Goal: Task Accomplishment & Management: Manage account settings

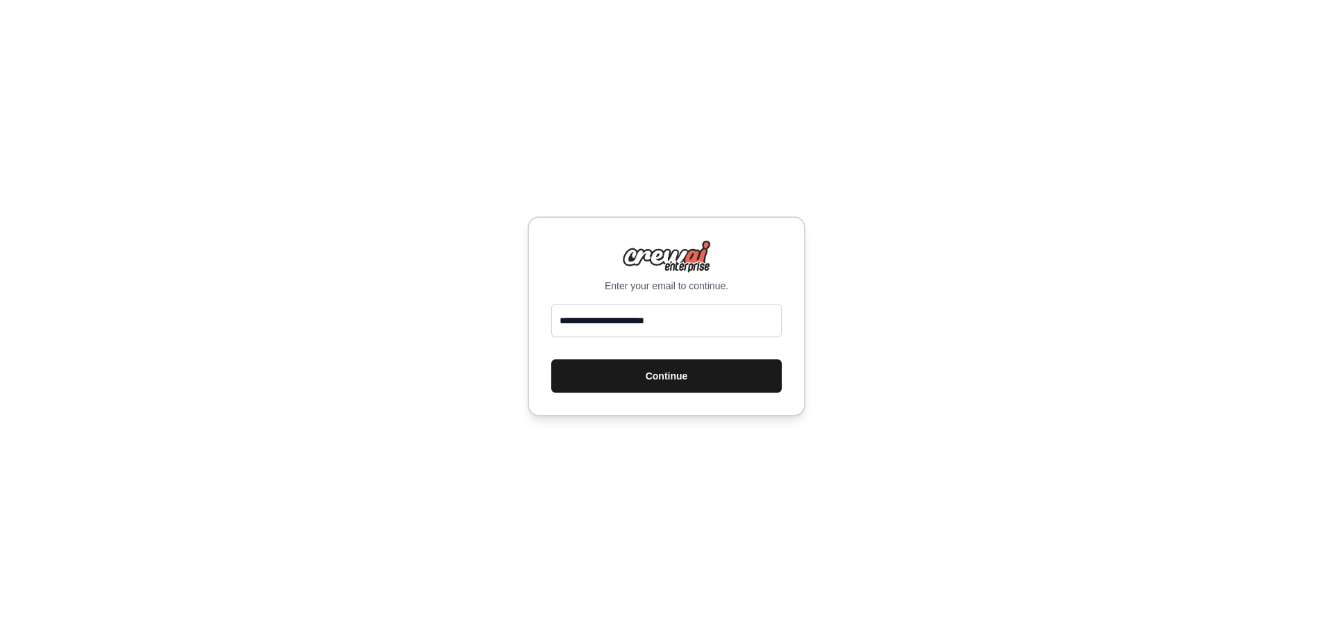
type input "**********"
click at [642, 369] on button "Continue" at bounding box center [666, 376] width 230 height 33
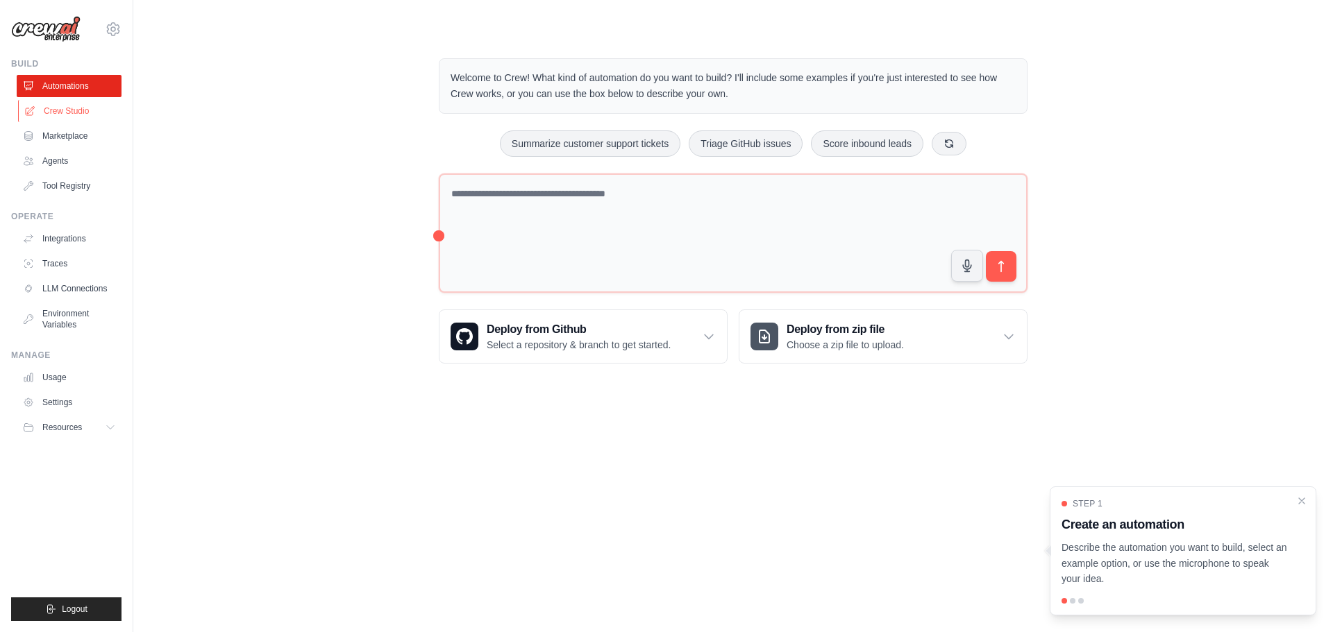
click at [57, 112] on link "Crew Studio" at bounding box center [70, 111] width 105 height 22
click at [66, 244] on link "Integrations" at bounding box center [70, 239] width 105 height 22
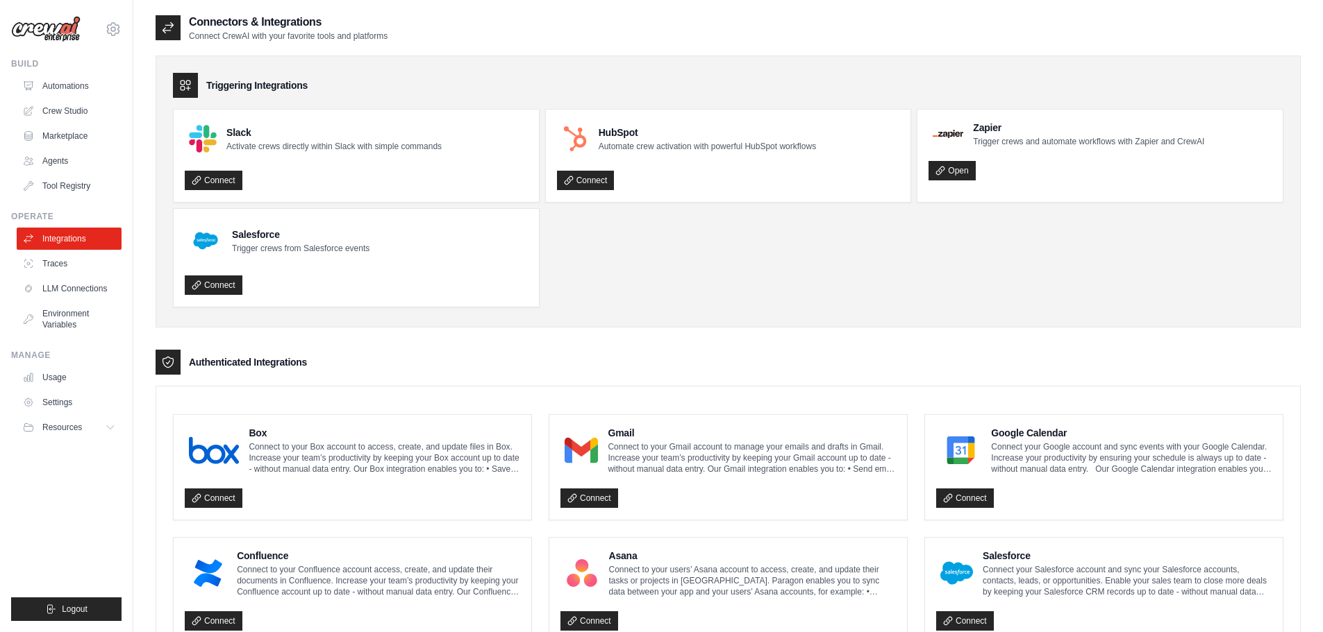
click at [615, 150] on p "Automate crew activation with powerful HubSpot workflows" at bounding box center [706, 146] width 217 height 11
click at [588, 131] on img at bounding box center [575, 139] width 28 height 28
click at [582, 172] on link "Connect" at bounding box center [586, 180] width 58 height 19
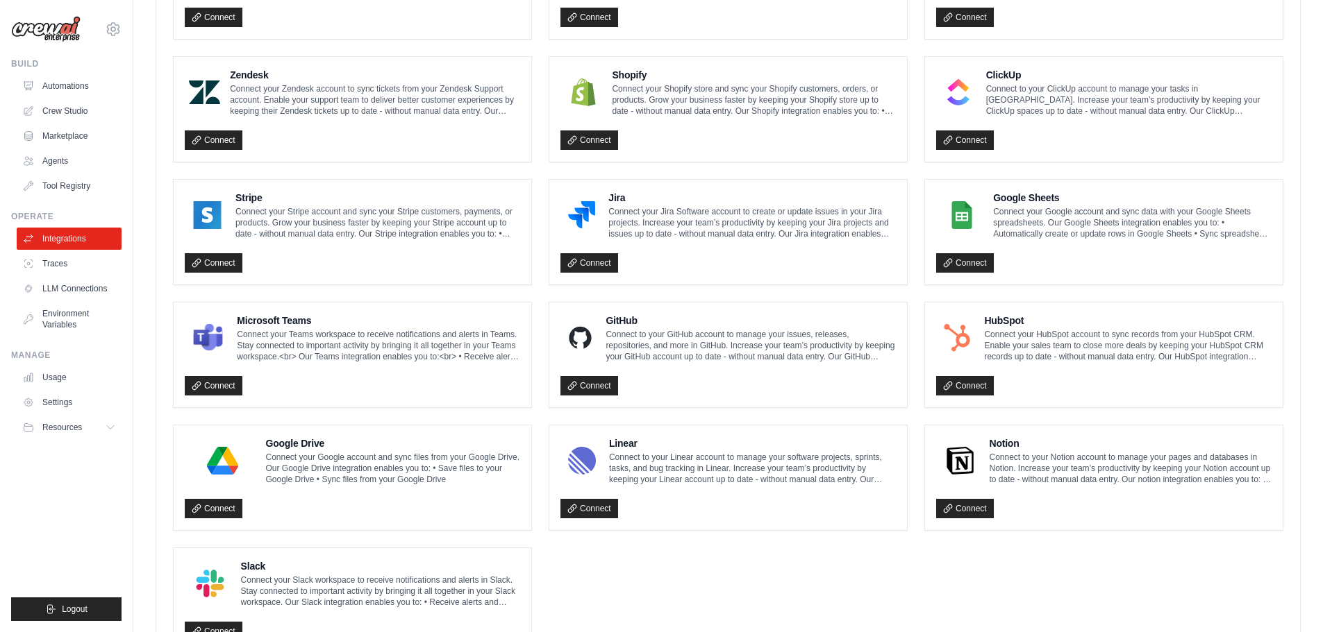
scroll to position [673, 0]
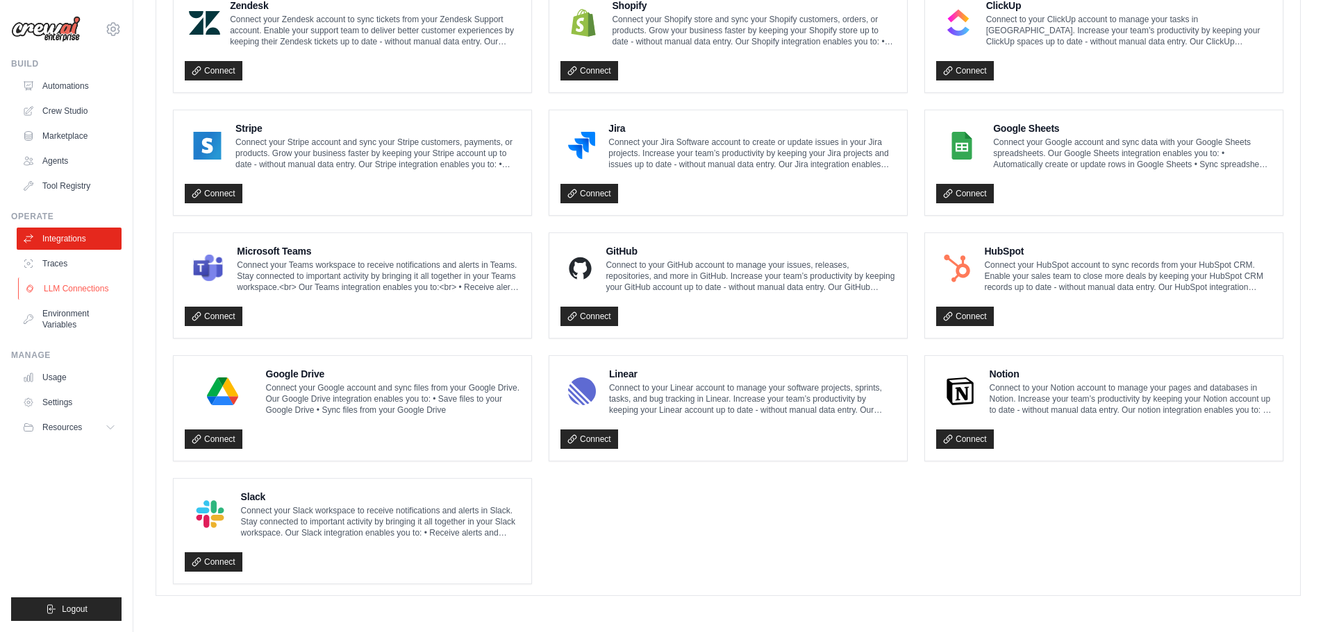
click at [78, 296] on link "LLM Connections" at bounding box center [70, 289] width 105 height 22
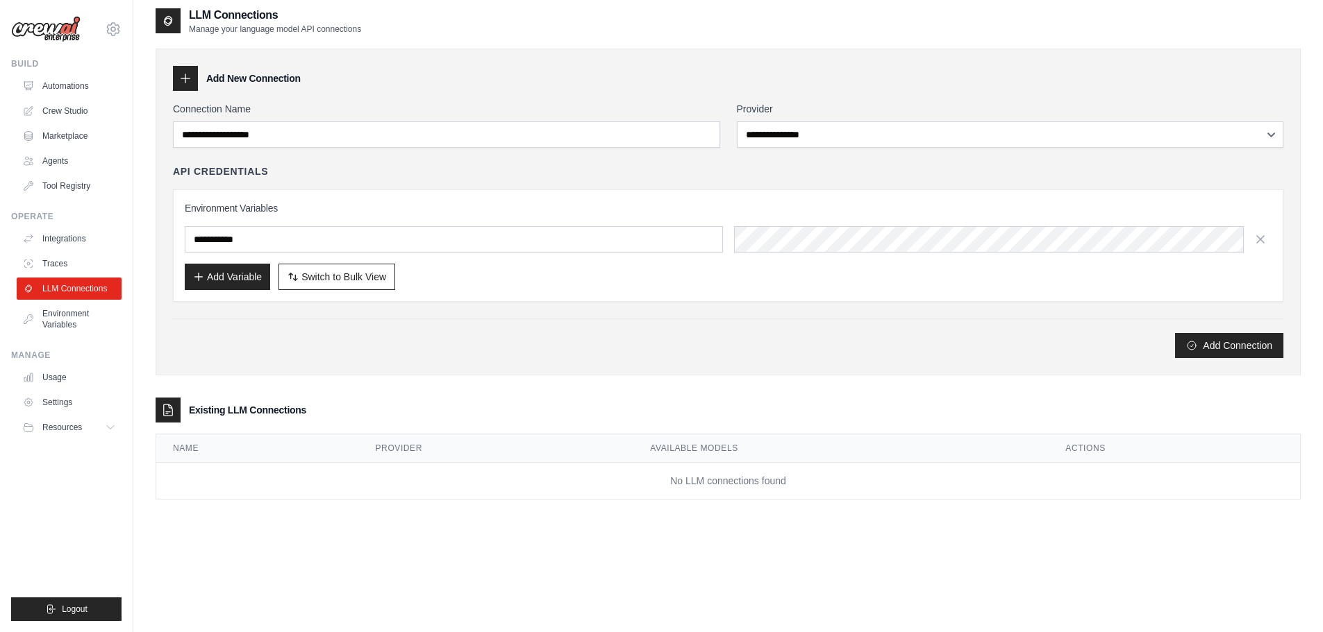
scroll to position [28, 0]
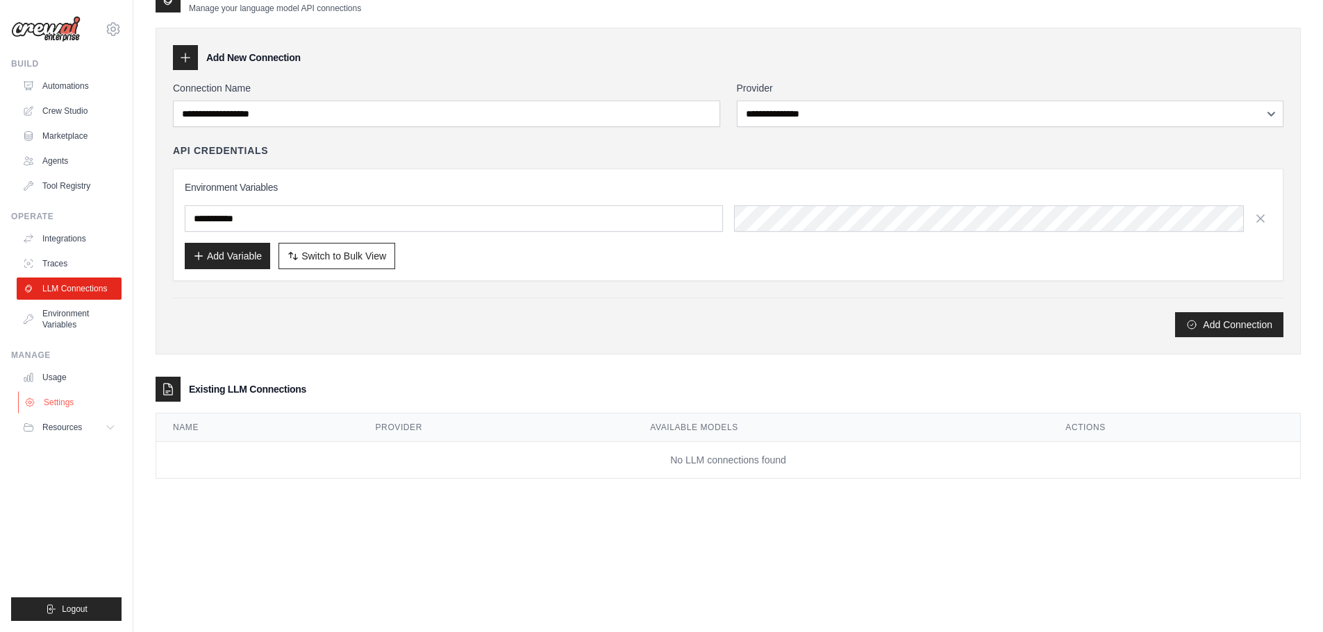
click at [53, 401] on link "Settings" at bounding box center [70, 403] width 105 height 22
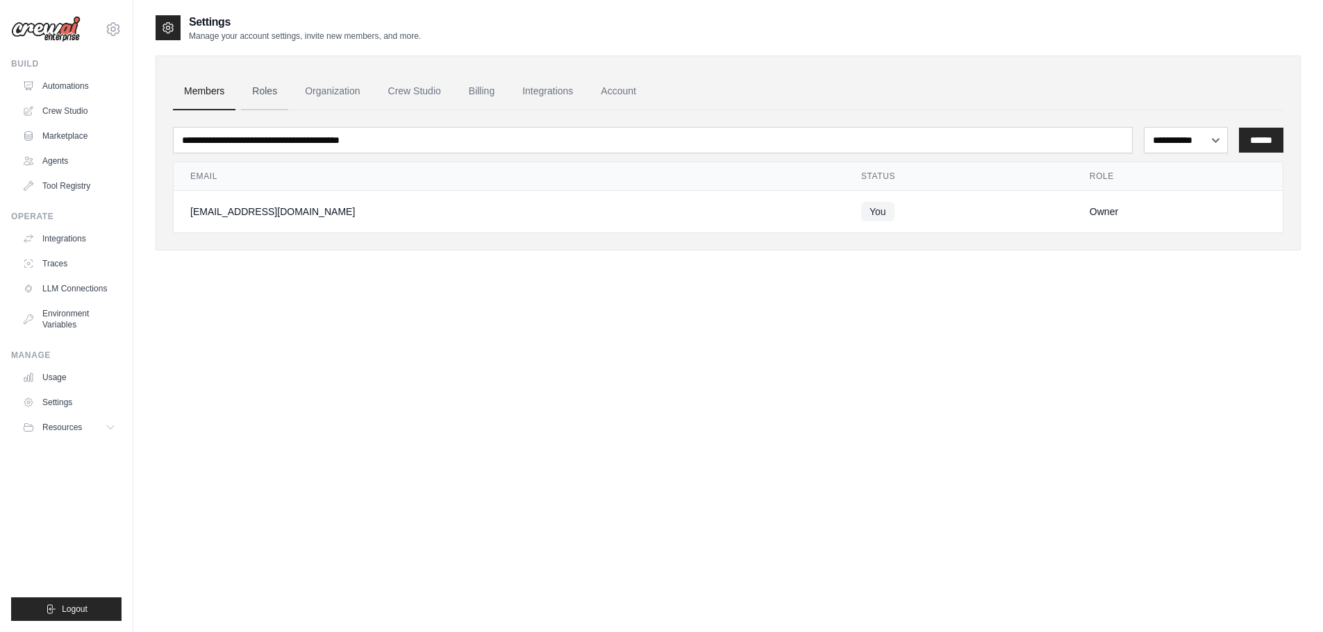
click at [262, 95] on link "Roles" at bounding box center [264, 91] width 47 height 37
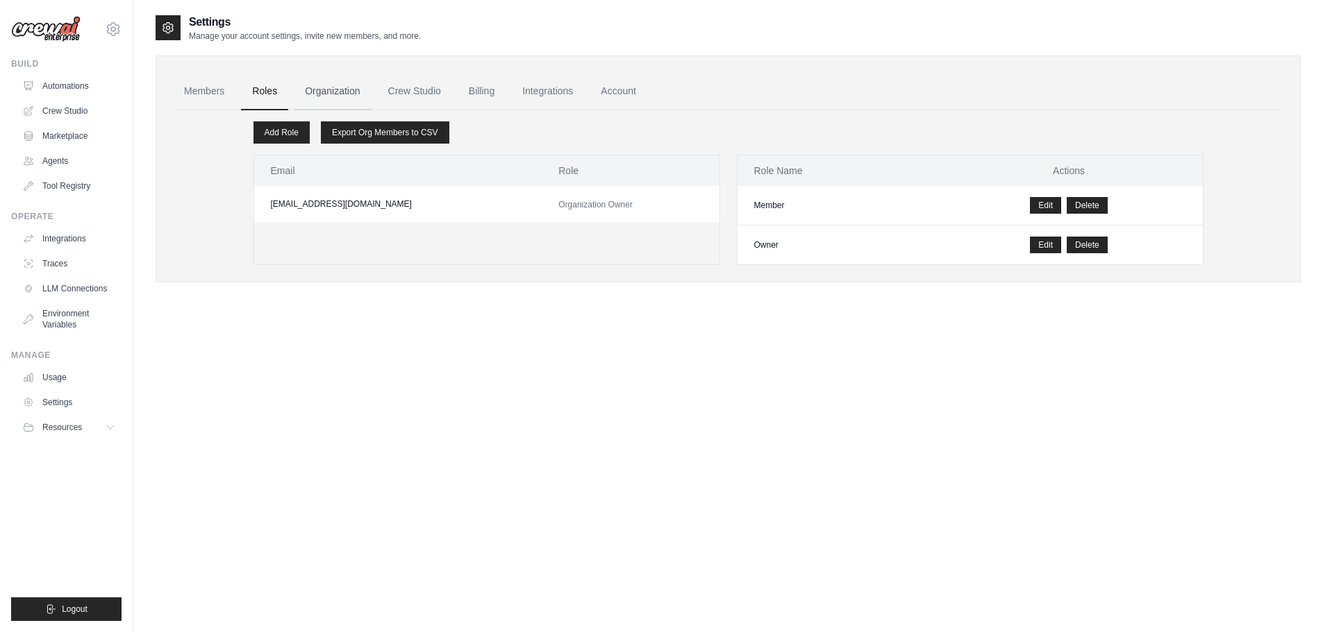
click at [317, 87] on link "Organization" at bounding box center [332, 91] width 77 height 37
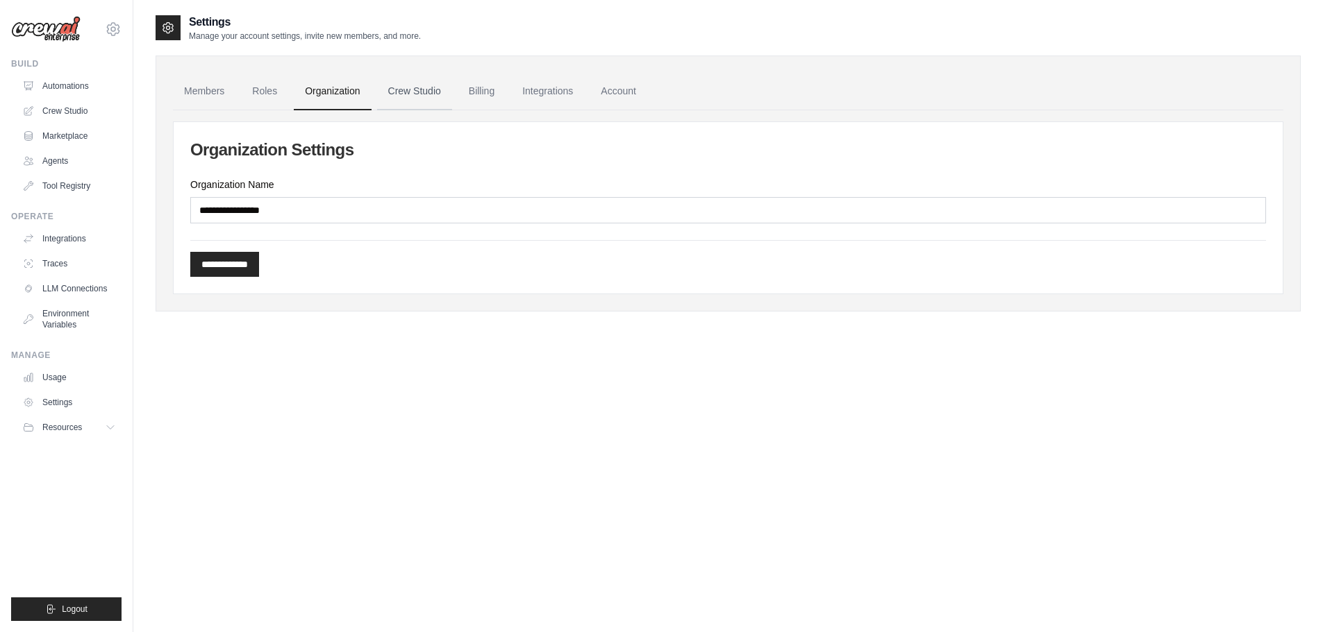
click at [401, 88] on link "Crew Studio" at bounding box center [414, 91] width 75 height 37
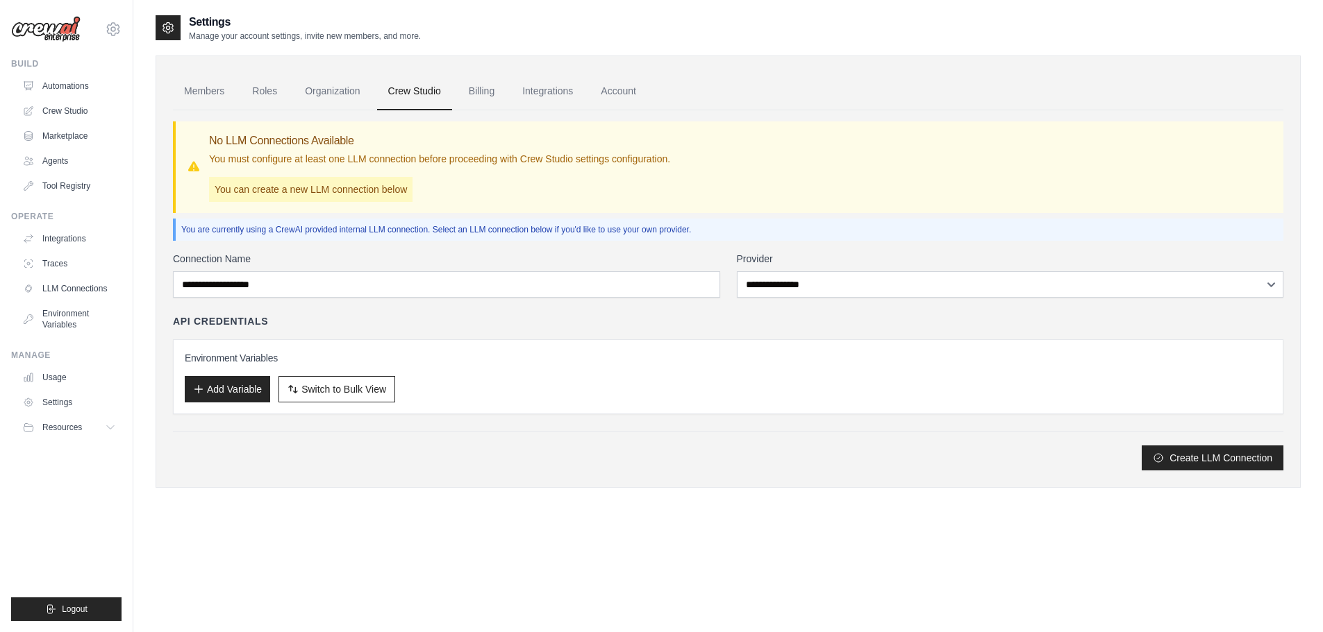
click at [478, 83] on link "Billing" at bounding box center [482, 91] width 48 height 37
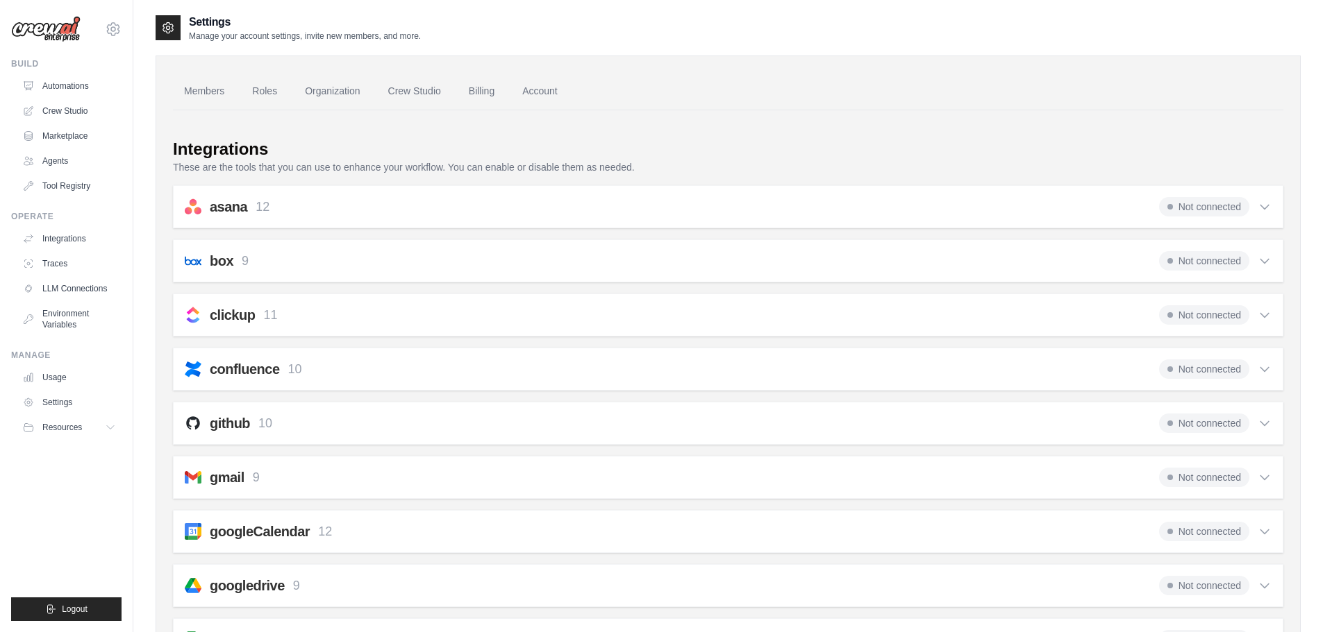
click at [479, 94] on link "Billing" at bounding box center [482, 91] width 48 height 37
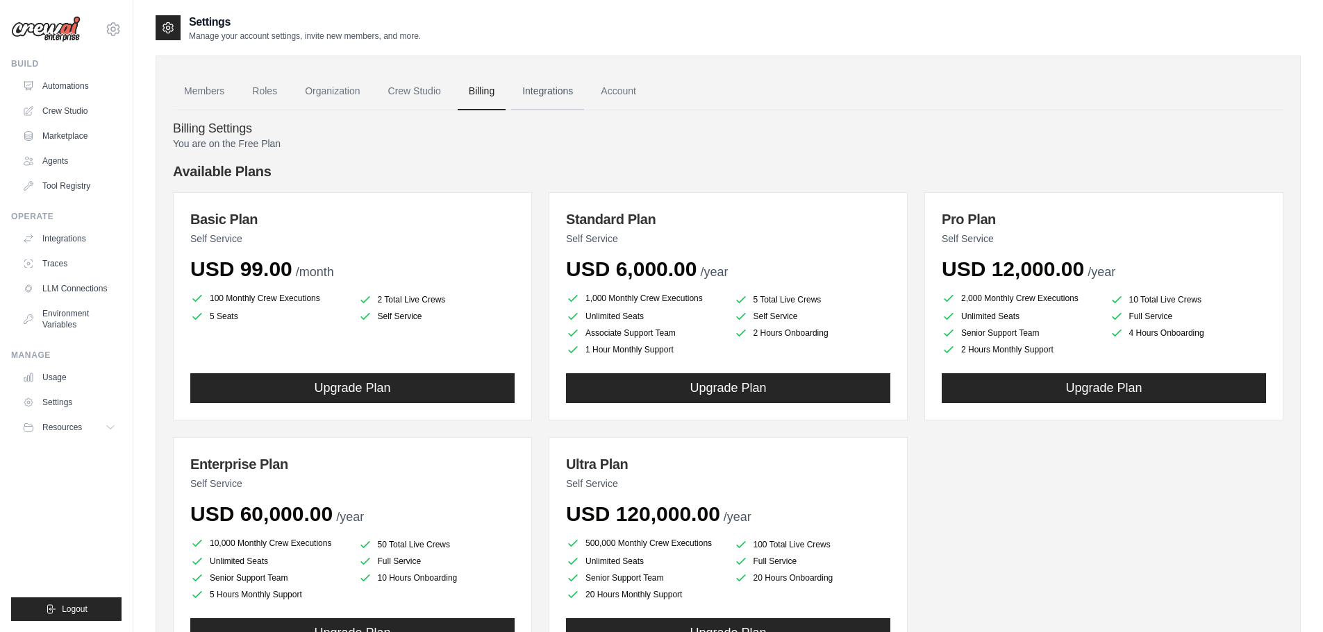
click at [541, 86] on link "Integrations" at bounding box center [547, 91] width 73 height 37
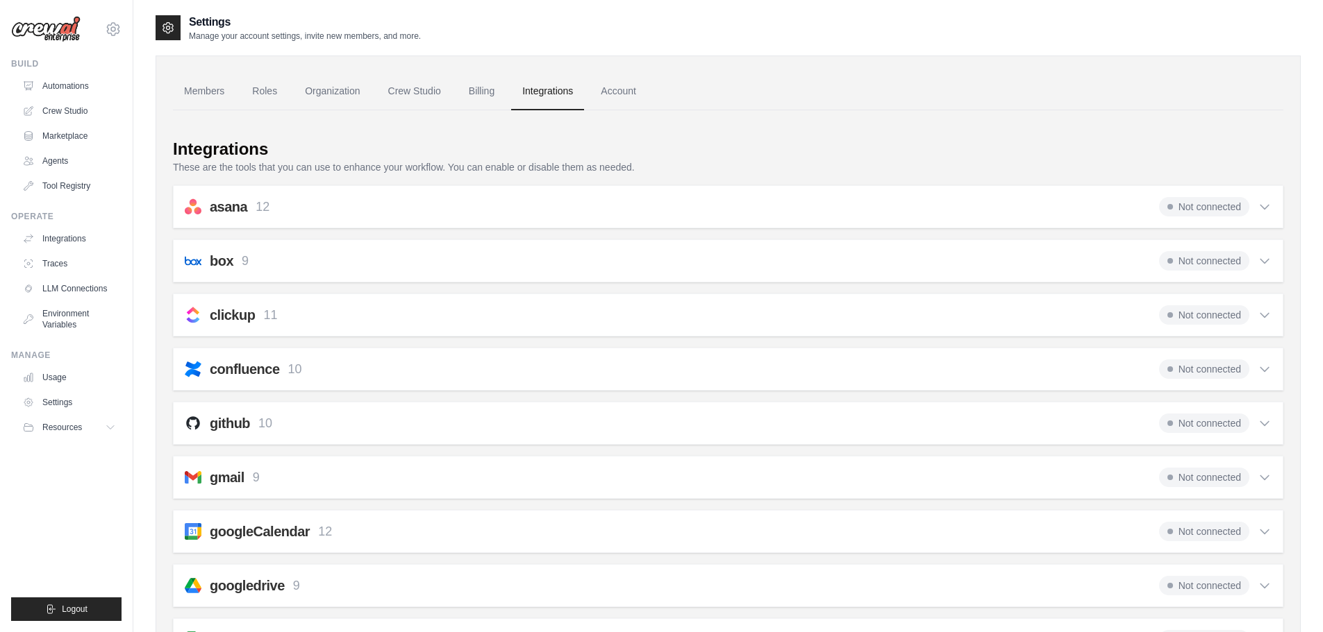
click at [1264, 202] on icon at bounding box center [1264, 207] width 14 height 14
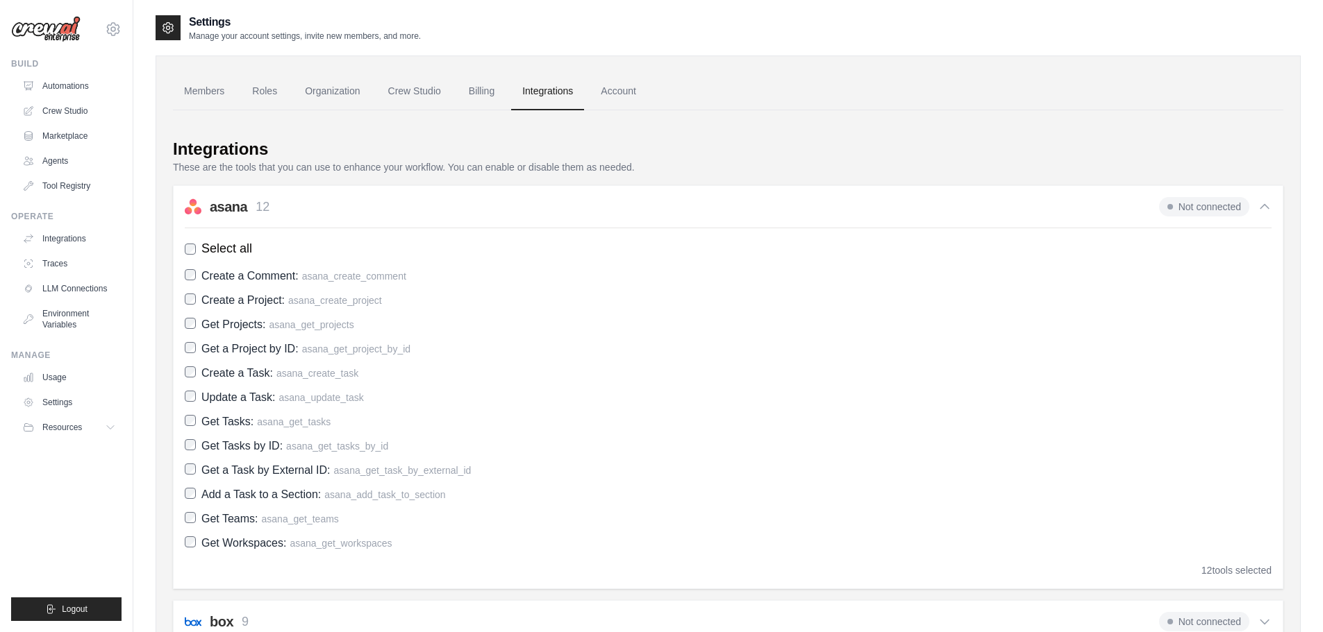
click at [1264, 202] on icon at bounding box center [1264, 207] width 14 height 14
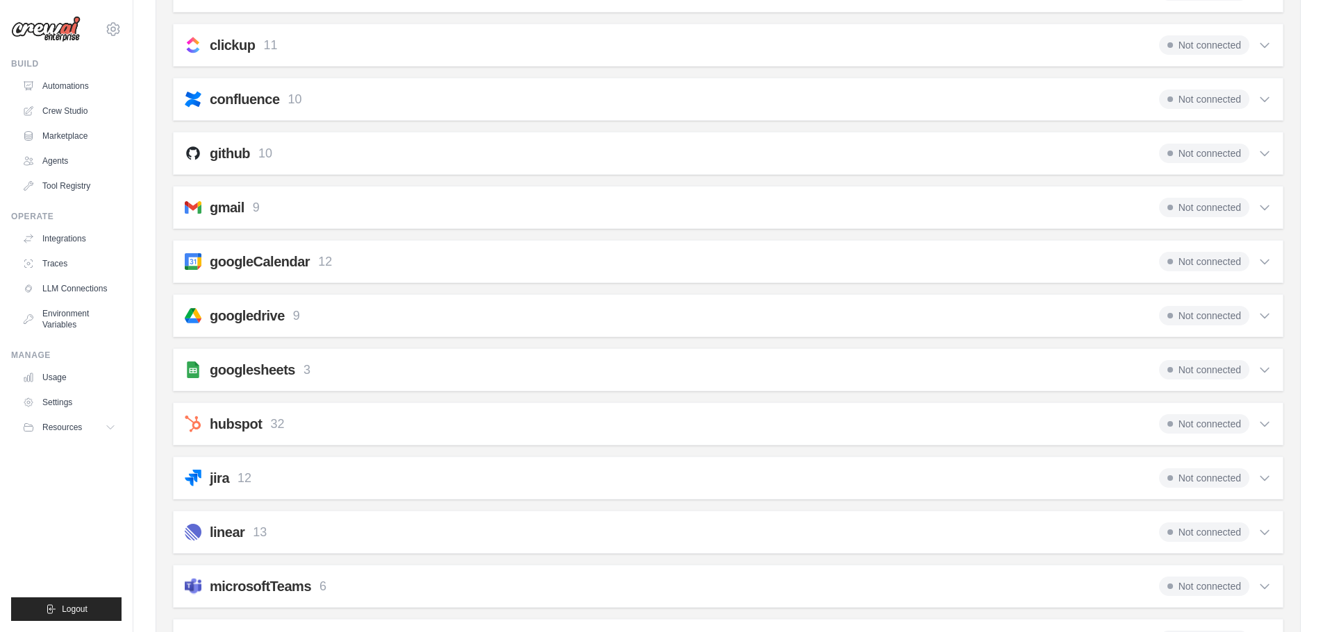
scroll to position [347, 0]
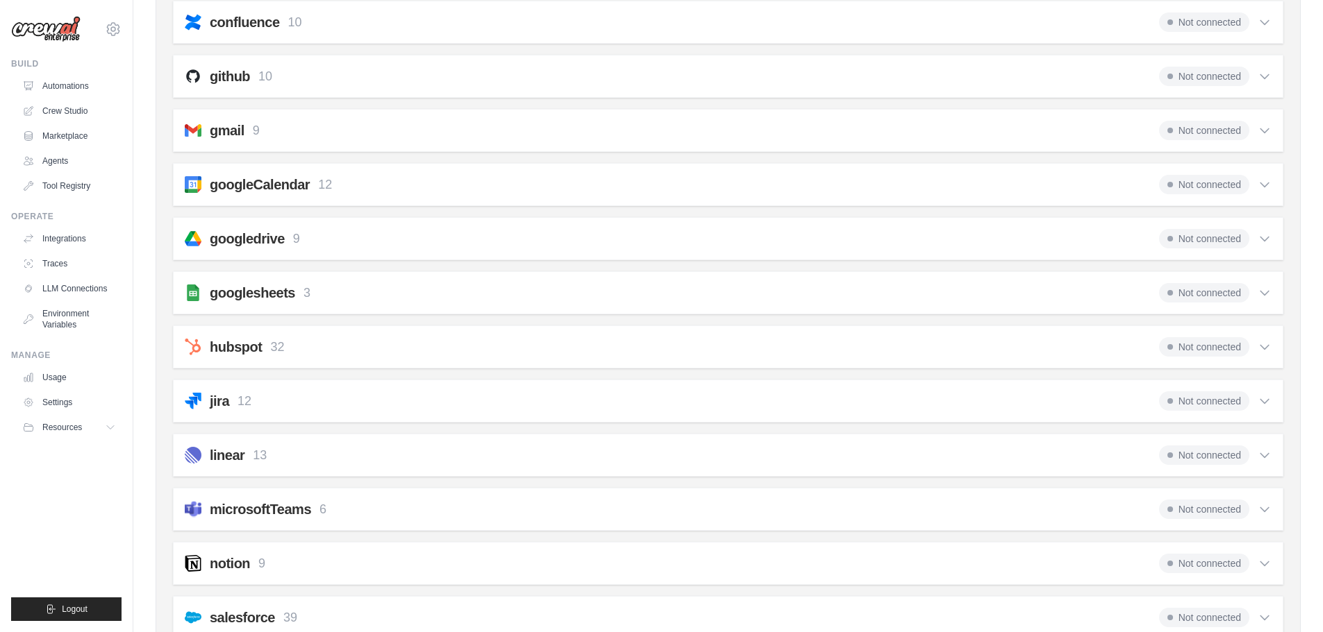
click at [1270, 339] on div "Not connected" at bounding box center [1215, 346] width 112 height 19
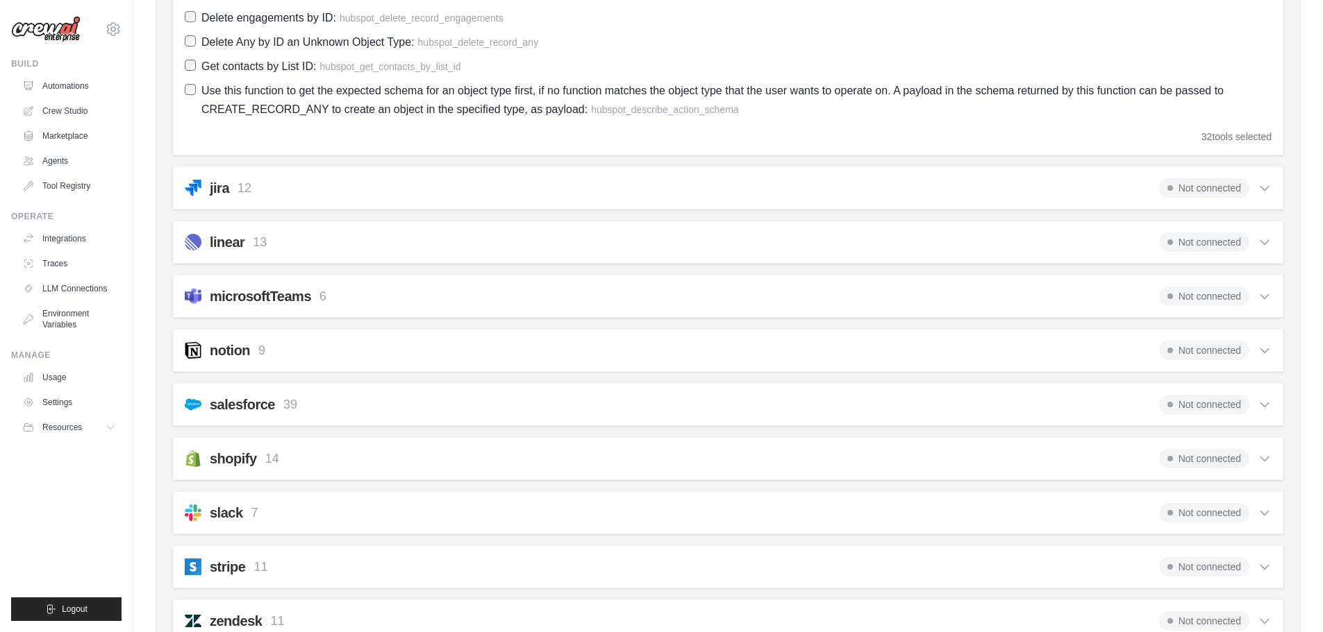
scroll to position [1427, 0]
click at [294, 302] on h2 "microsoftTeams" at bounding box center [260, 295] width 101 height 19
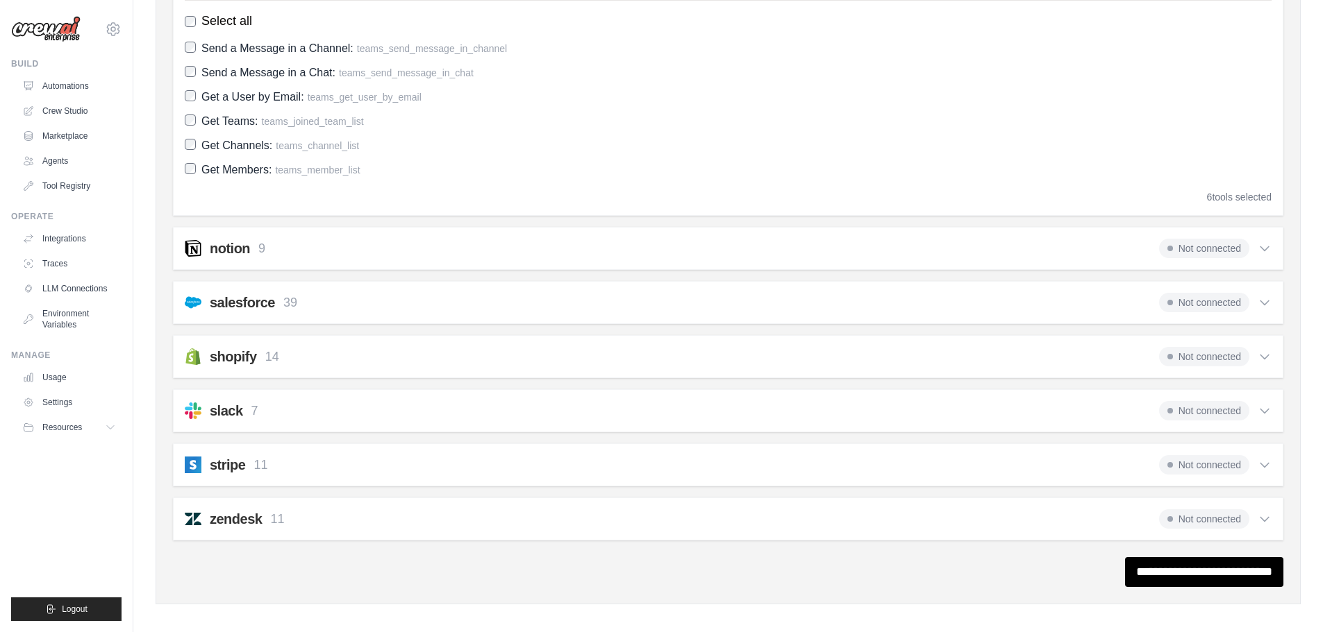
scroll to position [1752, 0]
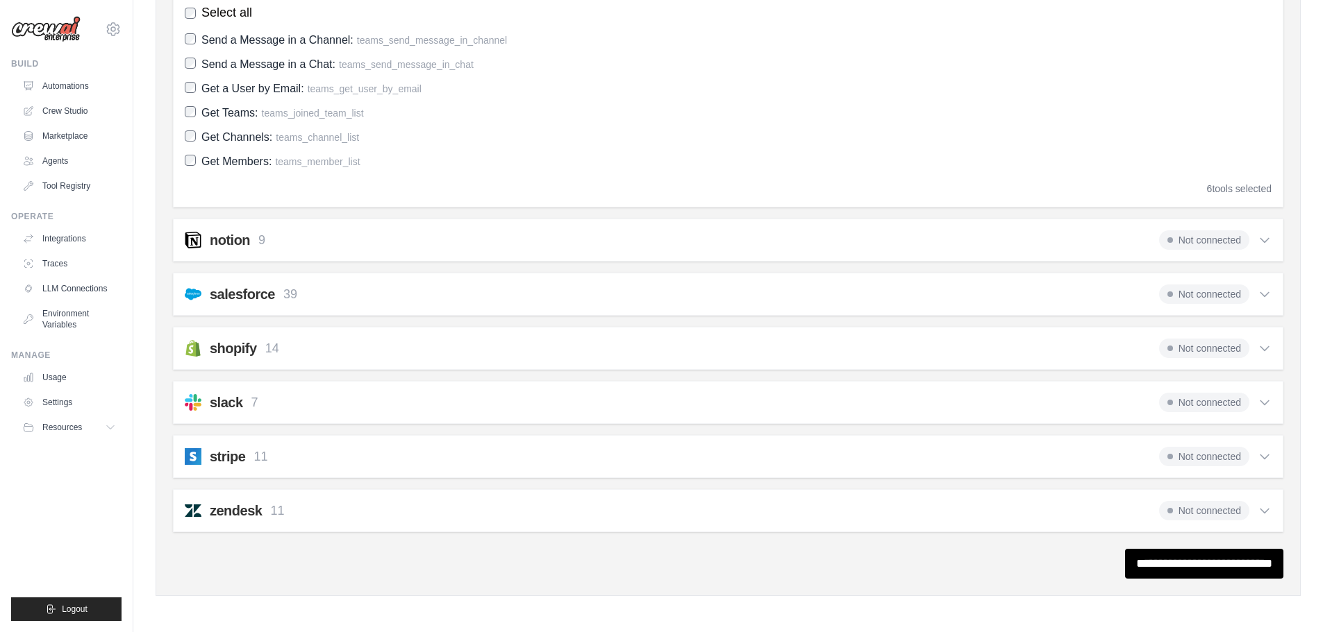
click at [454, 508] on div "zendesk 11 Not connected" at bounding box center [728, 510] width 1087 height 19
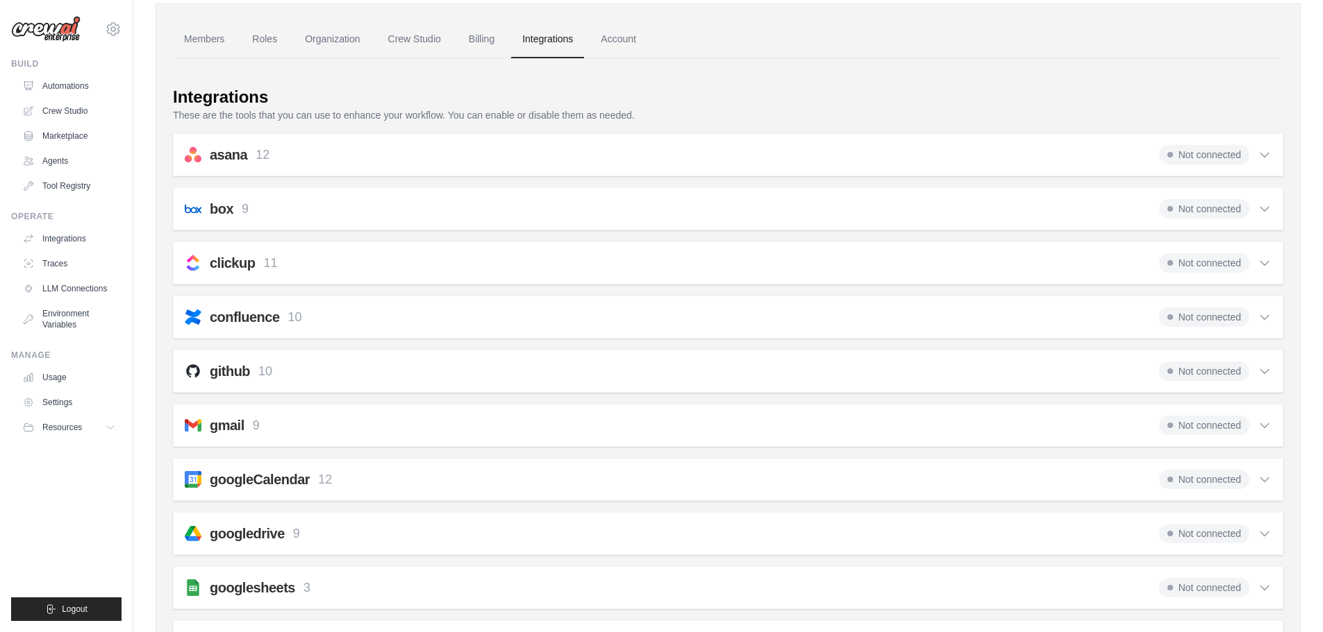
scroll to position [0, 0]
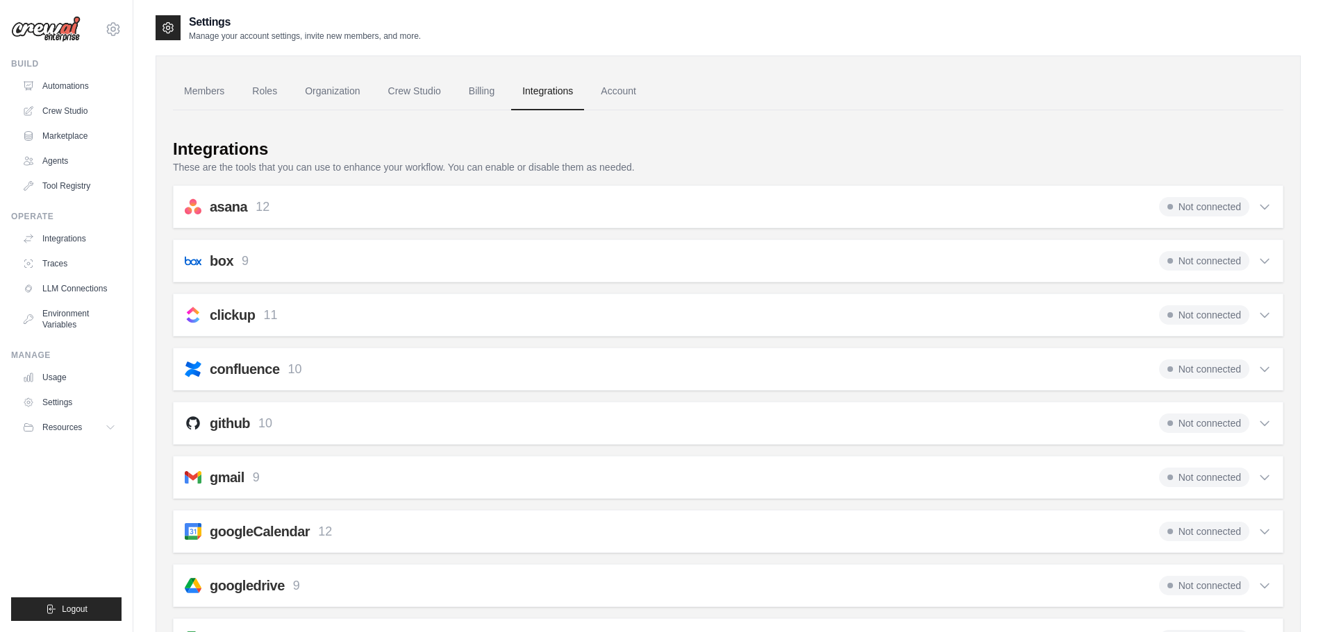
click at [500, 202] on div "asana 12 Not connected" at bounding box center [728, 206] width 1087 height 19
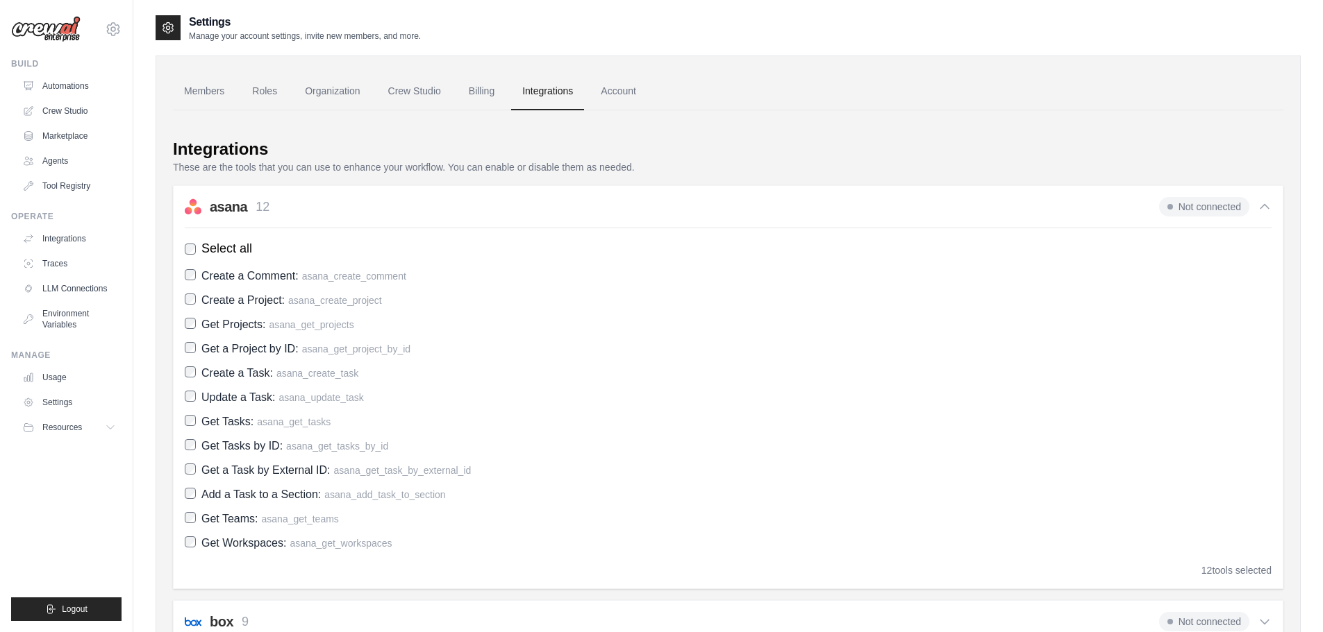
click at [500, 202] on div "asana 12 Not connected" at bounding box center [728, 206] width 1087 height 19
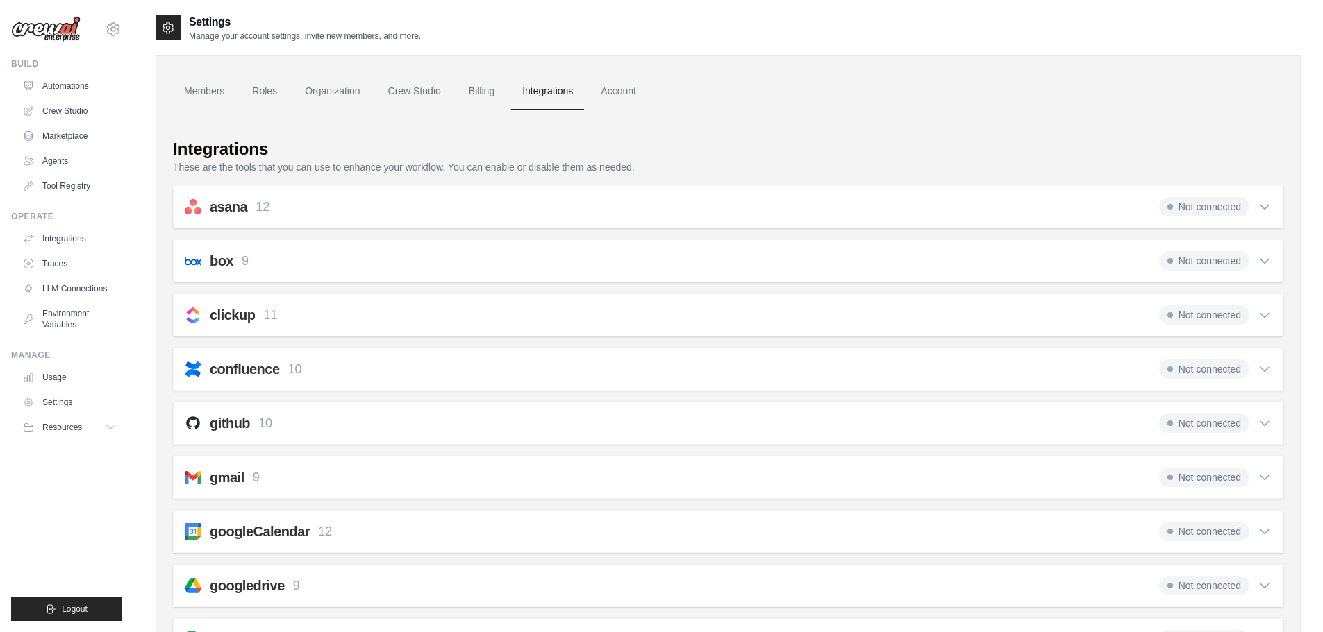
click at [500, 202] on div "asana 12 Not connected" at bounding box center [728, 206] width 1087 height 19
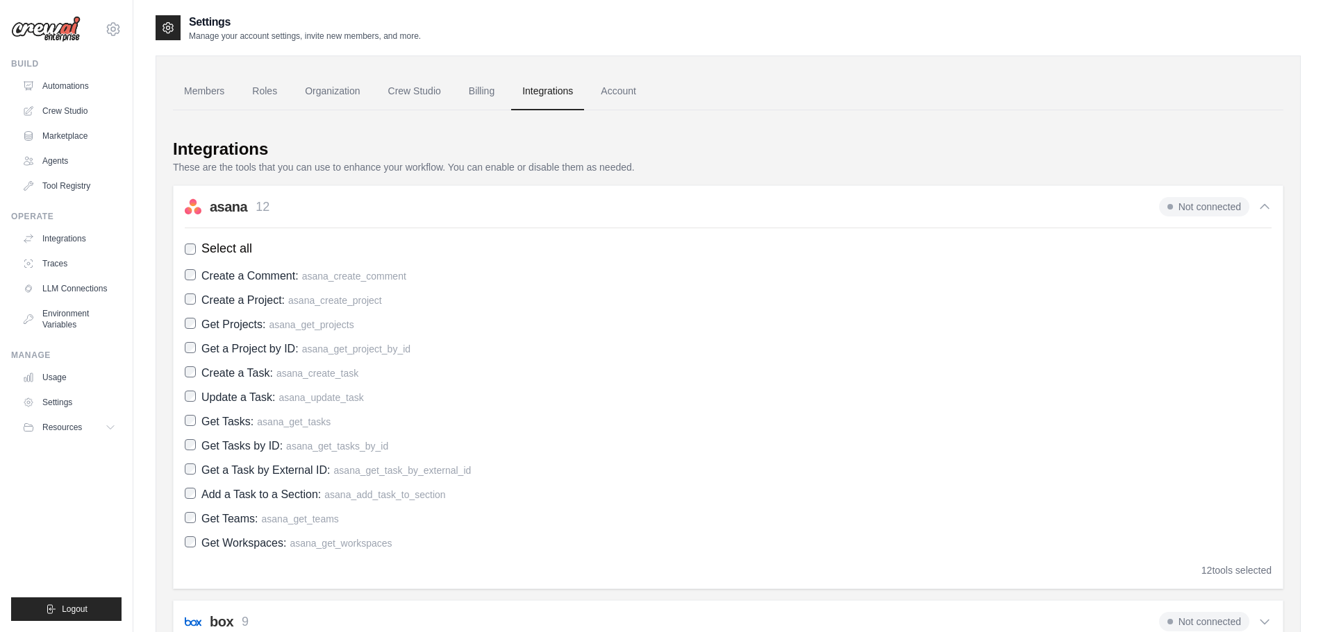
click at [500, 202] on div "asana 12 Not connected" at bounding box center [728, 206] width 1087 height 19
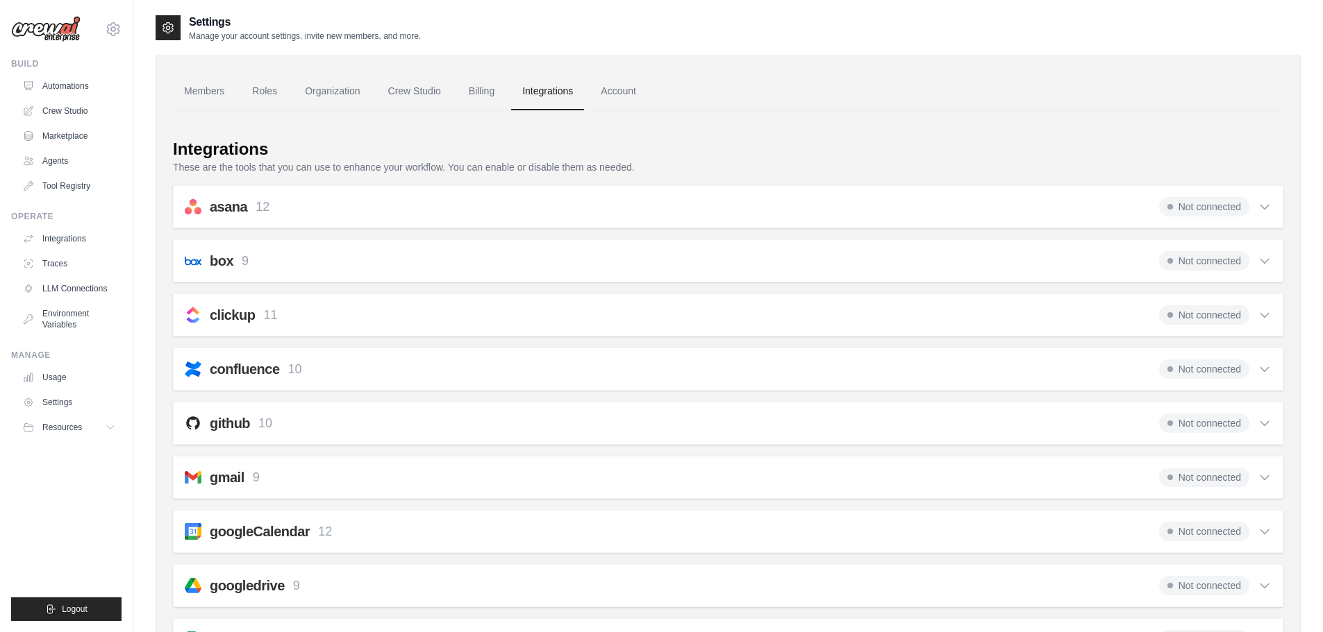
click at [378, 429] on div "github 10 Not connected" at bounding box center [728, 423] width 1087 height 19
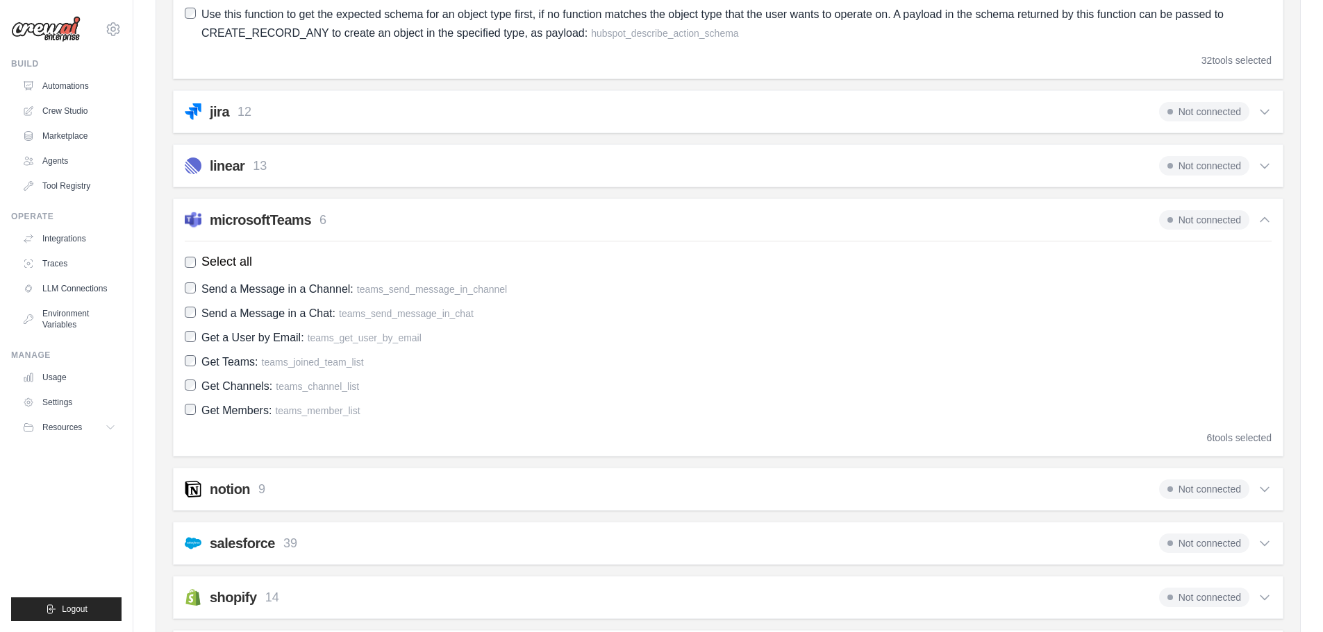
scroll to position [1906, 0]
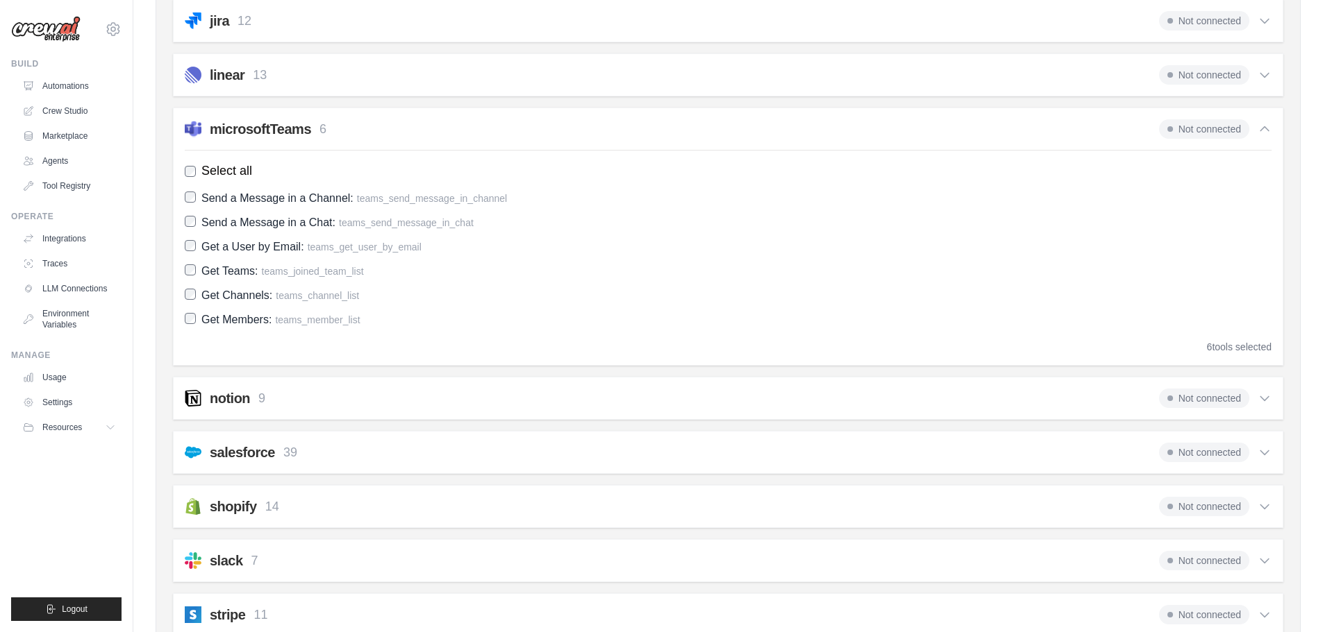
click at [348, 454] on div "salesforce 39 Not connected" at bounding box center [728, 452] width 1087 height 19
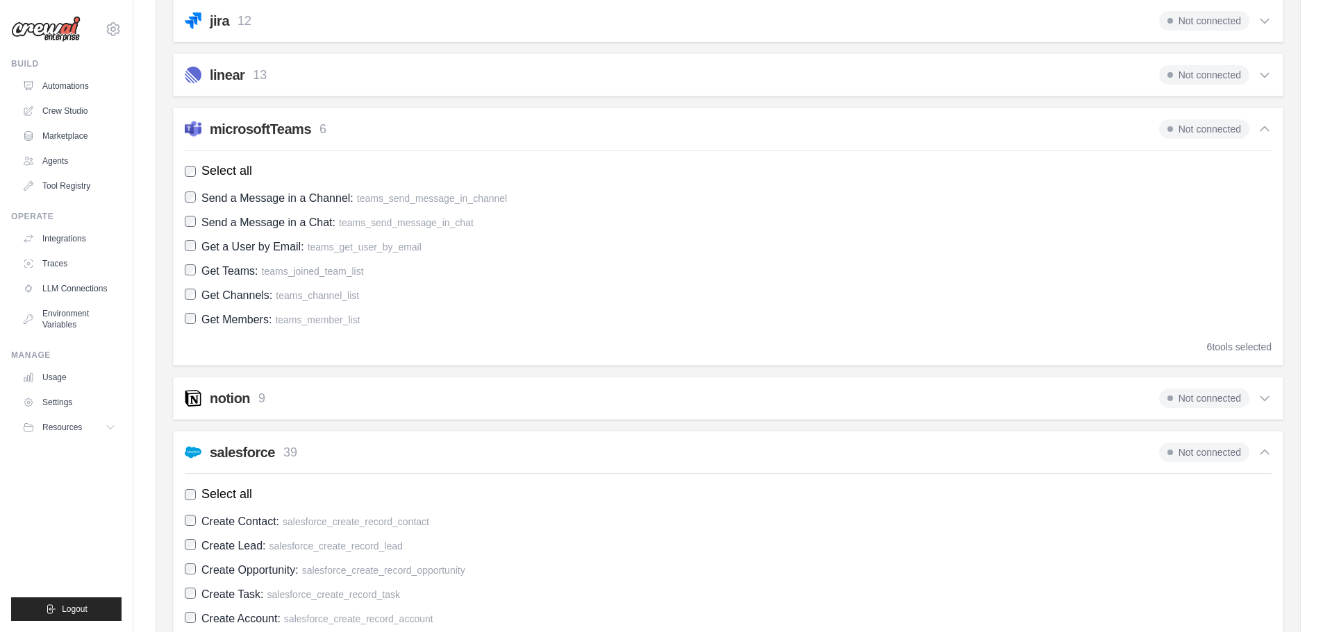
click at [348, 454] on div "salesforce 39 Not connected" at bounding box center [728, 452] width 1087 height 19
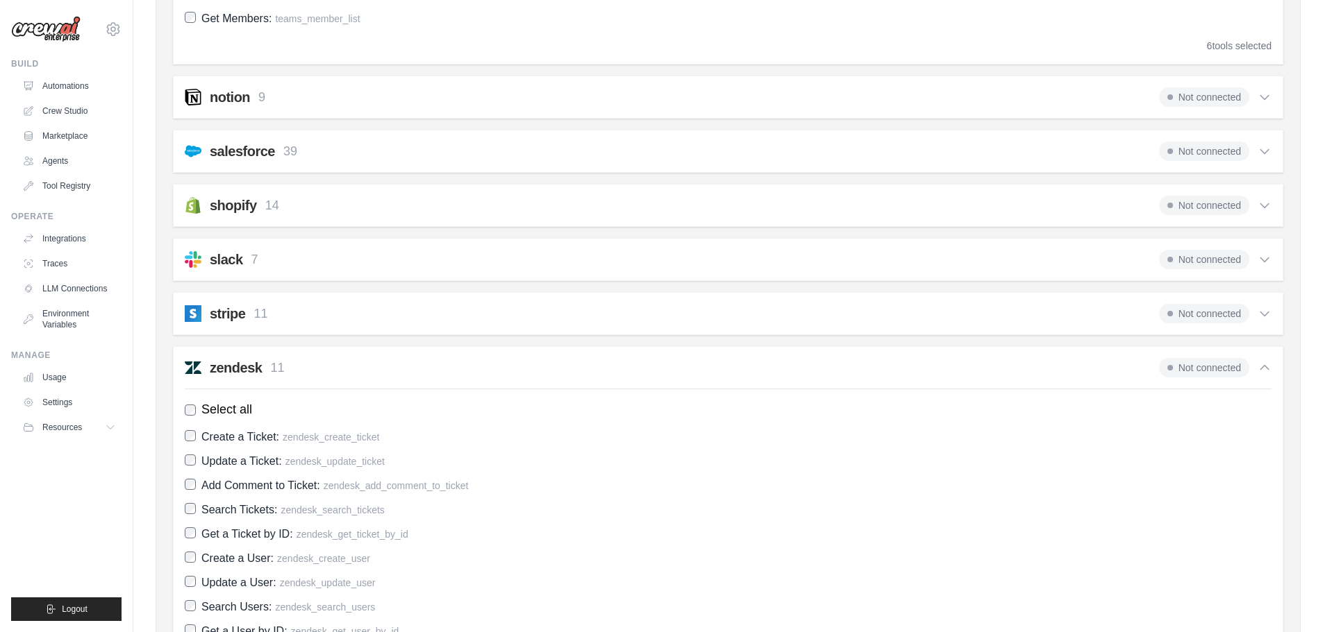
scroll to position [2401, 0]
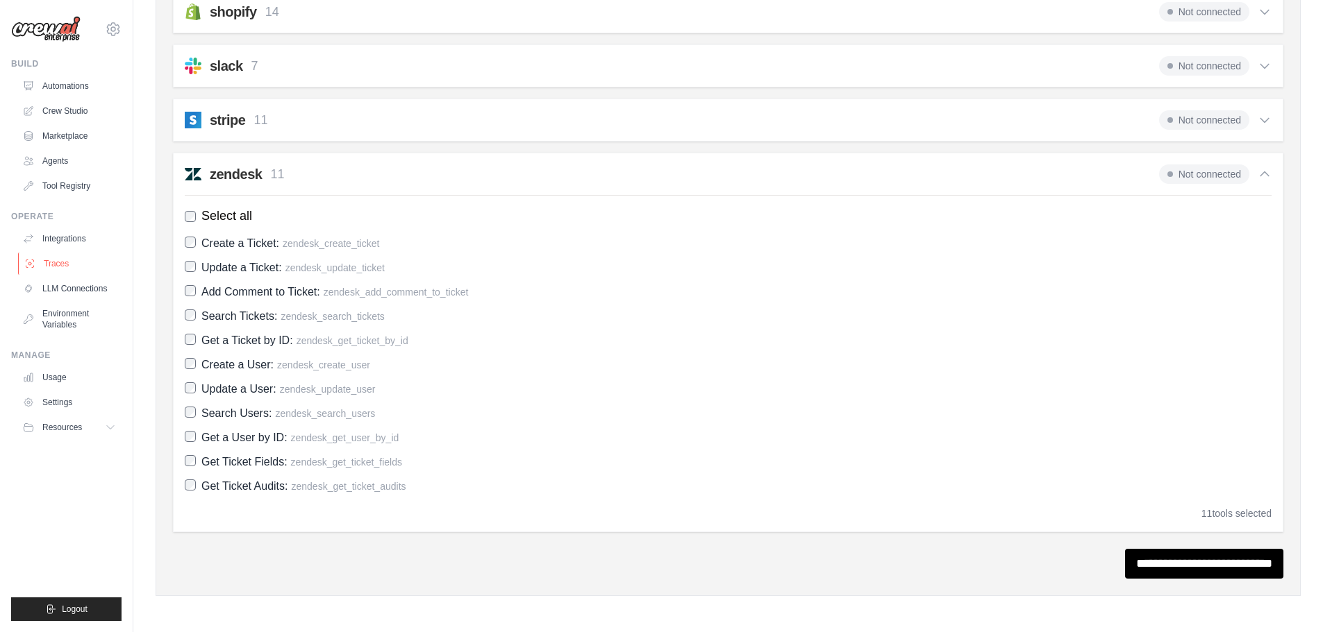
click at [39, 260] on link "Traces" at bounding box center [70, 264] width 105 height 22
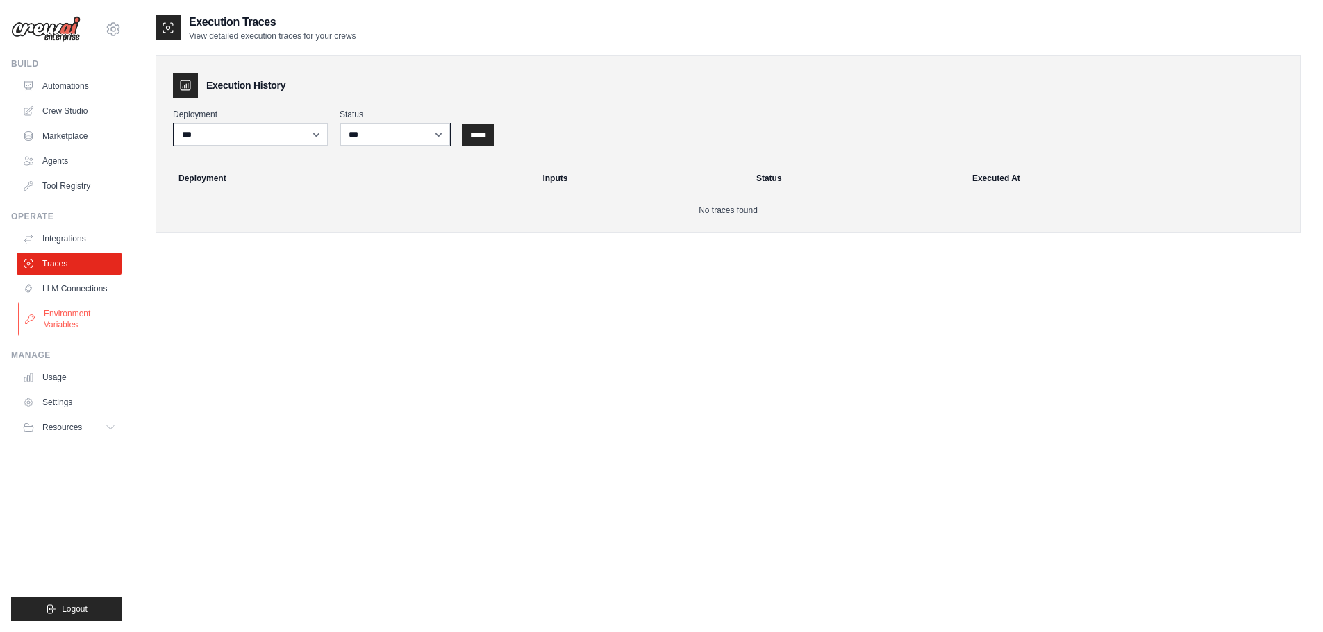
click at [71, 315] on link "Environment Variables" at bounding box center [70, 319] width 105 height 33
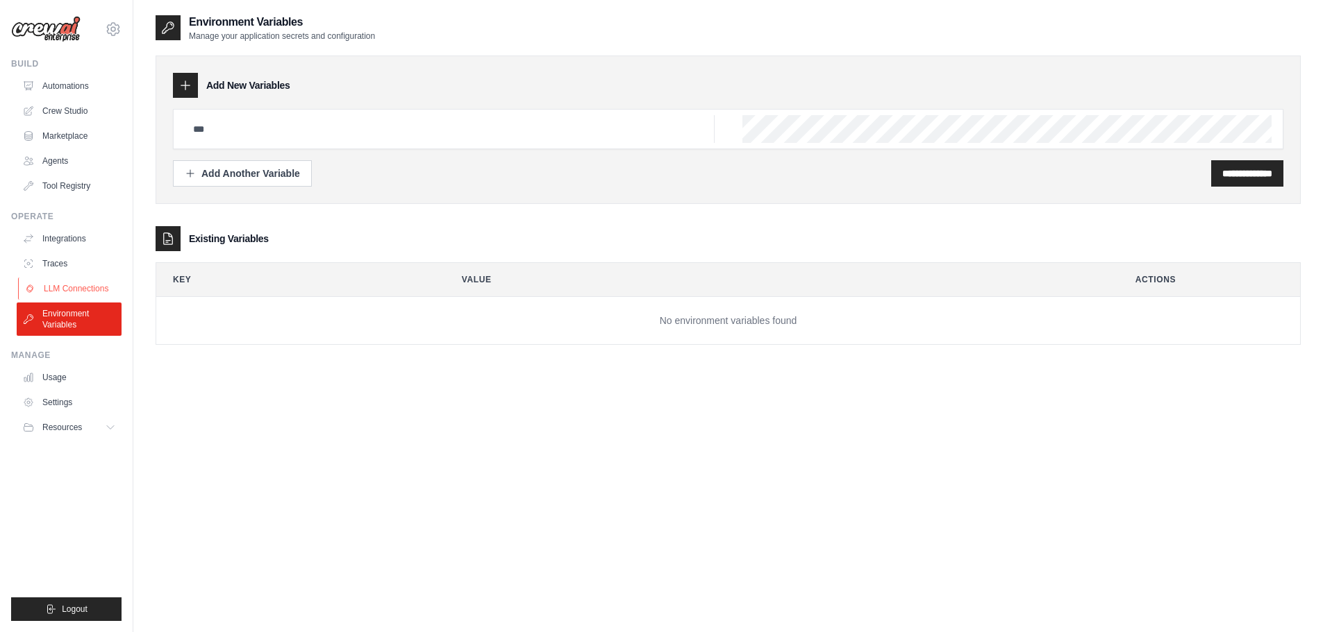
click at [49, 294] on link "LLM Connections" at bounding box center [70, 289] width 105 height 22
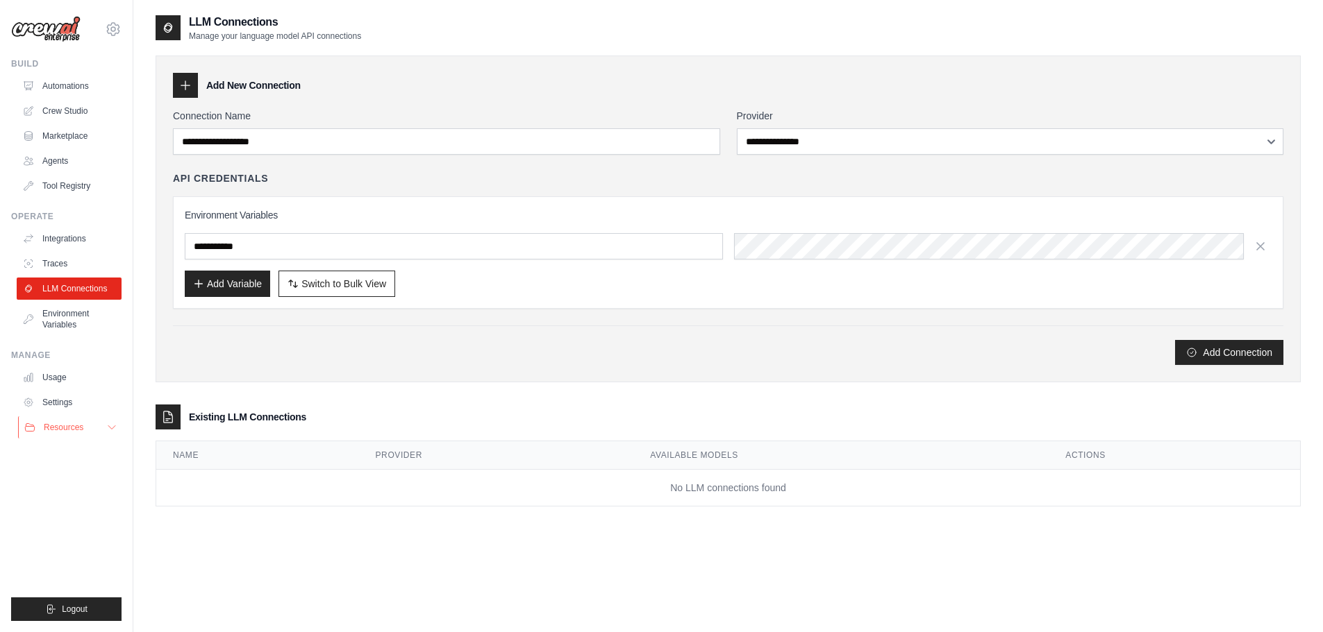
click at [58, 423] on span "Resources" at bounding box center [64, 427] width 40 height 11
click at [67, 132] on link "Marketplace" at bounding box center [70, 136] width 105 height 22
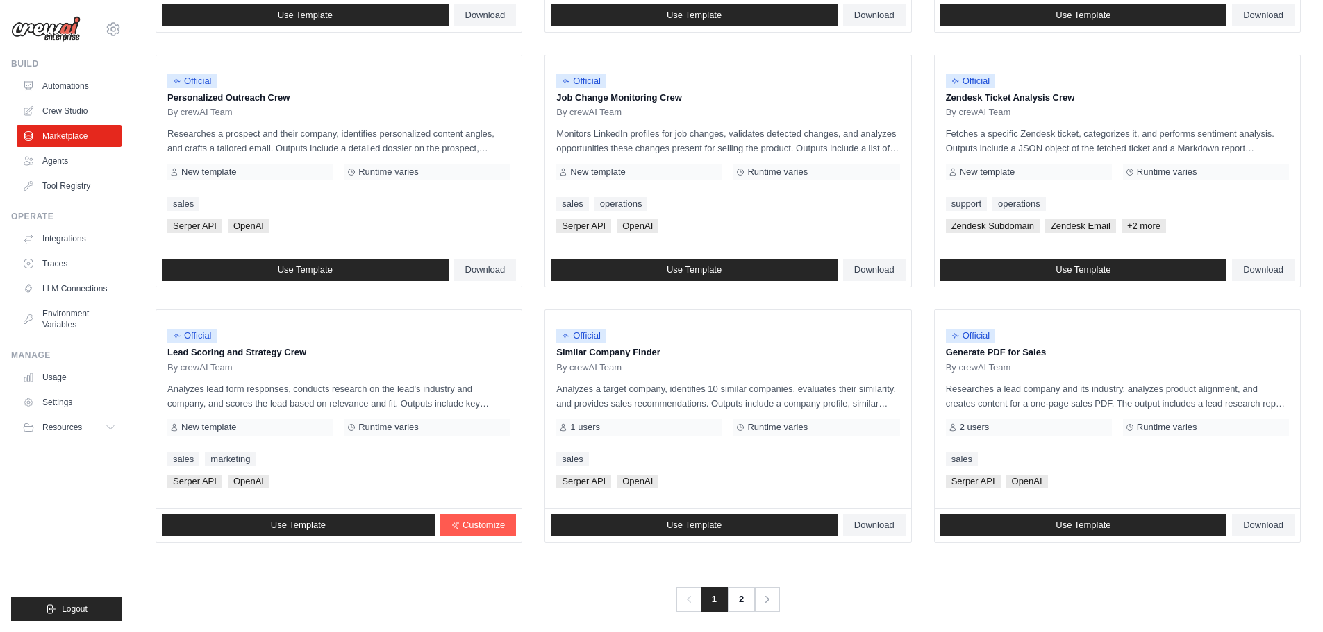
scroll to position [654, 0]
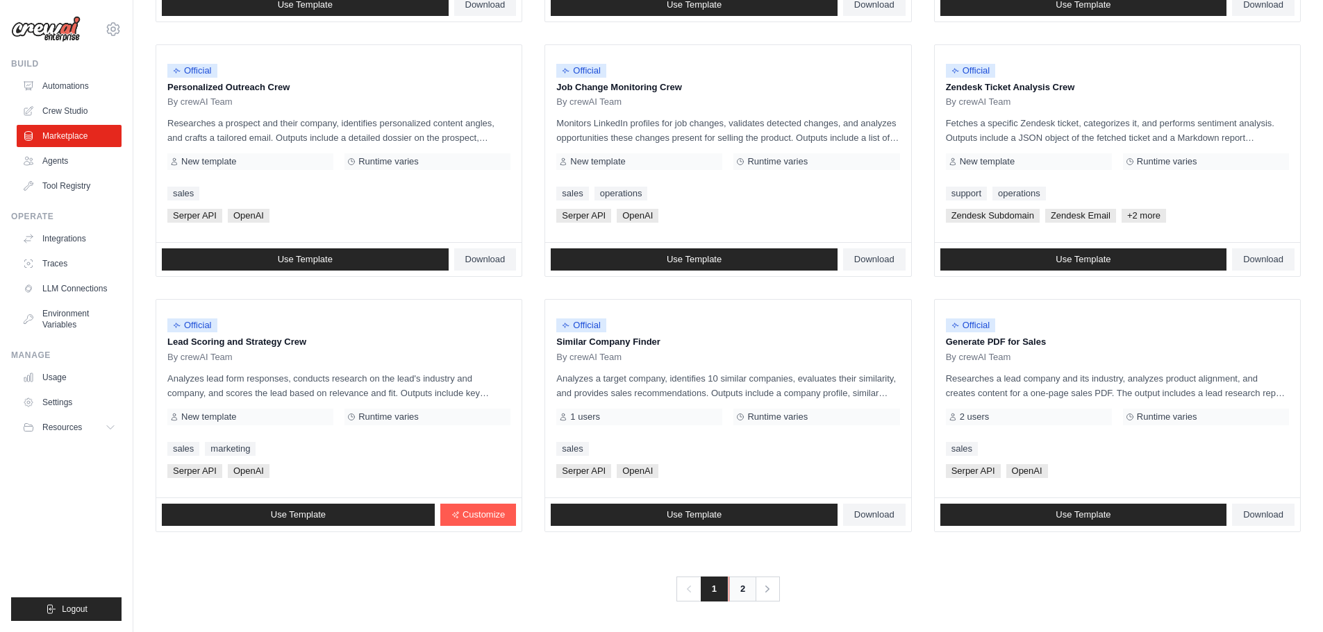
click at [737, 589] on link "2" at bounding box center [742, 589] width 28 height 25
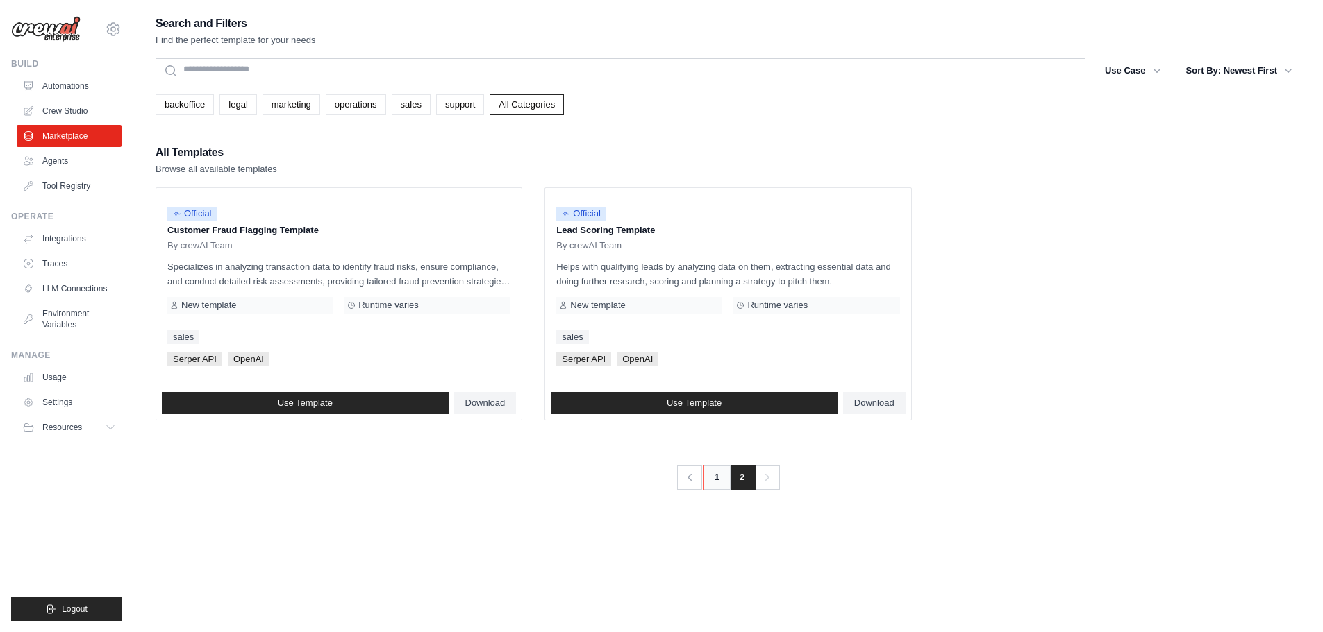
click at [726, 481] on link "1" at bounding box center [717, 477] width 28 height 25
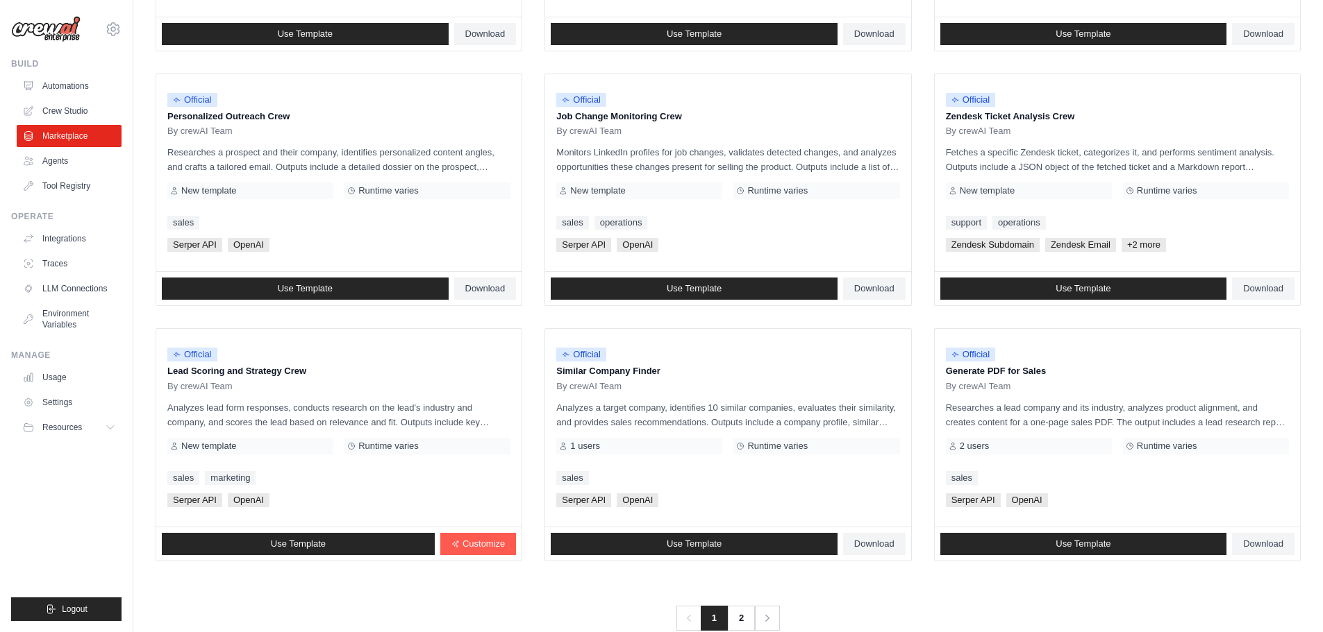
scroll to position [654, 0]
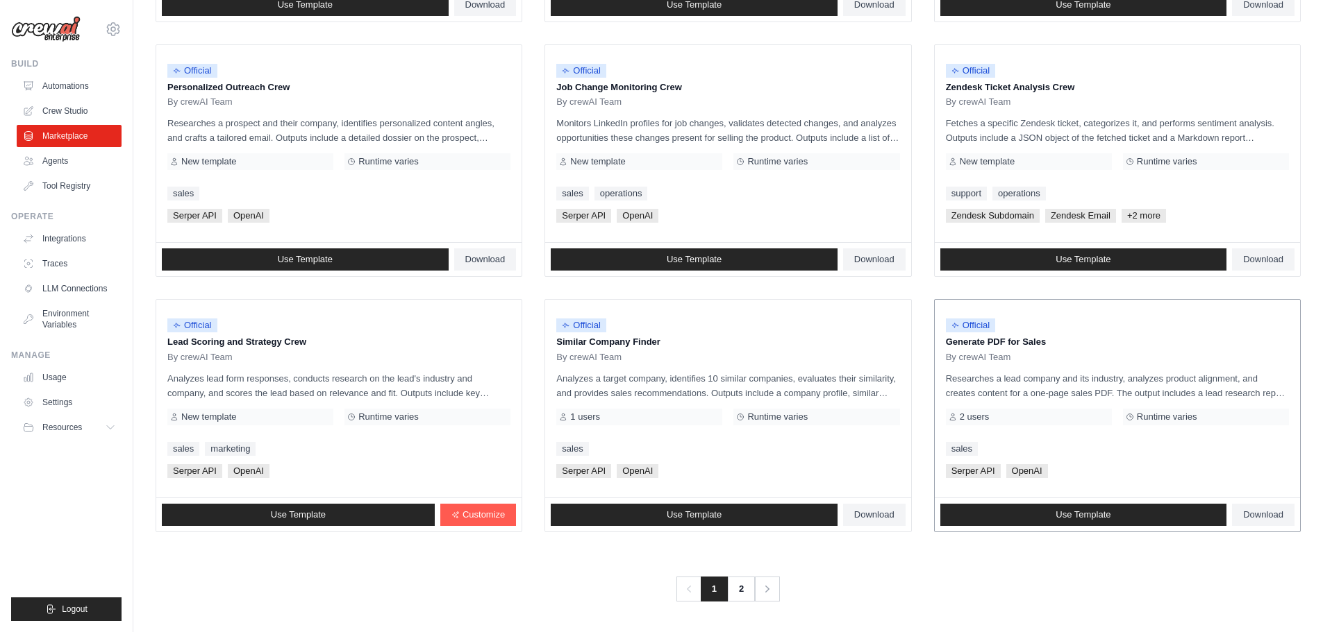
click at [1041, 369] on div "Official Generate PDF for Sales By crewAI Team Researches a lead company and it…" at bounding box center [1116, 399] width 365 height 198
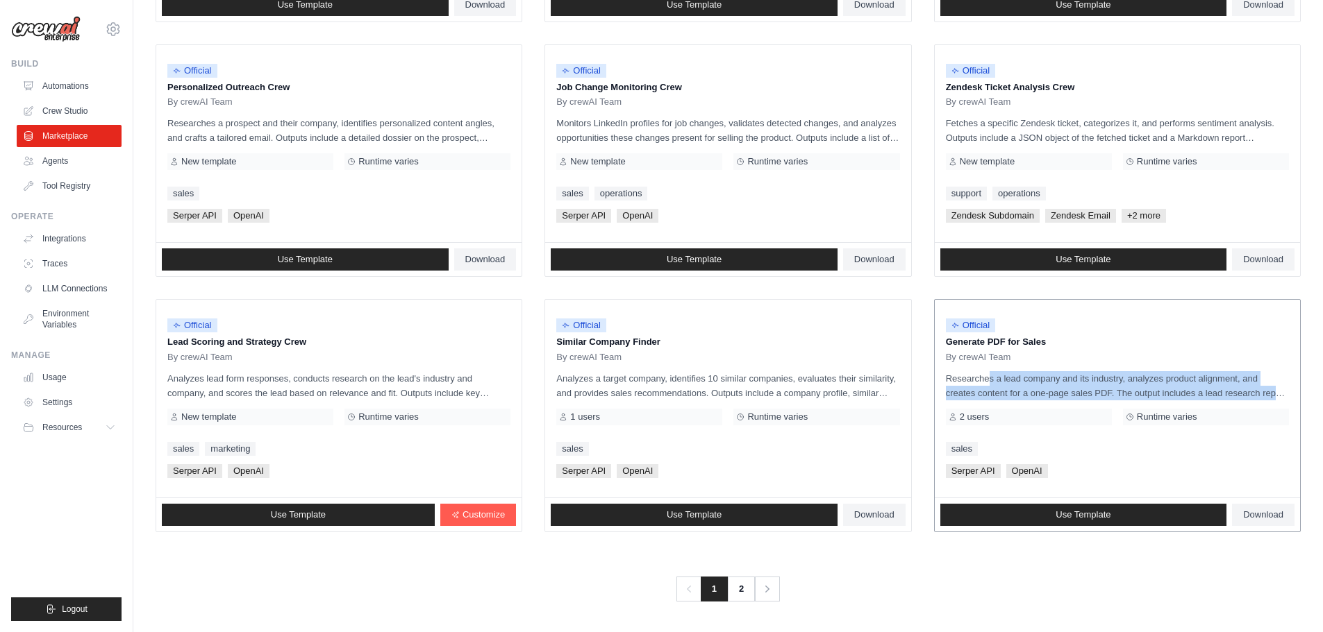
click at [1041, 369] on div "Official Generate PDF for Sales By crewAI Team Researches a lead company and it…" at bounding box center [1116, 399] width 365 height 198
click at [58, 426] on span "Resources" at bounding box center [64, 427] width 40 height 11
click at [55, 383] on link "Usage" at bounding box center [70, 378] width 105 height 22
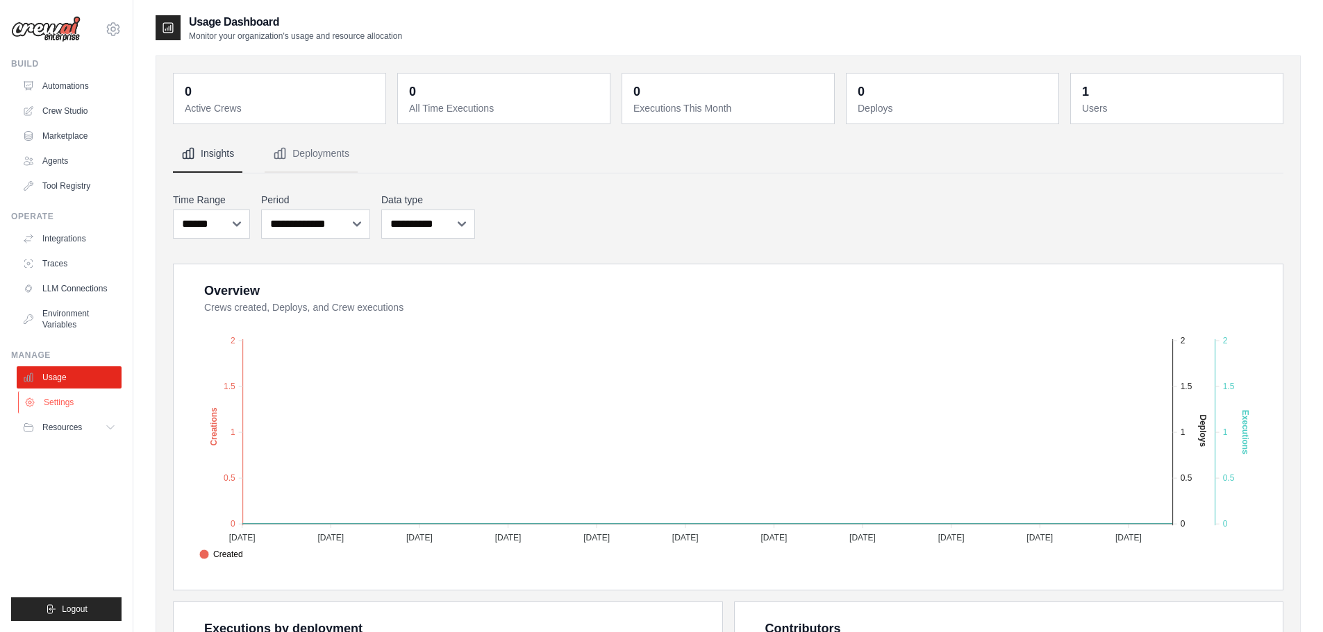
click at [55, 401] on link "Settings" at bounding box center [70, 403] width 105 height 22
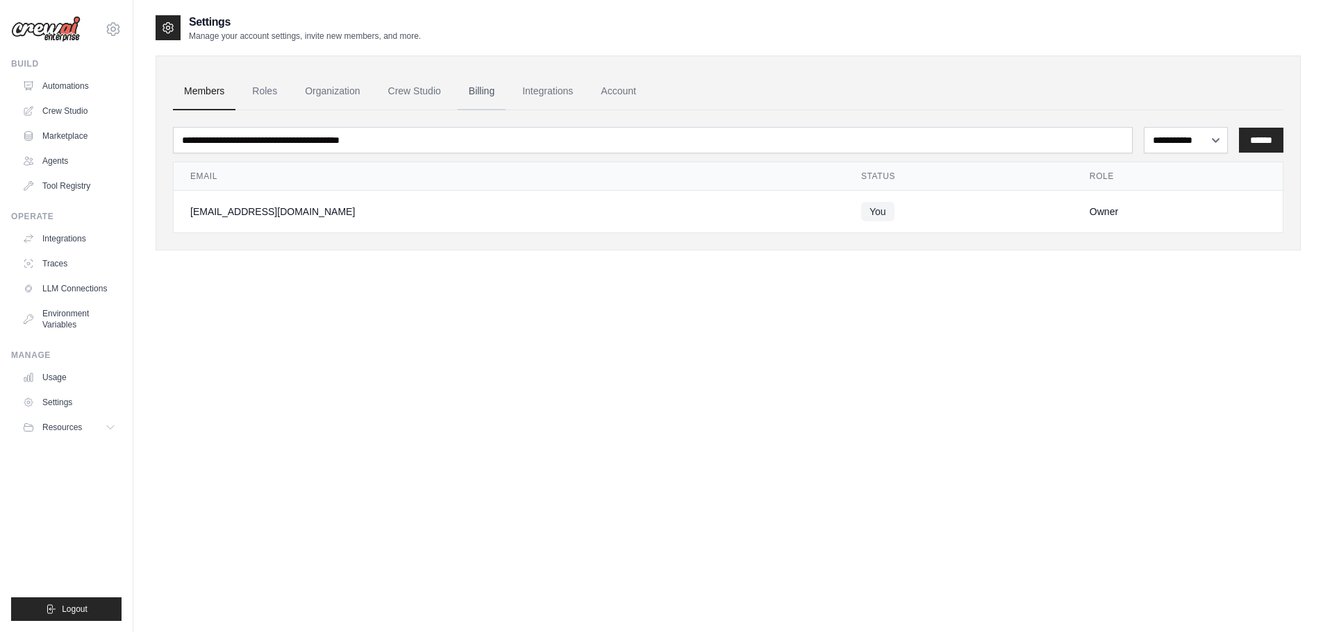
click at [475, 90] on link "Billing" at bounding box center [482, 91] width 48 height 37
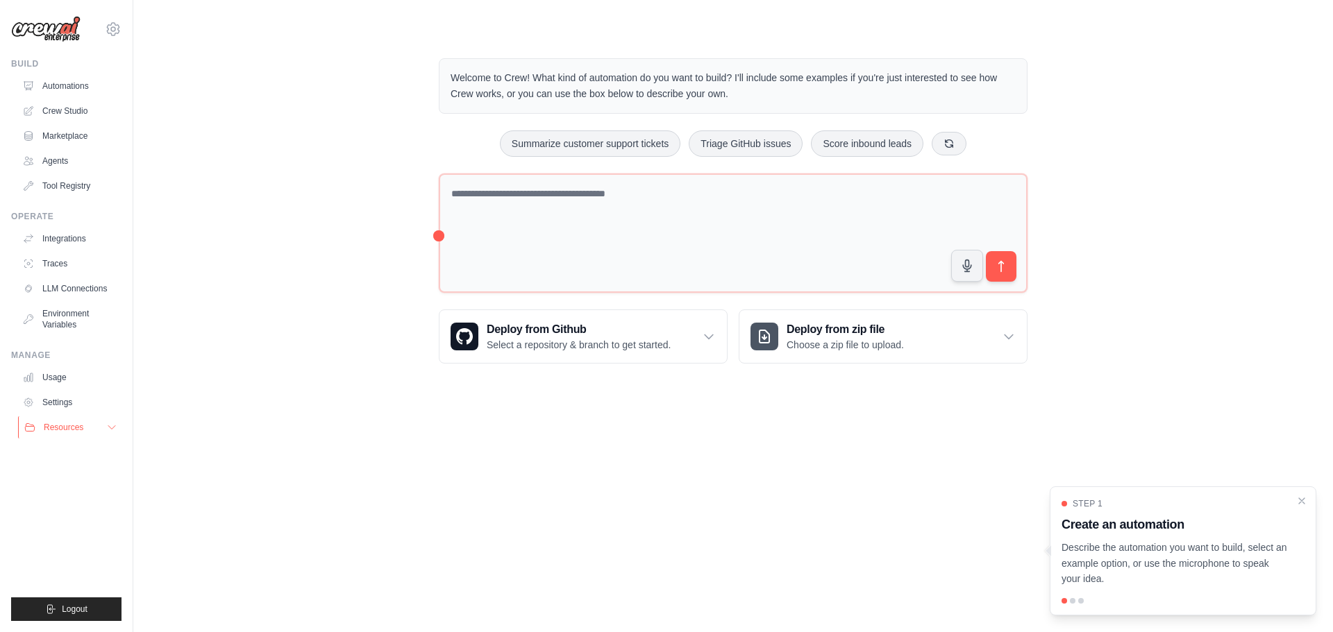
click at [66, 429] on span "Resources" at bounding box center [64, 427] width 40 height 11
click at [84, 399] on link "Settings" at bounding box center [70, 403] width 105 height 22
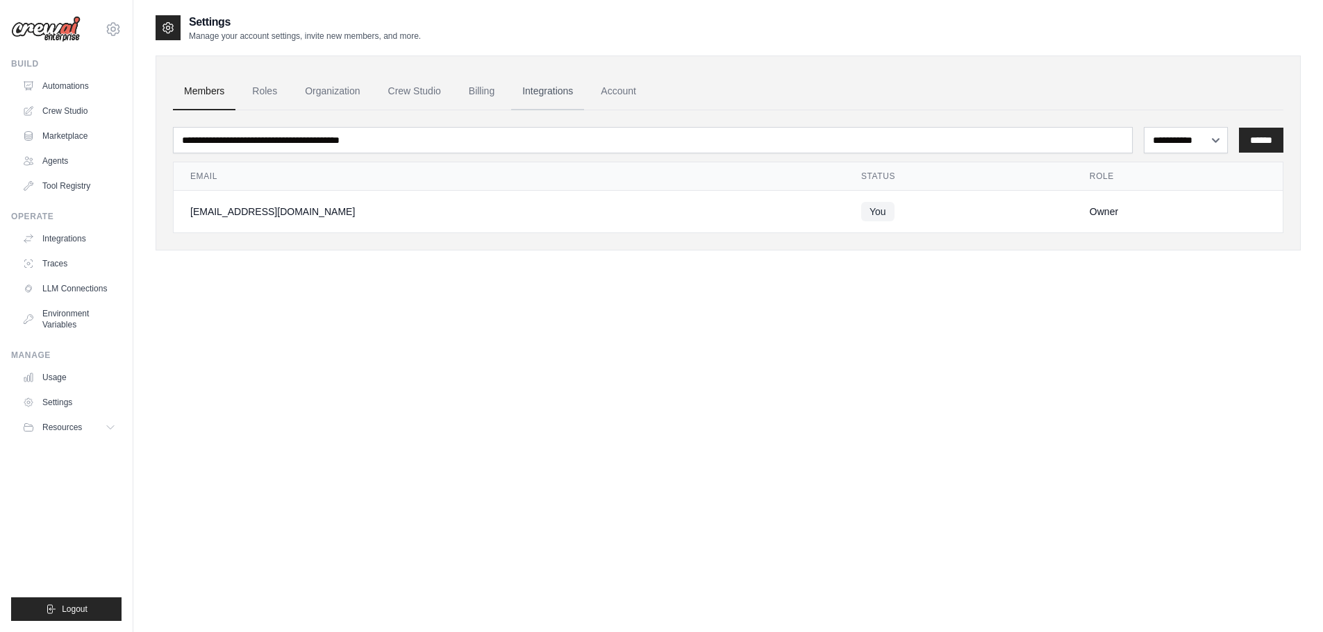
click at [566, 90] on link "Integrations" at bounding box center [547, 91] width 73 height 37
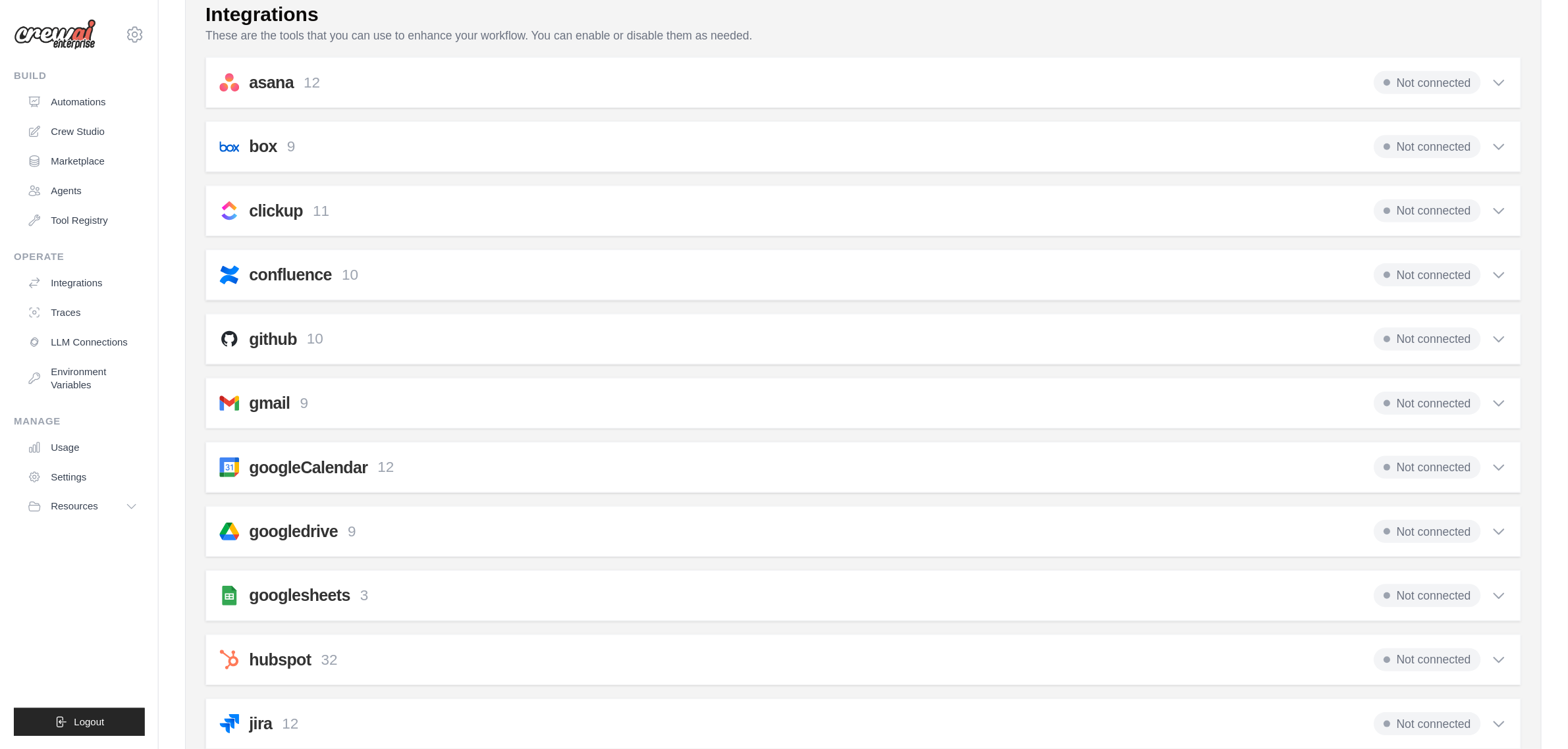
scroll to position [132, 0]
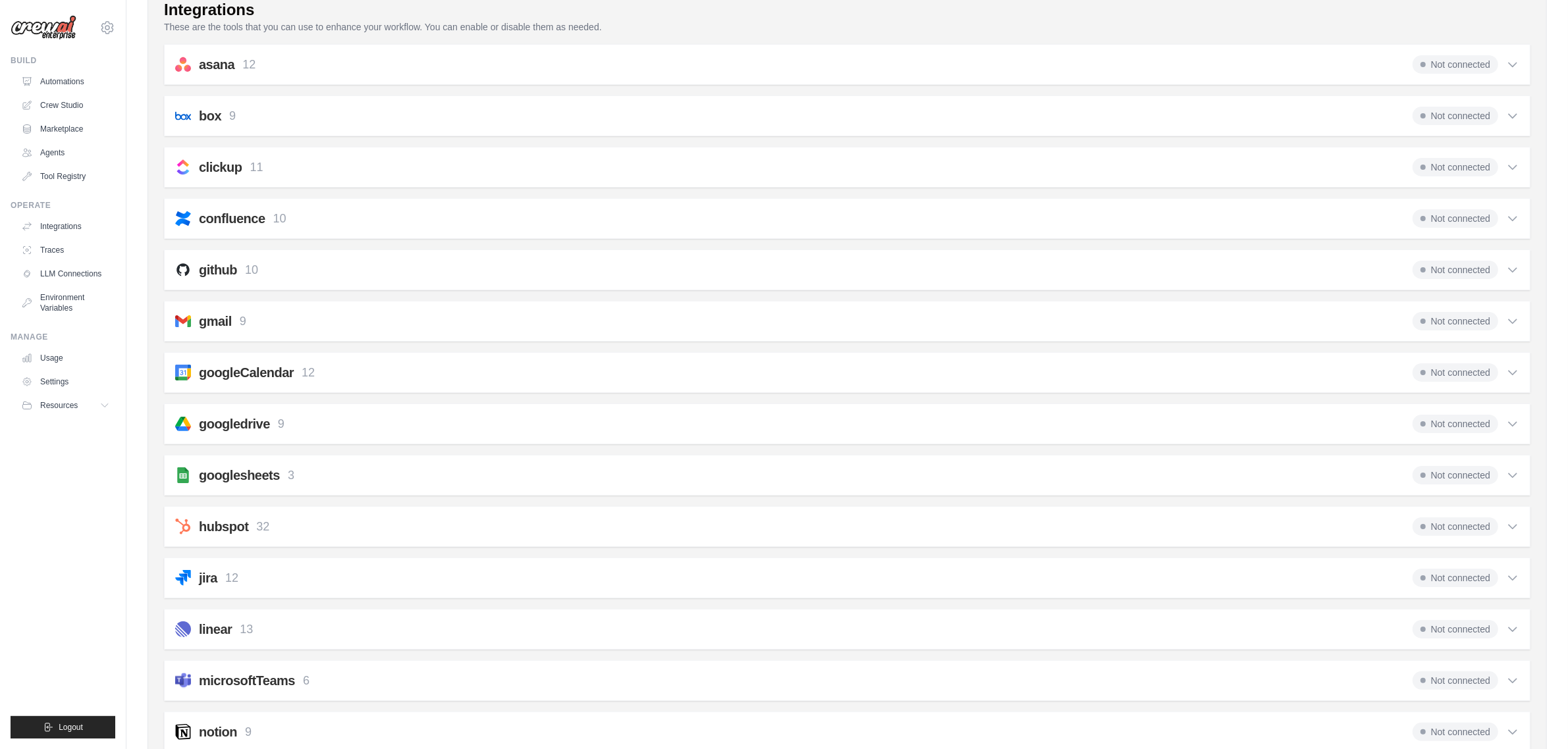
click at [455, 526] on div "hubspot 32 Not connected" at bounding box center [847, 526] width 1344 height 18
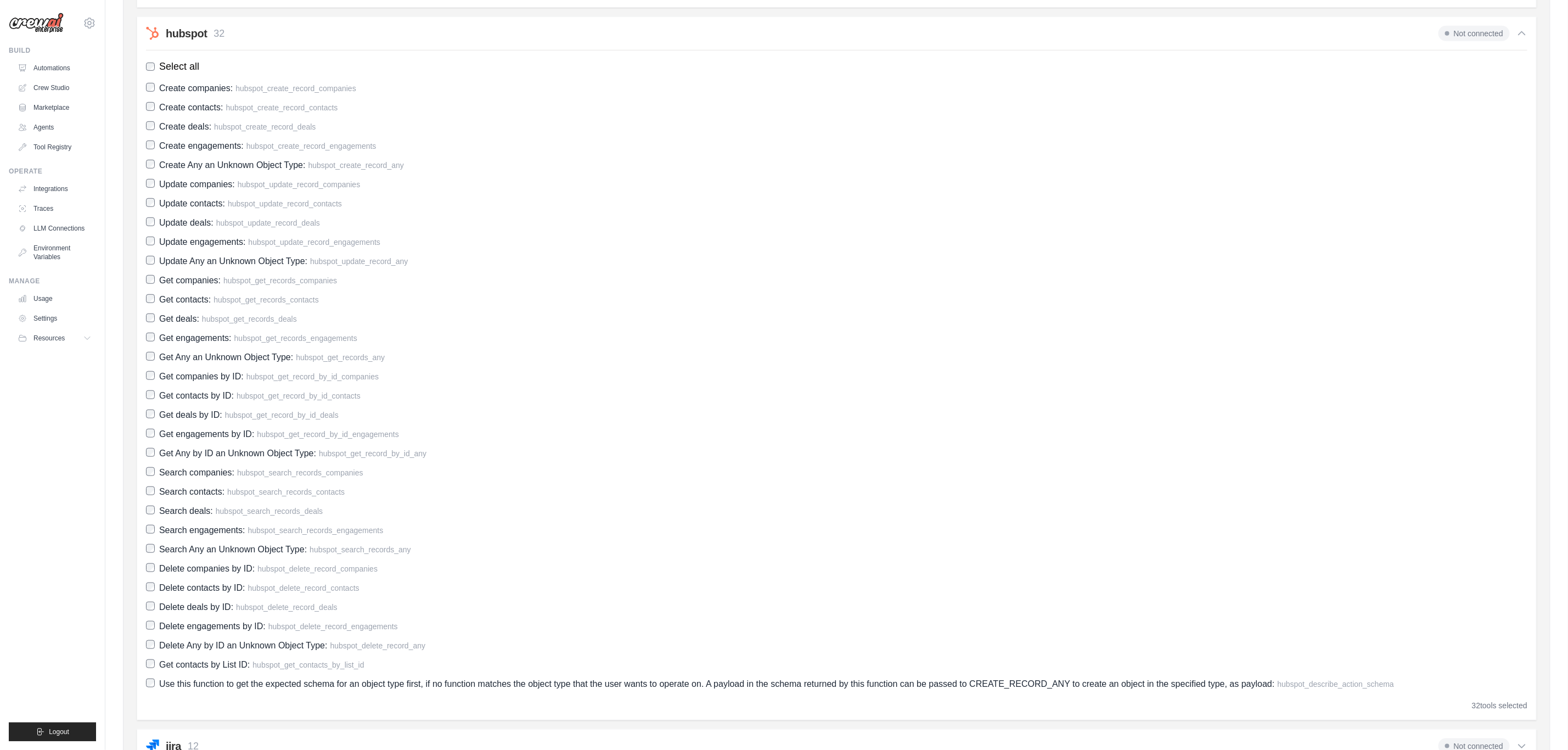
scroll to position [268, 0]
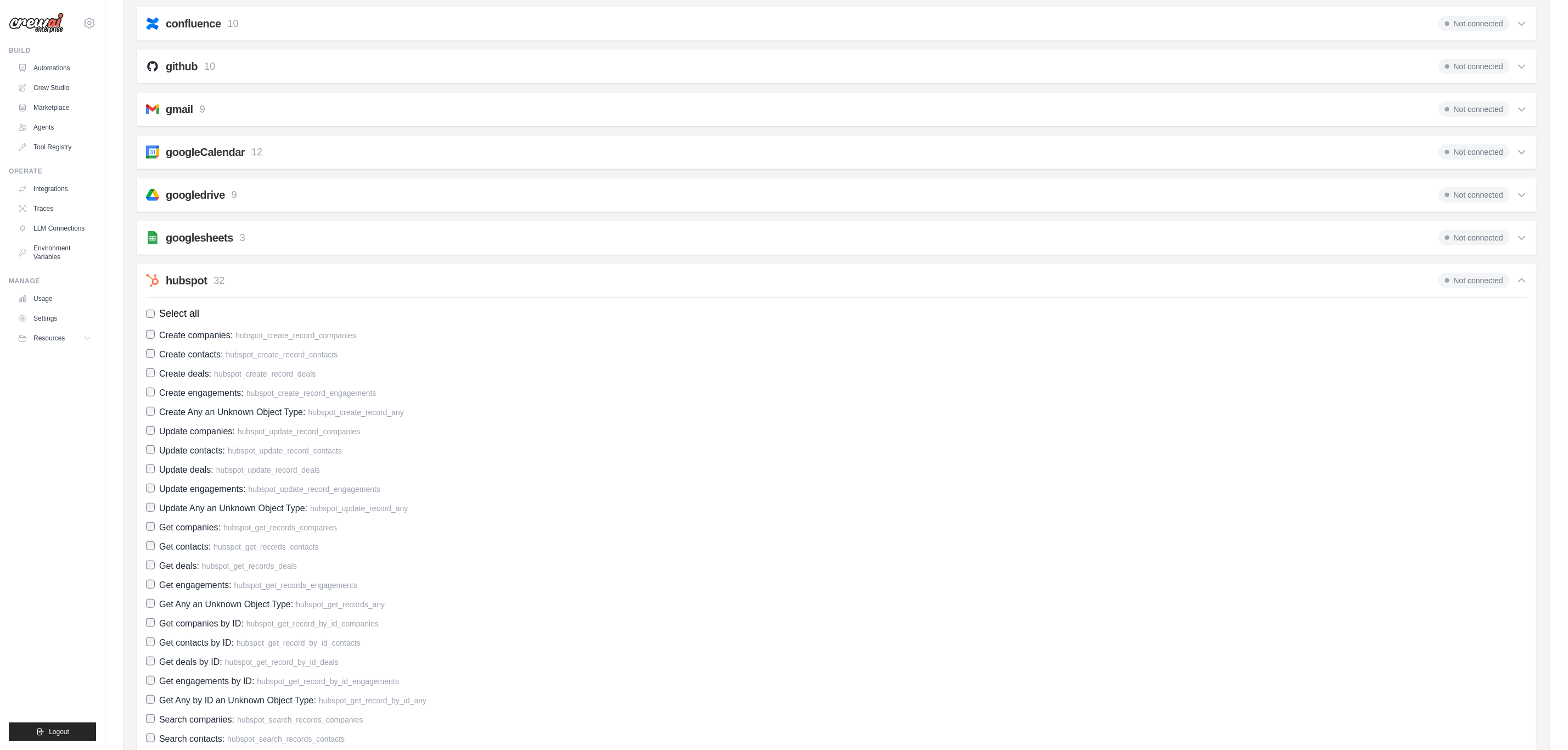
click at [244, 286] on div "hubspot 32 Not connected" at bounding box center [837, 280] width 1381 height 15
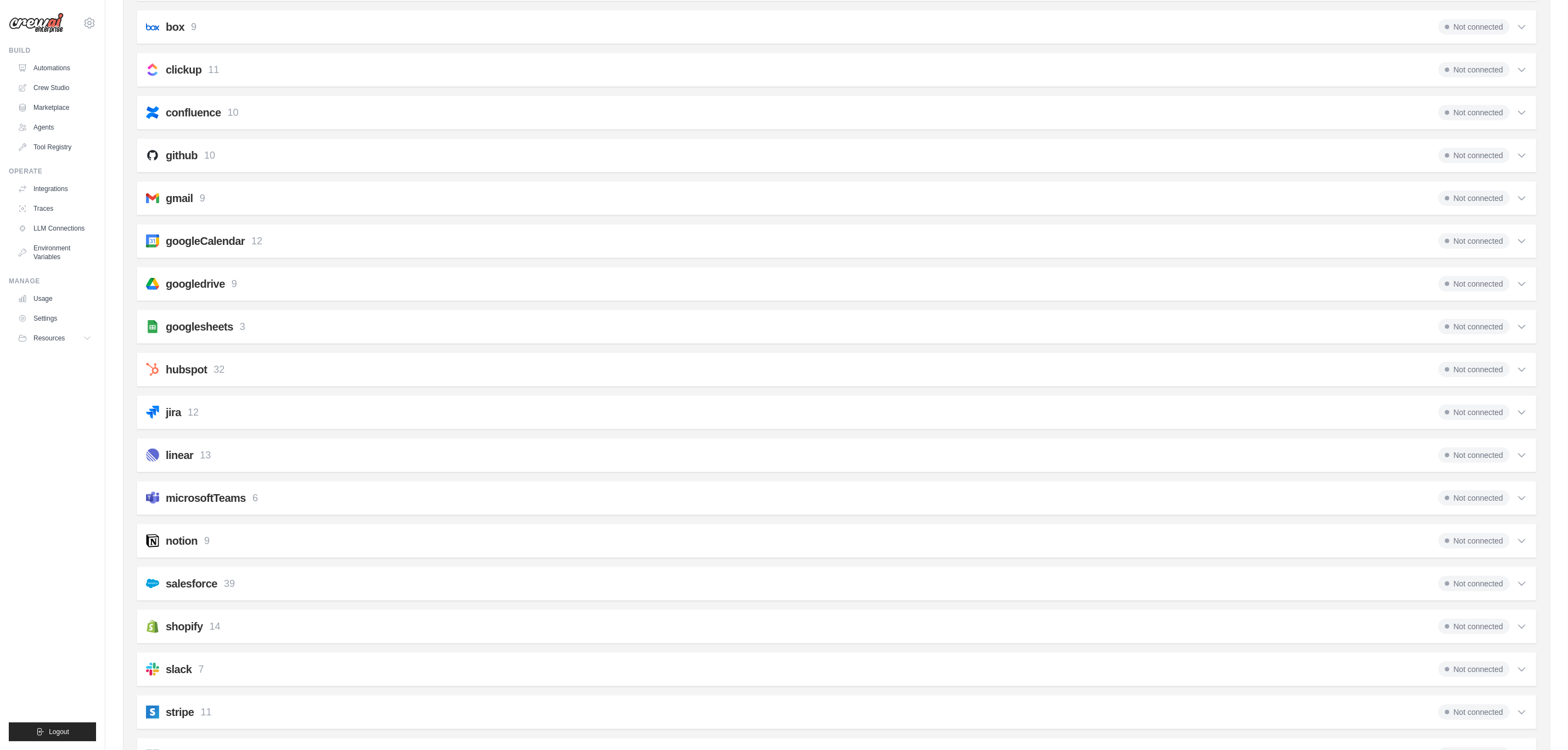
scroll to position [0, 0]
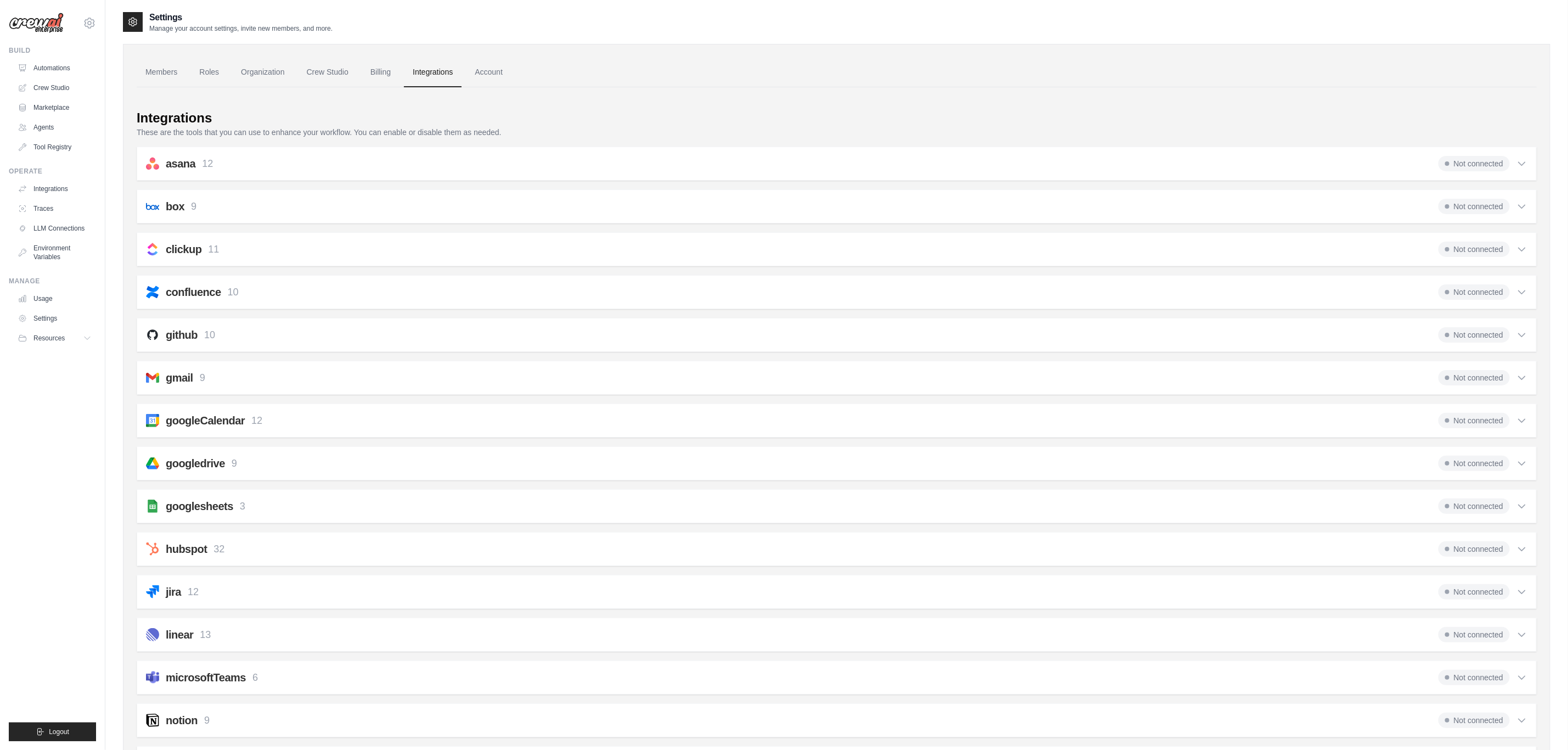
click at [376, 190] on div "box 9 Not connected Select all Save File from URL: box_save_file Save File: box…" at bounding box center [837, 206] width 1400 height 34
click at [357, 204] on div "box 9 Not connected" at bounding box center [837, 206] width 1381 height 15
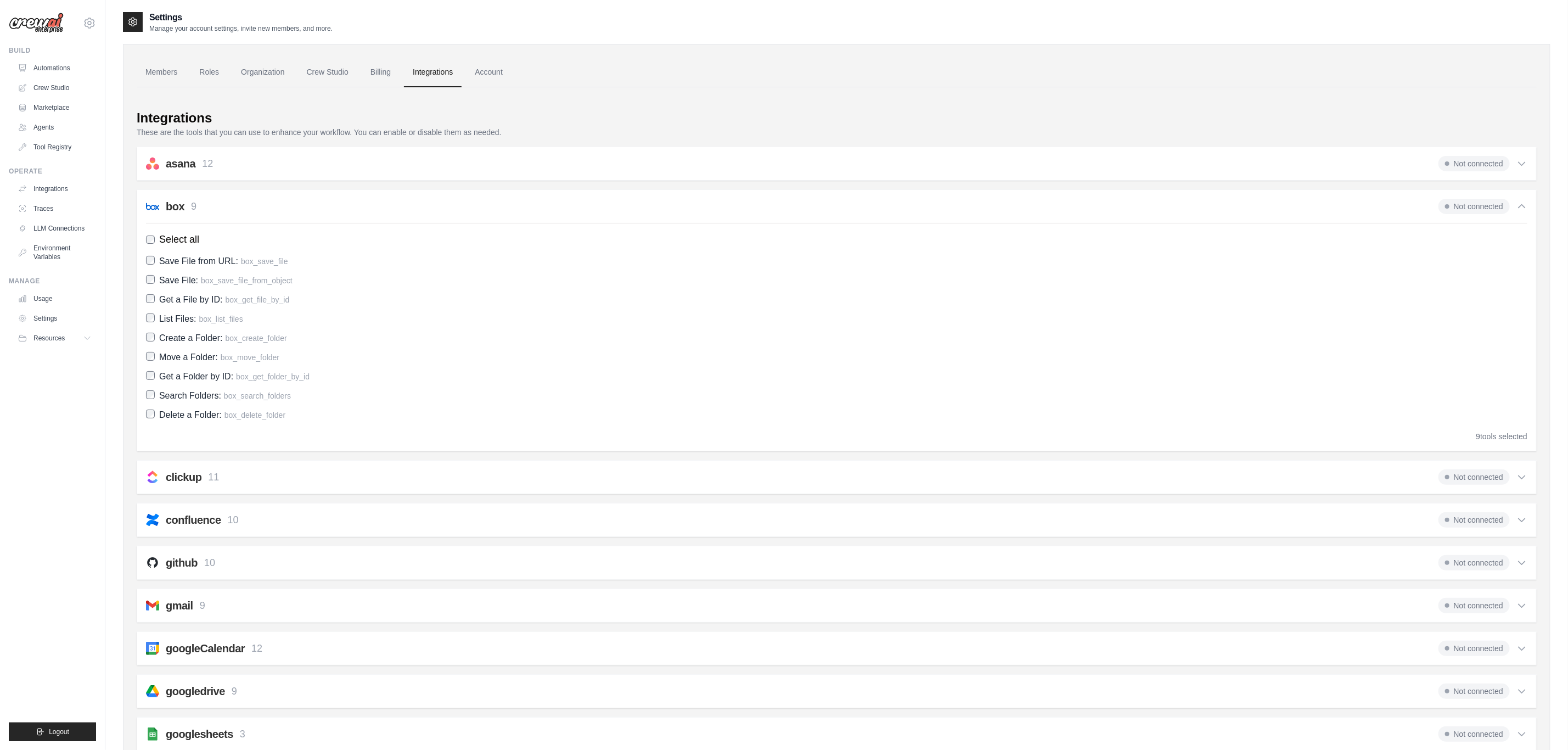
click at [380, 162] on div "asana 12 Not connected" at bounding box center [837, 163] width 1381 height 15
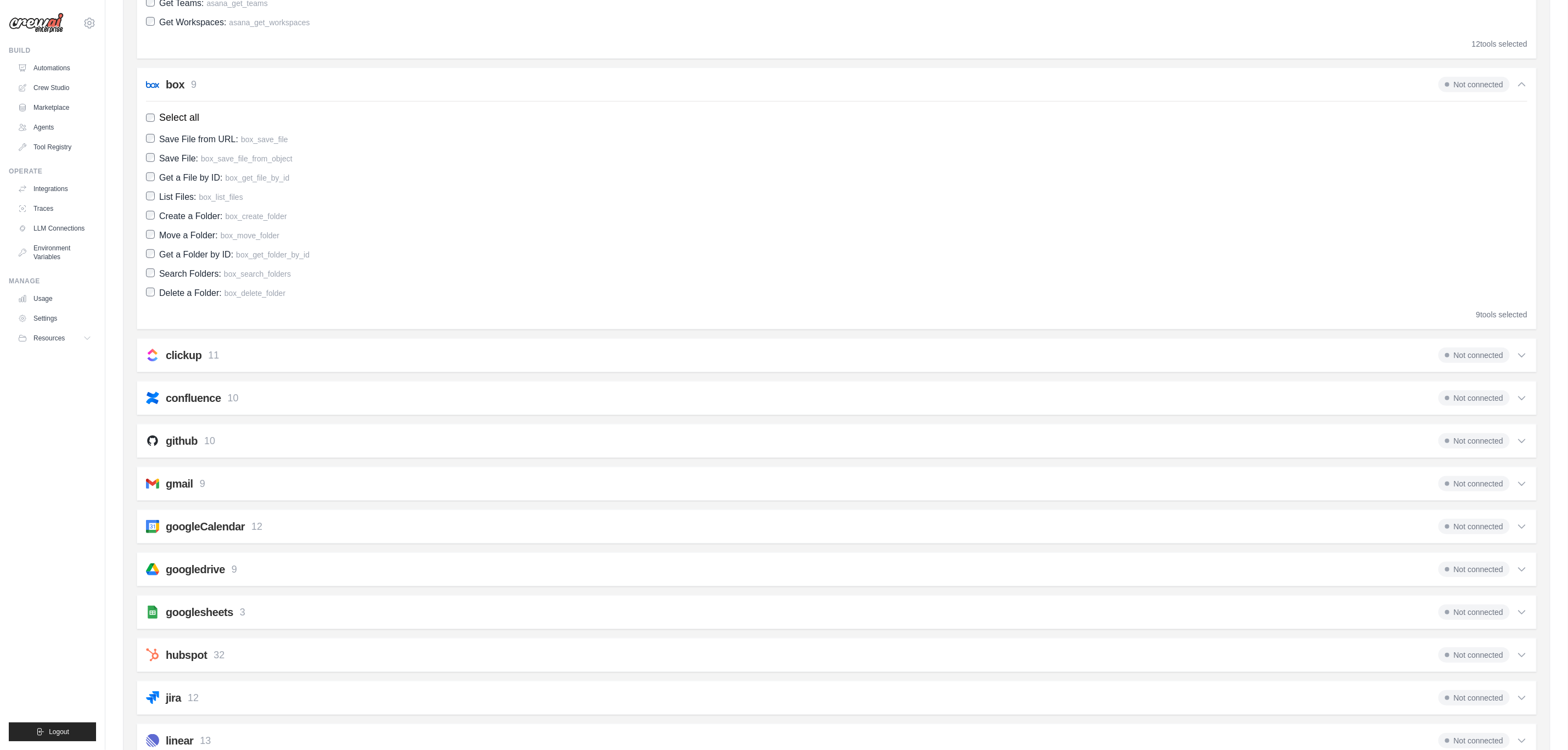
scroll to position [412, 0]
click at [274, 394] on div "confluence 10 Not connected" at bounding box center [837, 393] width 1381 height 15
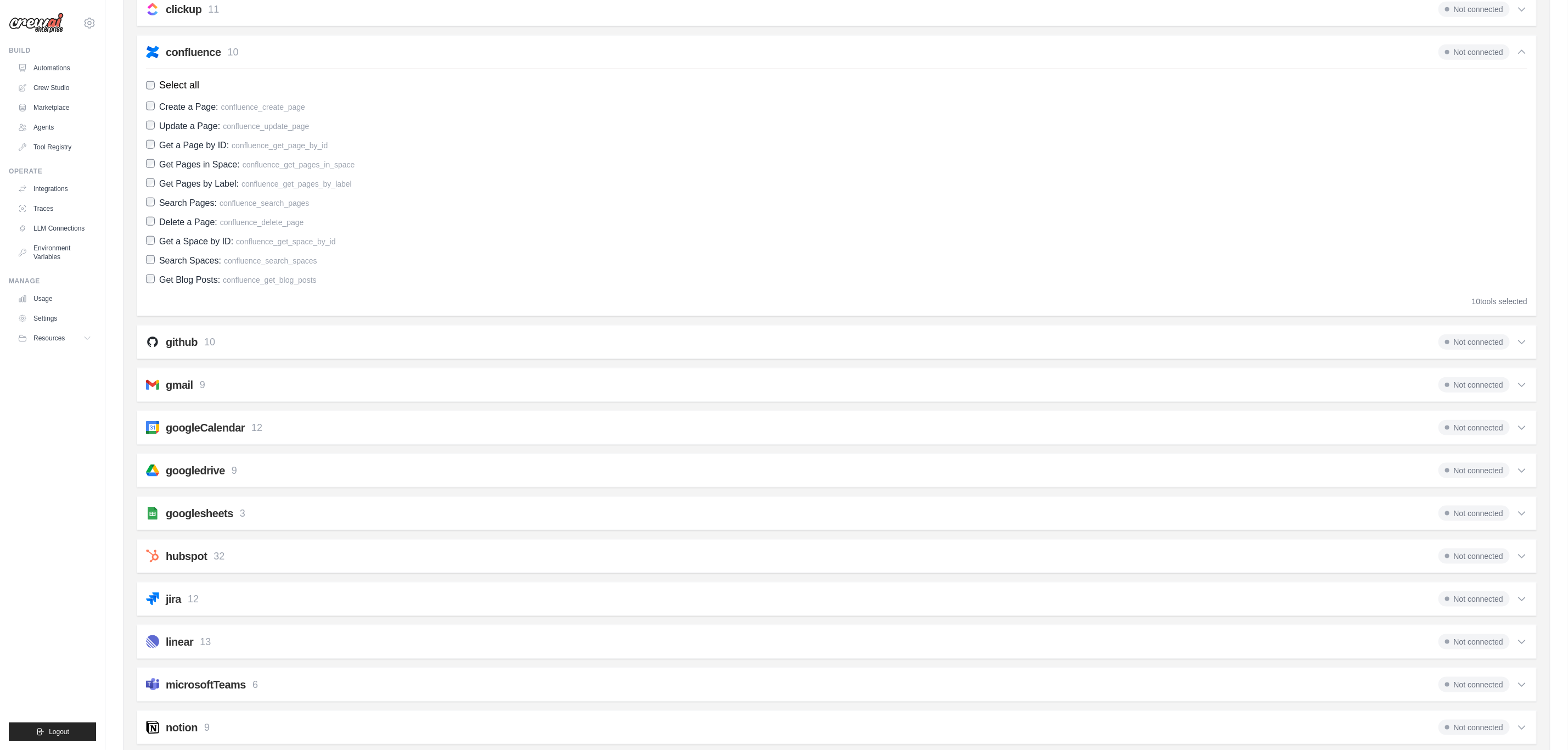
scroll to position [989, 0]
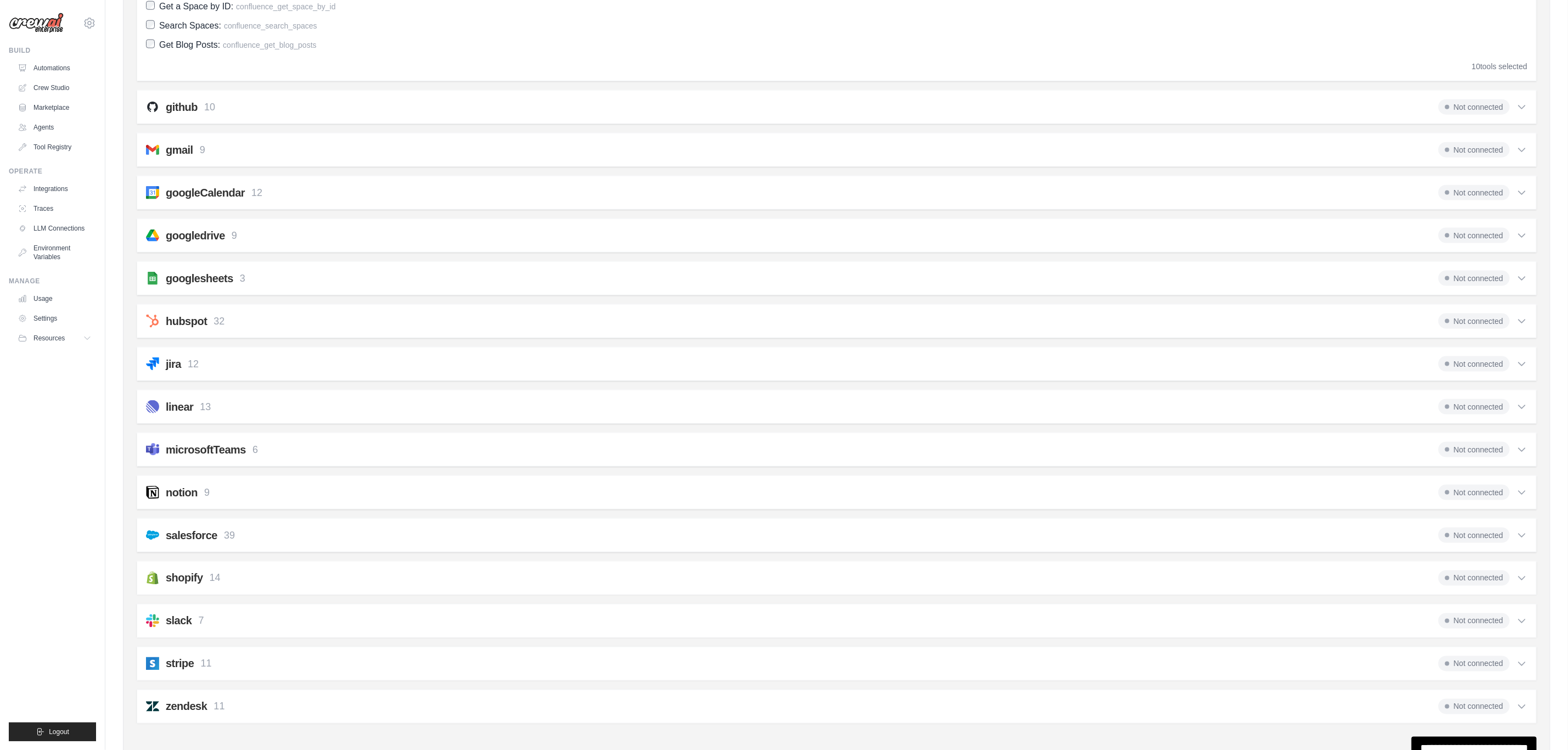
click at [232, 324] on div "hubspot 32 Not connected" at bounding box center [837, 320] width 1381 height 15
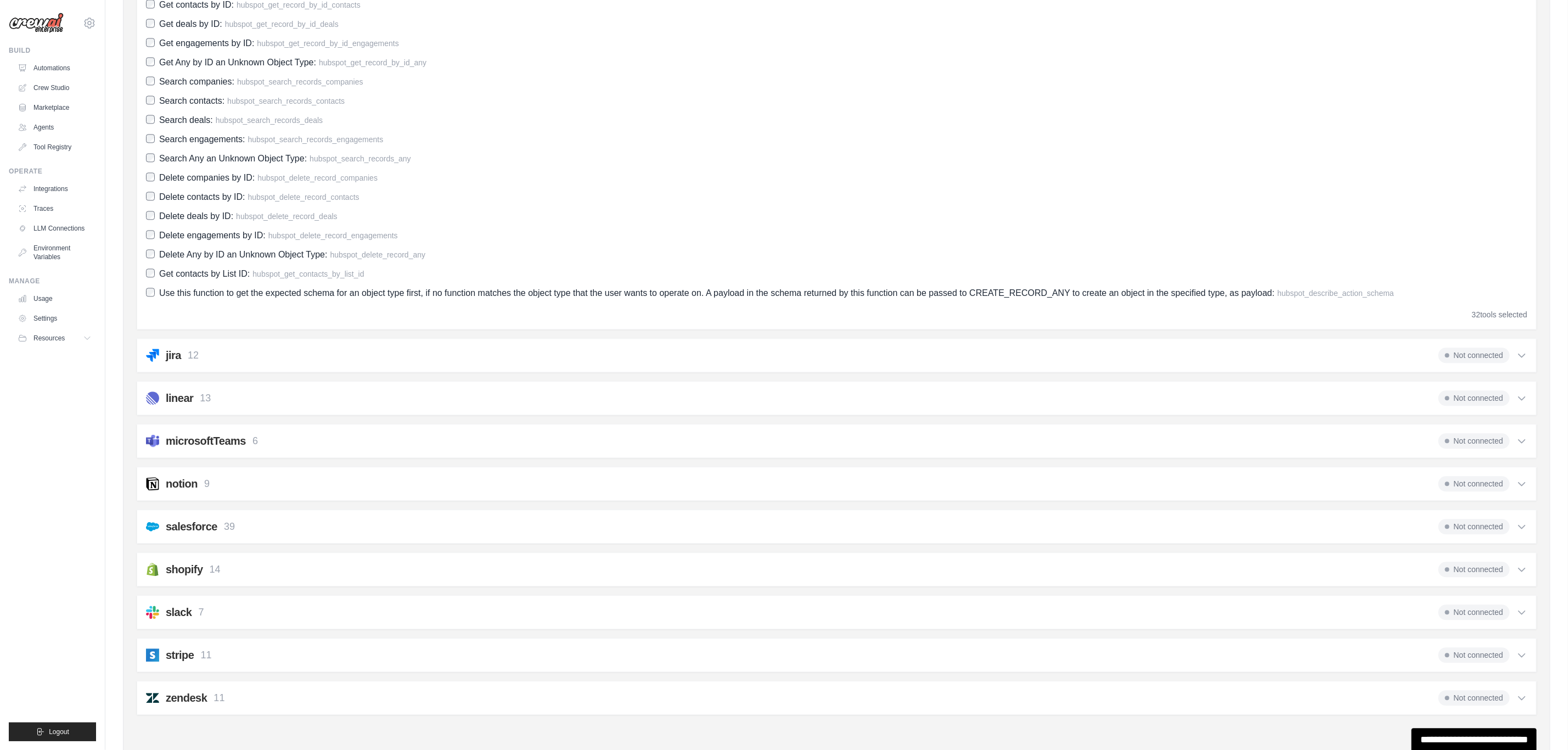
scroll to position [1722, 0]
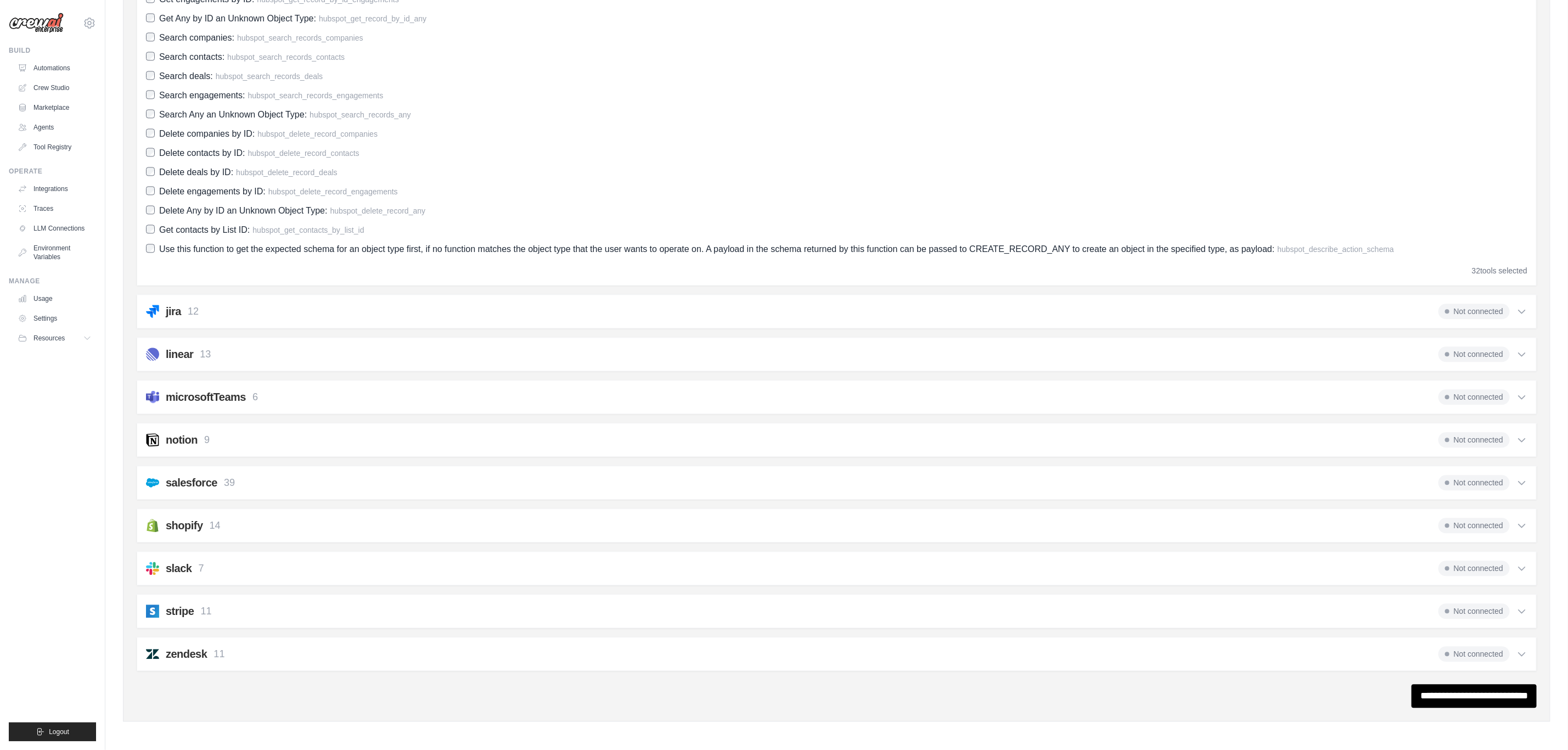
click at [405, 312] on div "jira 12 Not connected" at bounding box center [837, 311] width 1381 height 15
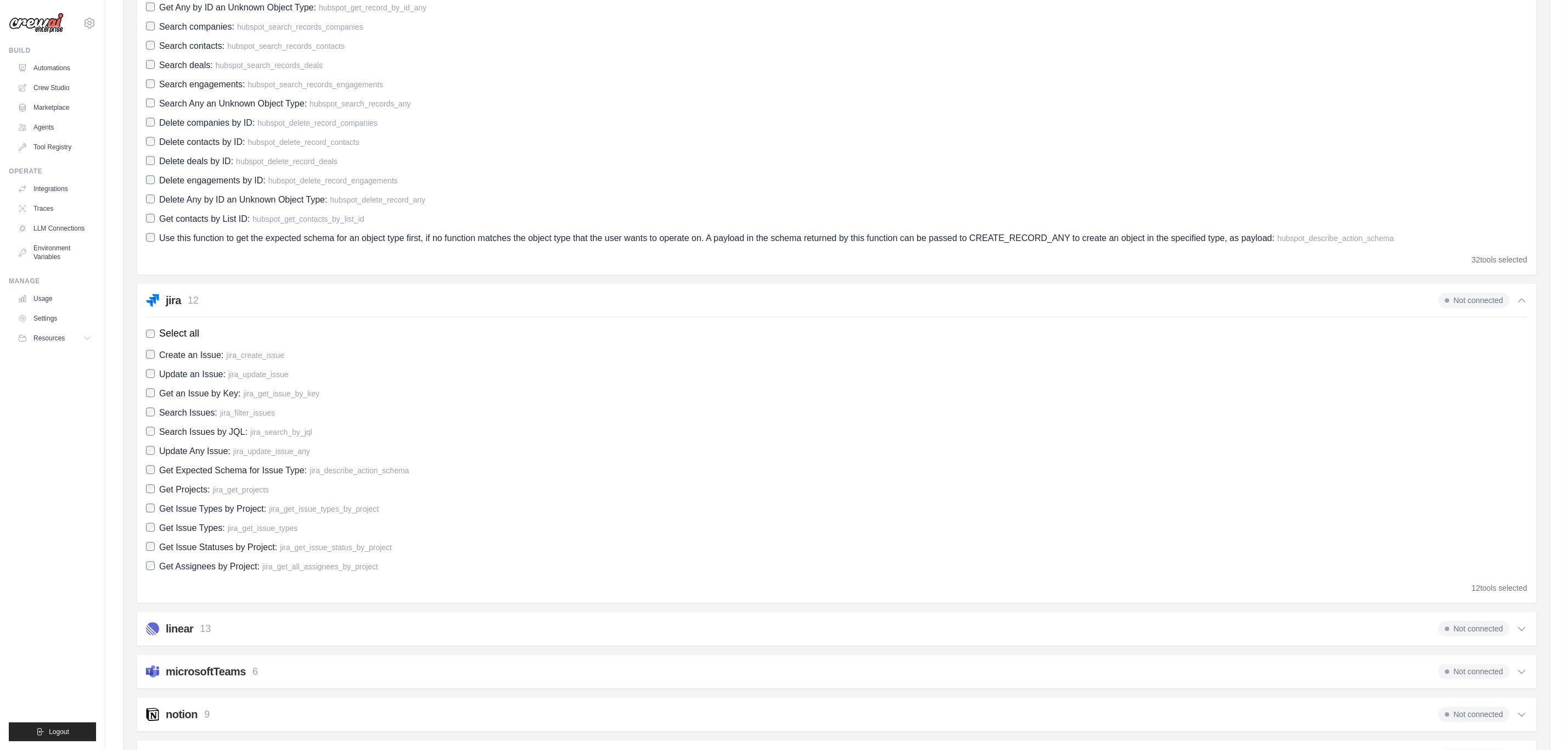
click at [405, 308] on div "jira 12 Not connected" at bounding box center [837, 300] width 1381 height 15
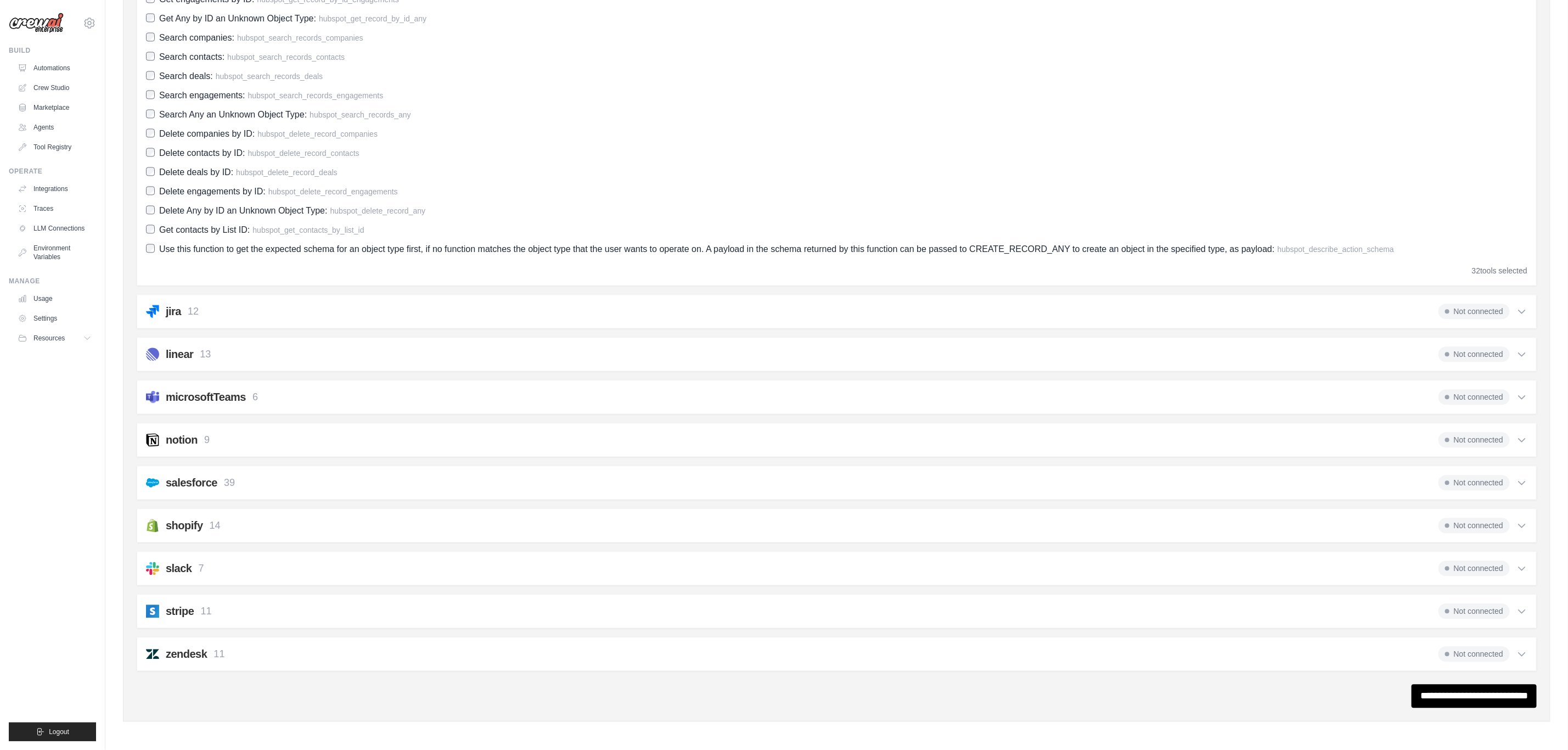
click at [387, 359] on div "linear 13 Not connected Select all Create an Issue: linear_create_issue Update …" at bounding box center [837, 354] width 1400 height 34
click at [383, 350] on div "linear 13 Not connected" at bounding box center [837, 354] width 1381 height 15
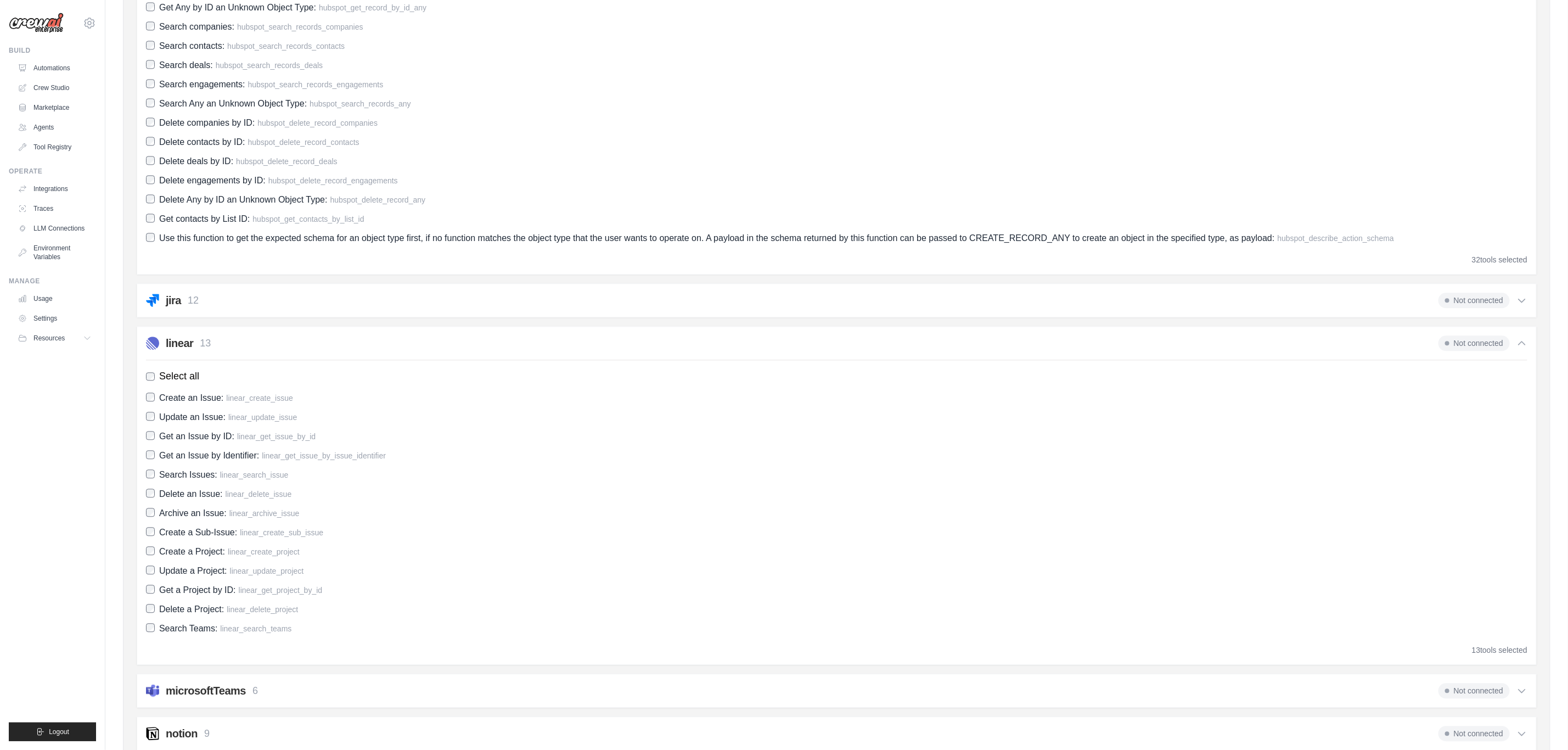
click at [380, 337] on div "linear 13 Not connected Select all Create an Issue: linear_create_issue Update …" at bounding box center [837, 495] width 1400 height 339
click at [374, 337] on div "linear 13 Not connected Select all Create an Issue: linear_create_issue Update …" at bounding box center [837, 495] width 1400 height 339
click at [362, 351] on div "linear 13 Not connected" at bounding box center [837, 343] width 1381 height 15
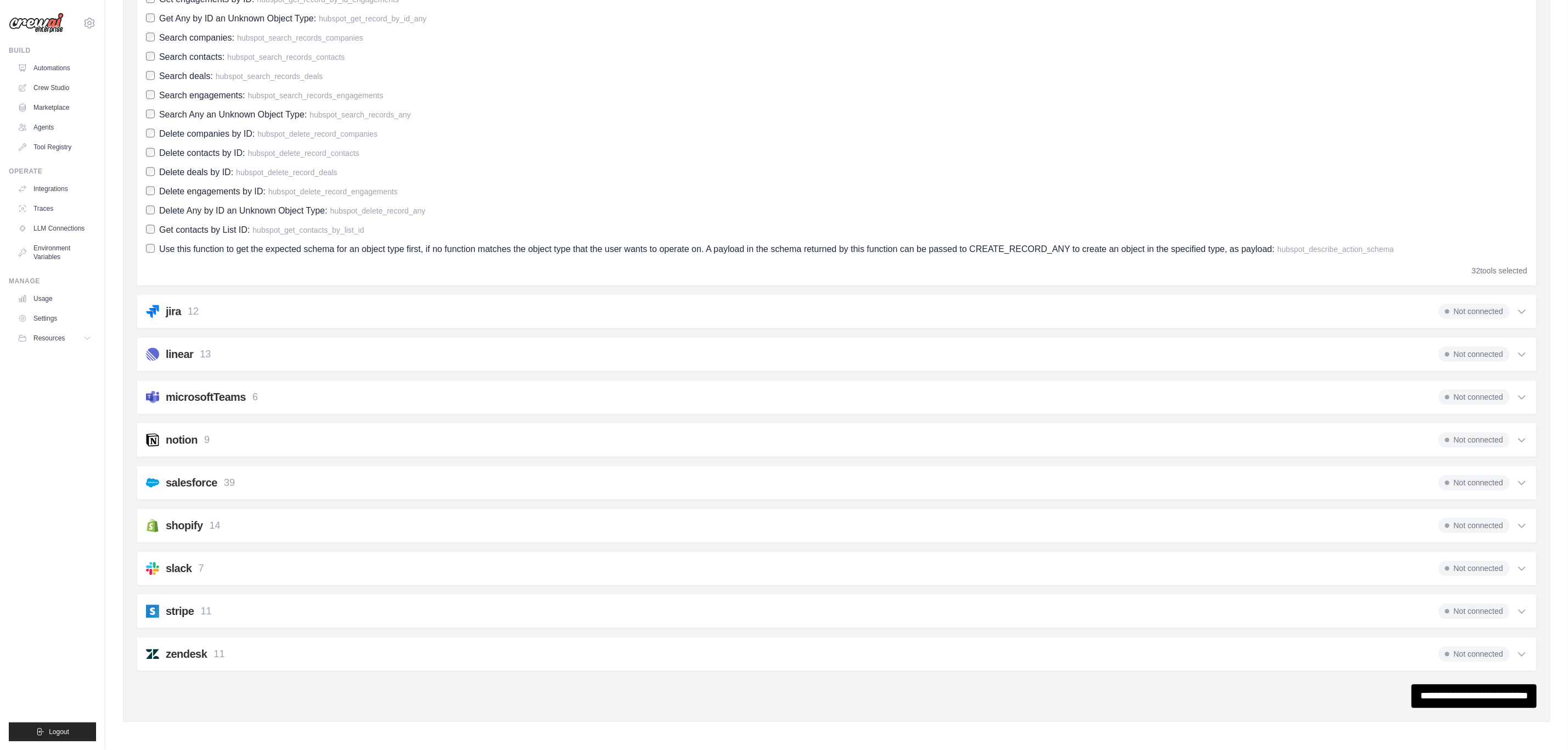
click at [354, 392] on div "microsoftTeams 6 Not connected" at bounding box center [837, 396] width 1381 height 15
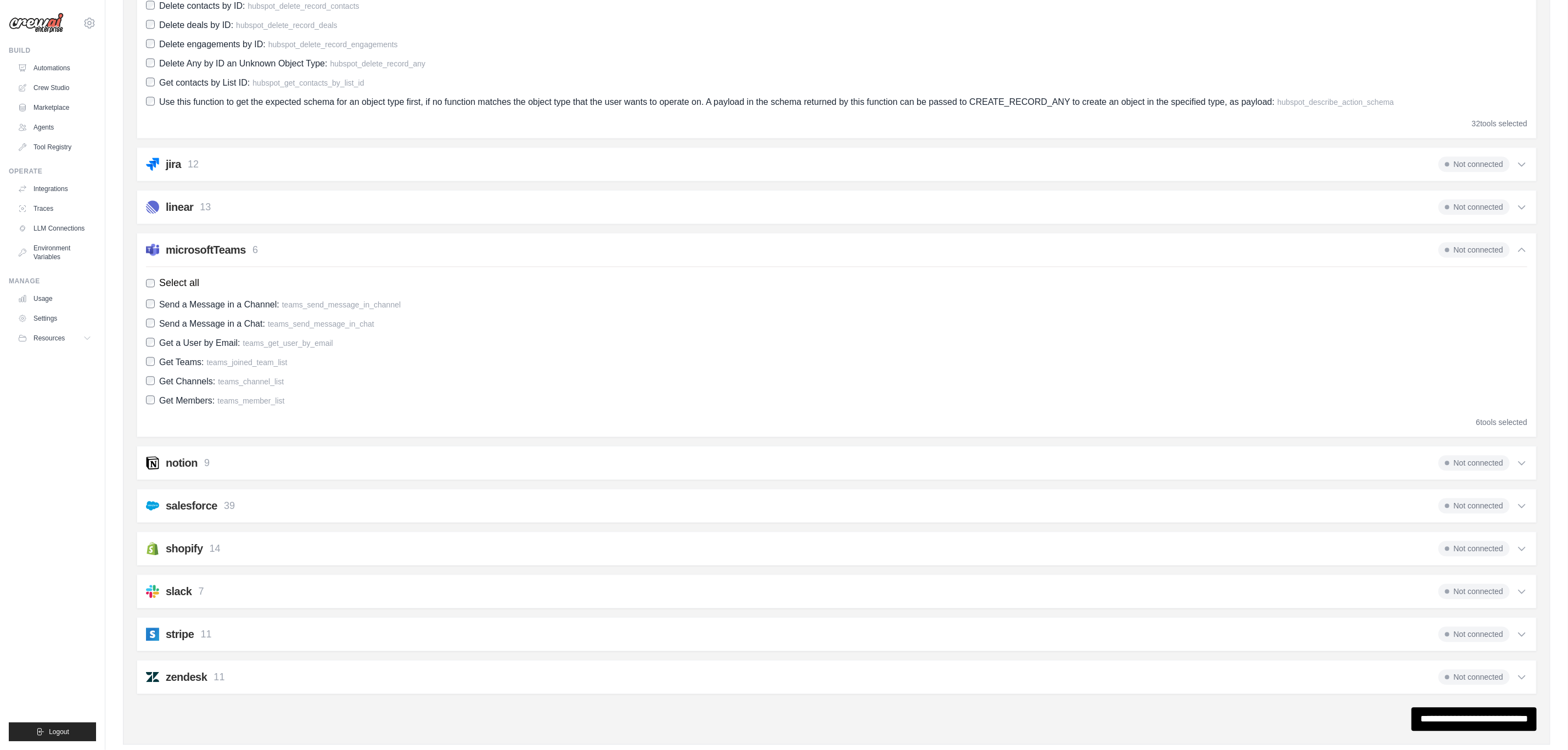
scroll to position [1887, 0]
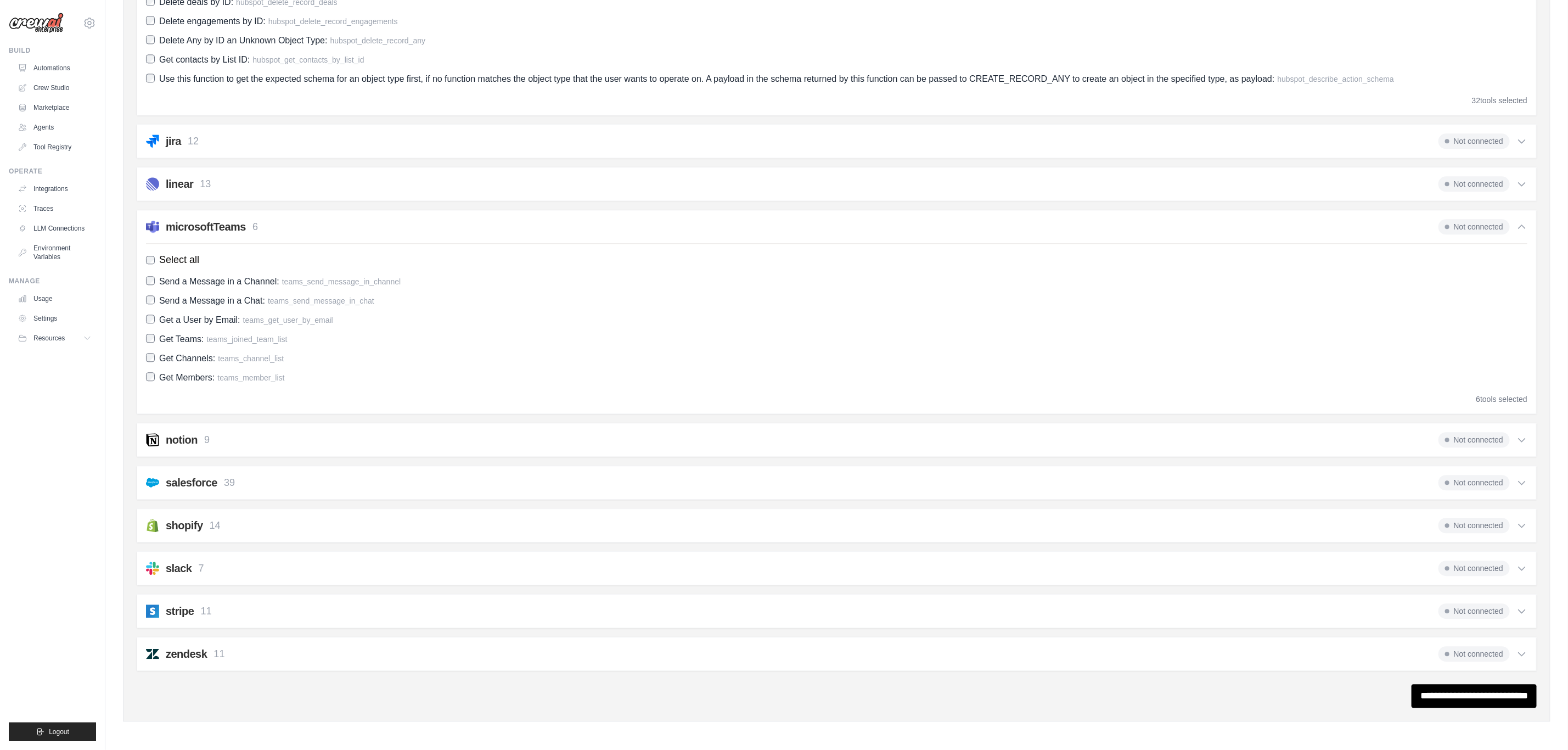
click at [436, 440] on div "notion 9 Not connected" at bounding box center [837, 439] width 1381 height 15
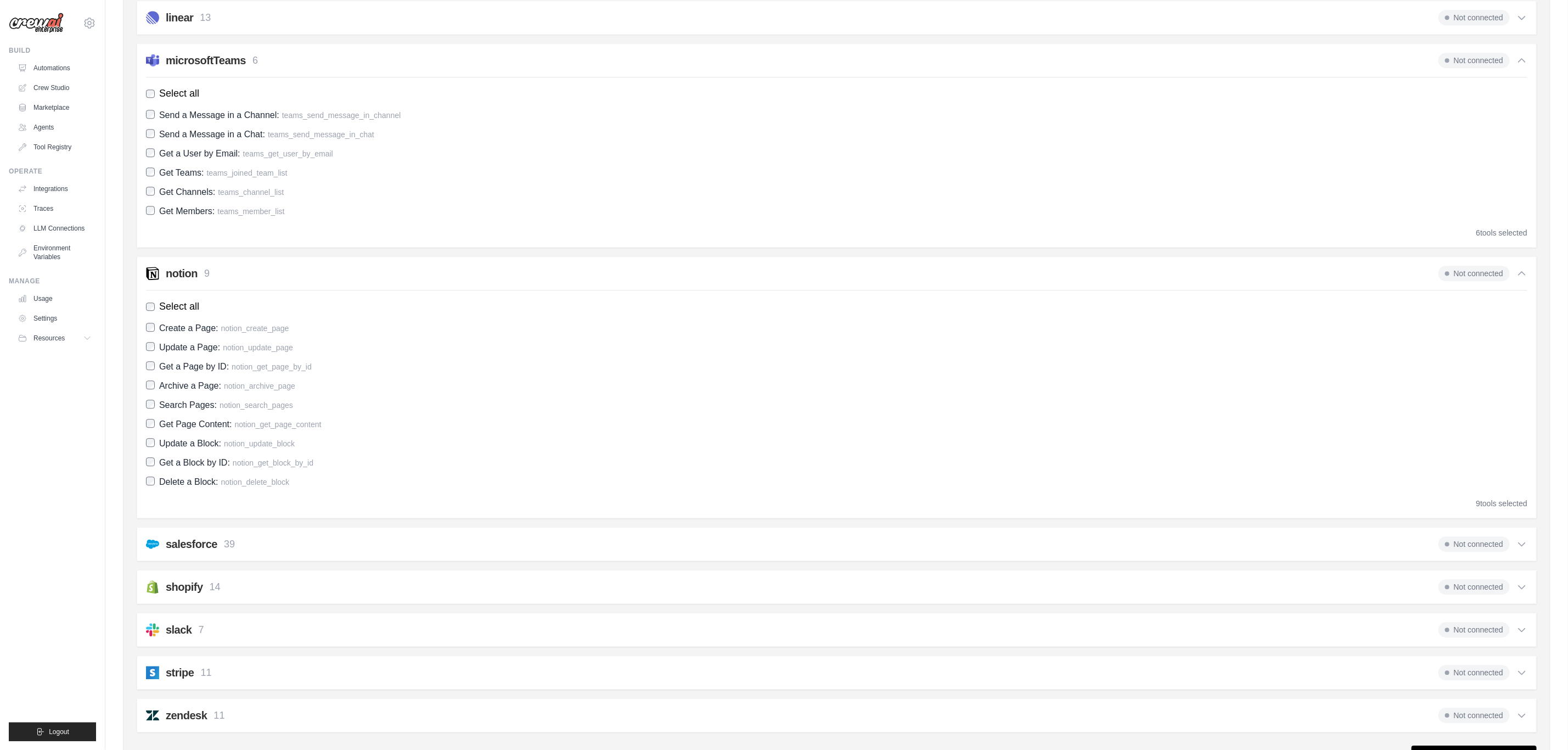
scroll to position [2052, 0]
click at [394, 500] on div "salesforce 39 Not connected" at bounding box center [837, 540] width 1381 height 15
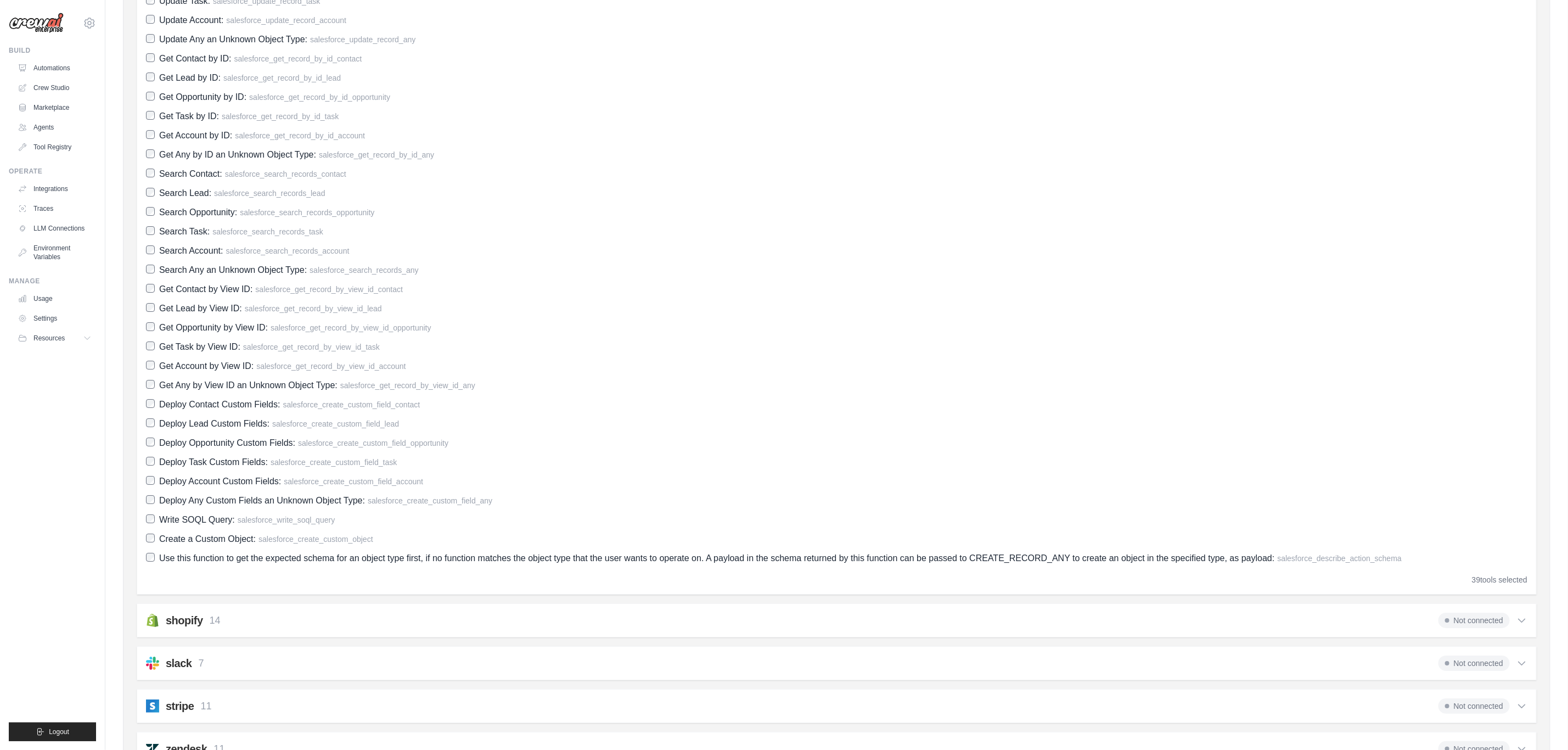
scroll to position [2926, 0]
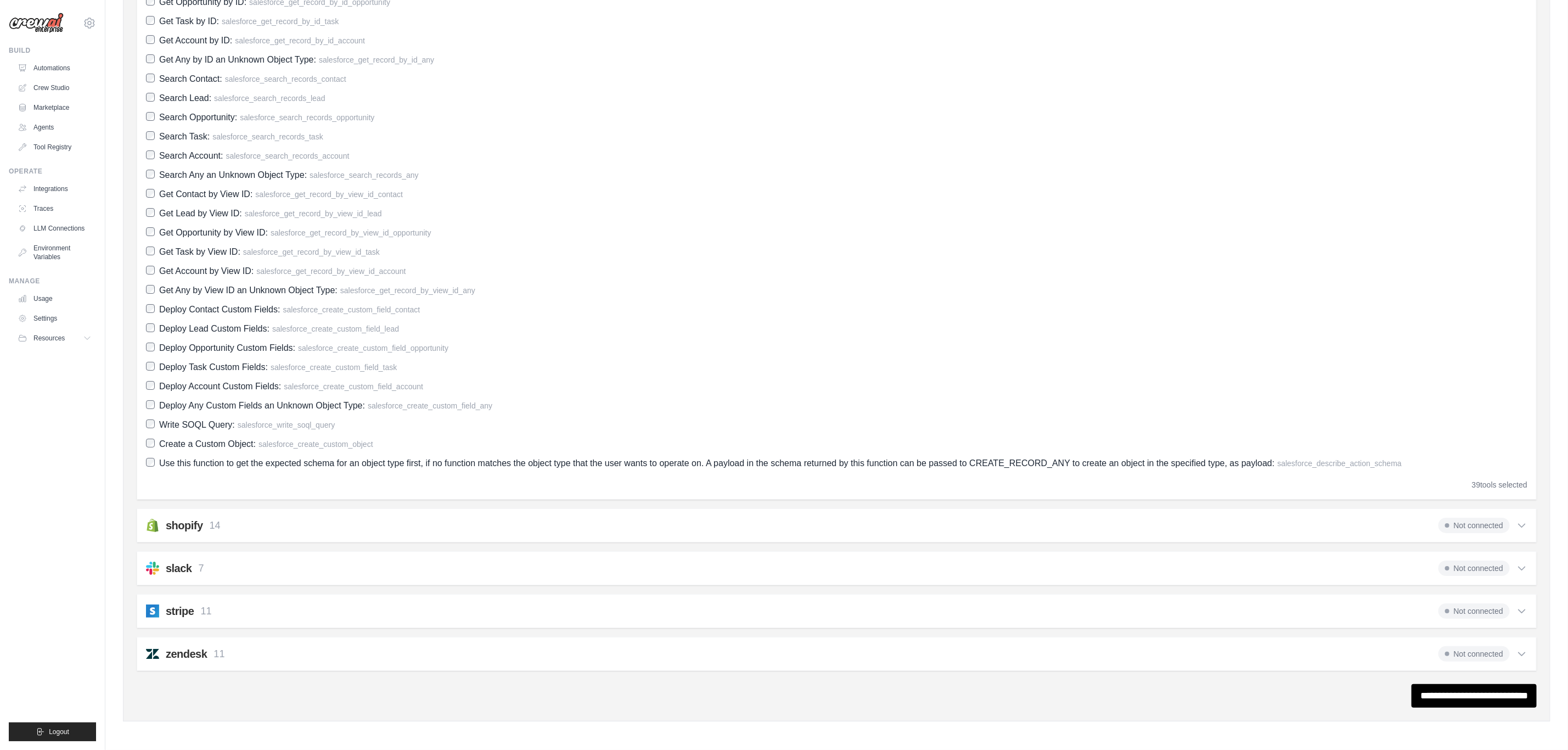
click at [351, 500] on div "shopify 14 Not connected Select all Get Customers: shopify_get_customers Search…" at bounding box center [837, 525] width 1400 height 34
click at [348, 500] on div "shopify 14 Not connected" at bounding box center [837, 525] width 1381 height 15
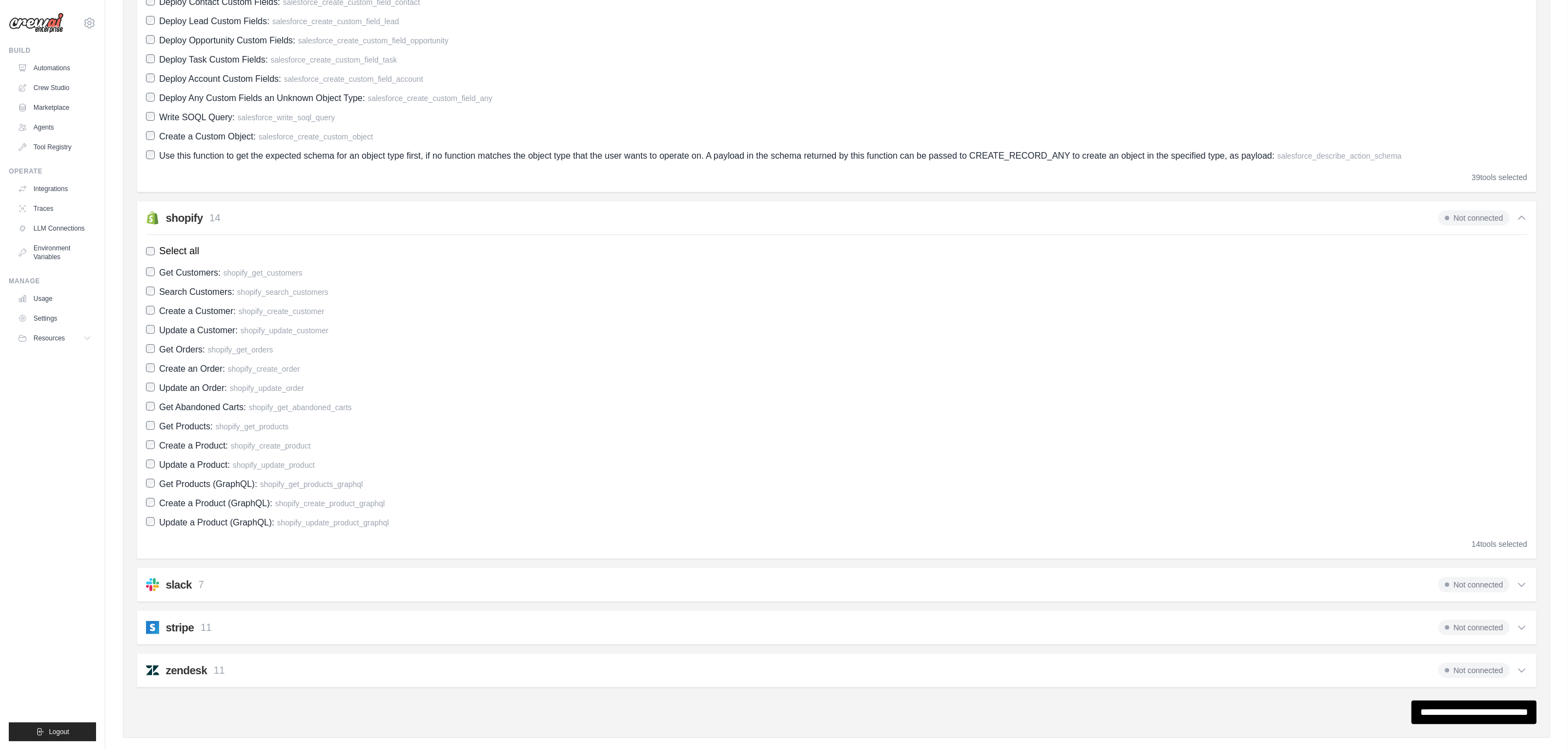
scroll to position [3250, 0]
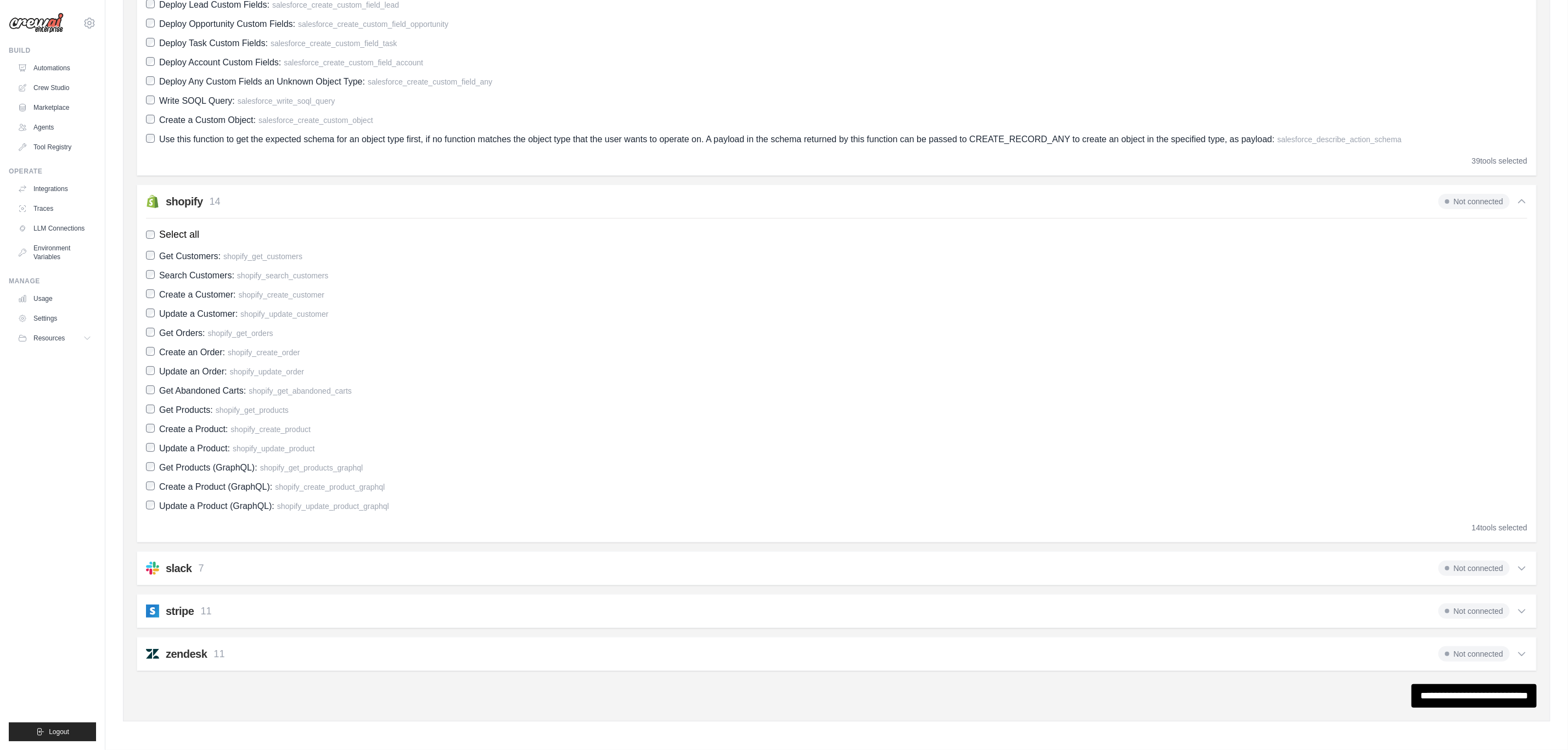
click at [296, 500] on div "slack 7 Not connected" at bounding box center [837, 568] width 1381 height 15
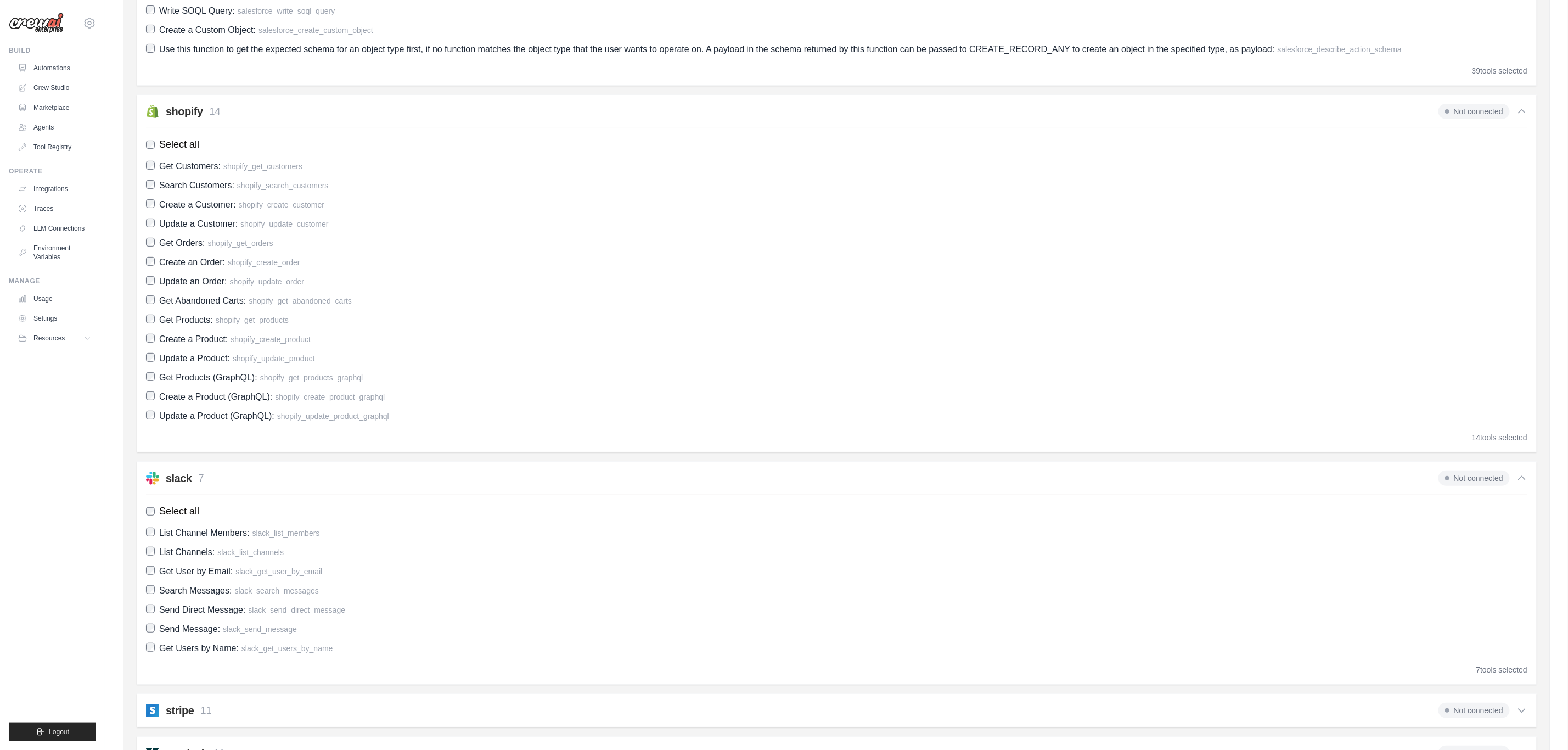
scroll to position [3439, 0]
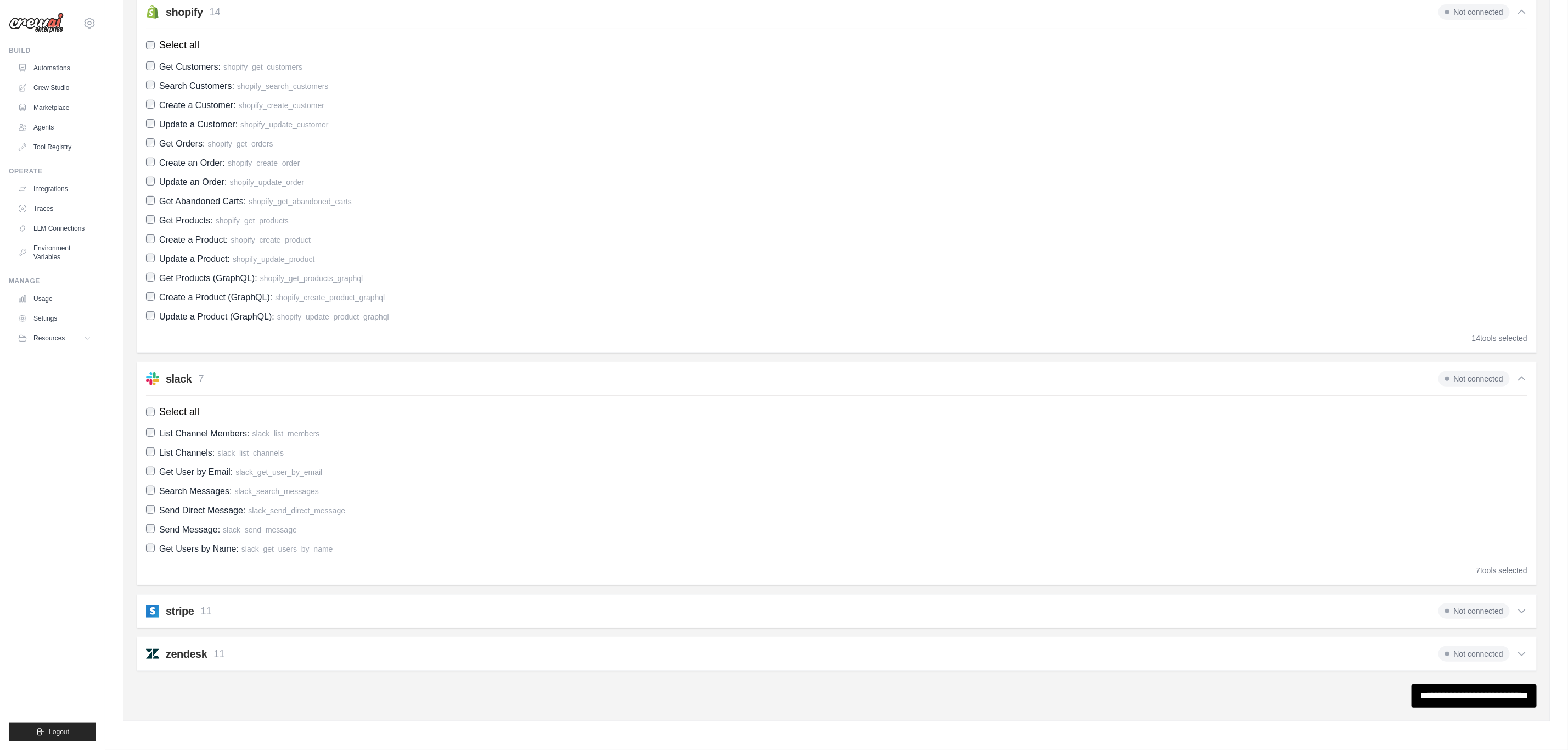
click at [295, 500] on div "stripe 11 Not connected Select all Create a Customer: stripe_create_customer Ge…" at bounding box center [837, 611] width 1400 height 34
click at [293, 500] on div "zendesk 11 Not connected Select all Create a Ticket: zendesk_create_ticket Upda…" at bounding box center [837, 653] width 1400 height 34
click at [293, 500] on div "zendesk 11 Not connected" at bounding box center [837, 653] width 1381 height 15
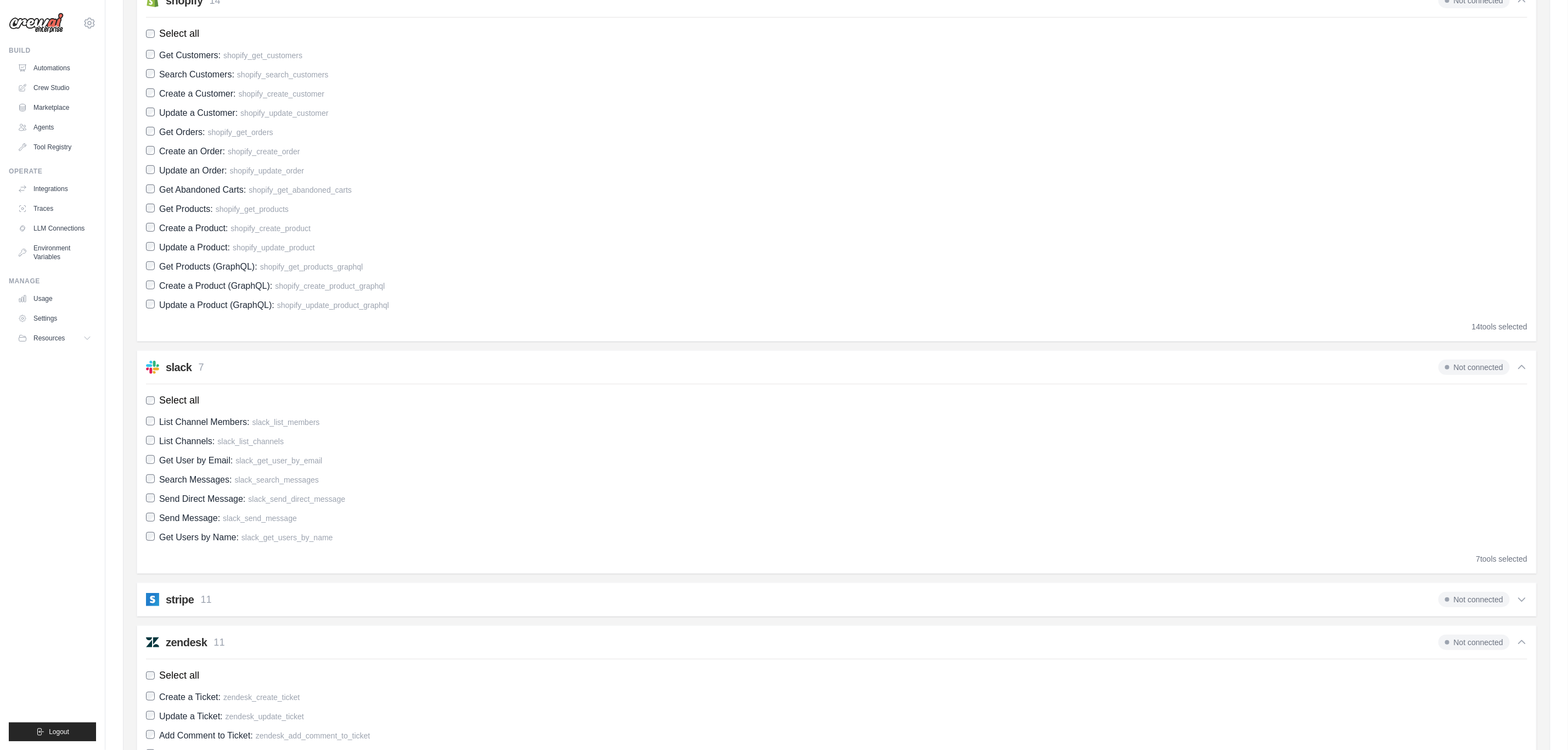
click at [293, 500] on div "stripe 11 Not connected Select all Create a Customer: stripe_create_customer Ge…" at bounding box center [837, 600] width 1400 height 34
click at [297, 500] on div "stripe 11 Not connected Select all Create a Customer: stripe_create_customer Ge…" at bounding box center [837, 600] width 1400 height 34
click at [295, 500] on div "stripe 11 Not connected" at bounding box center [837, 599] width 1381 height 15
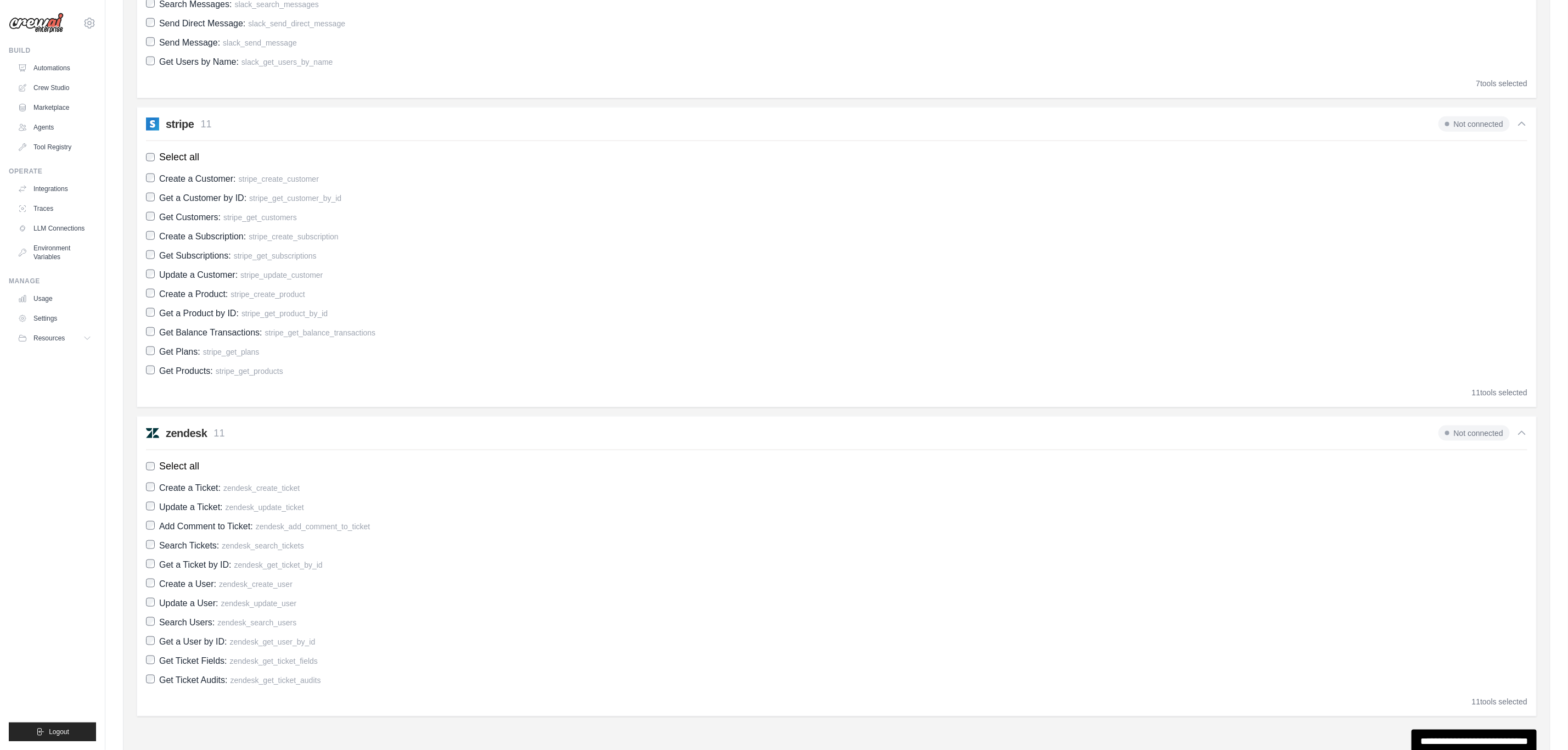
scroll to position [3973, 0]
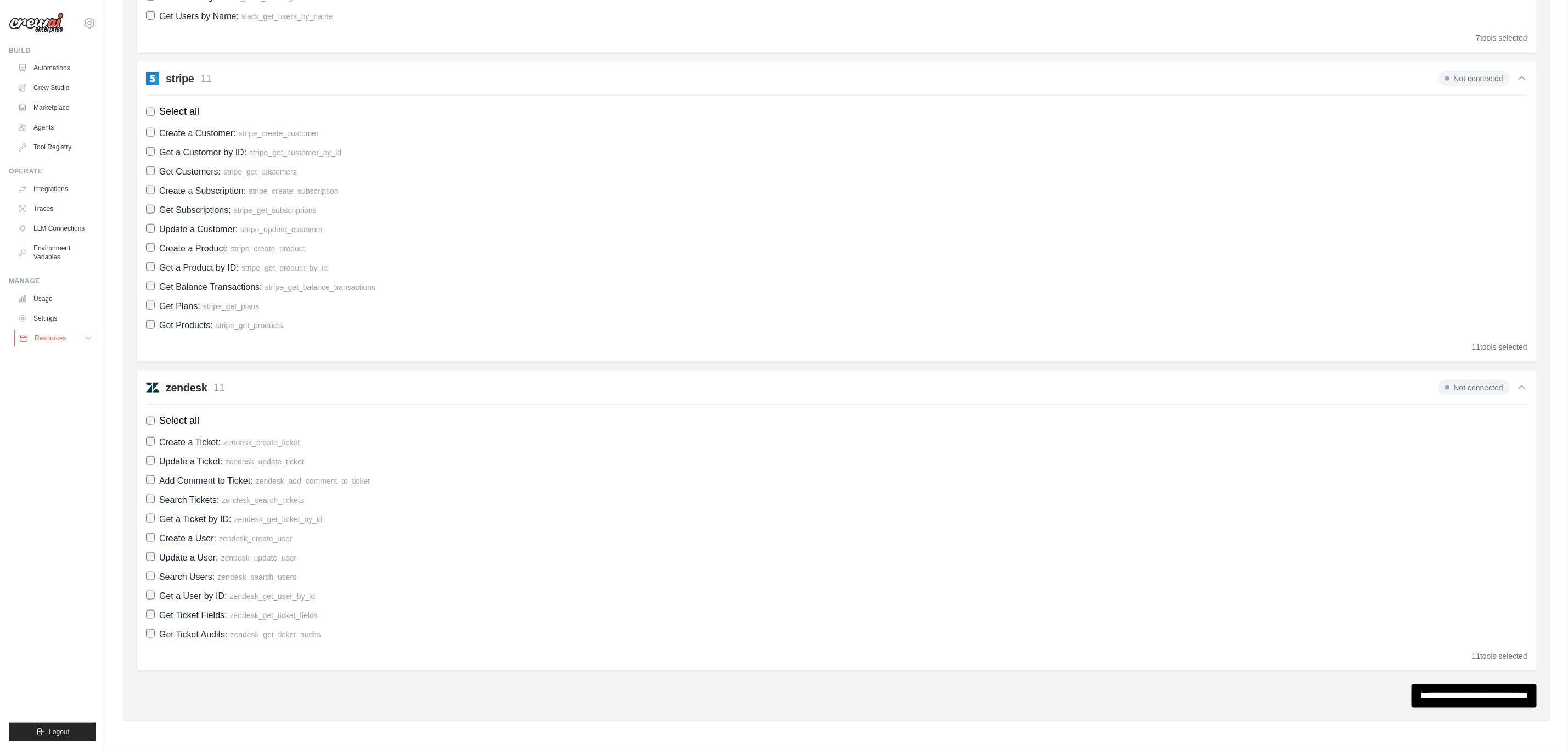
click at [49, 343] on button "Resources" at bounding box center [55, 339] width 83 height 17
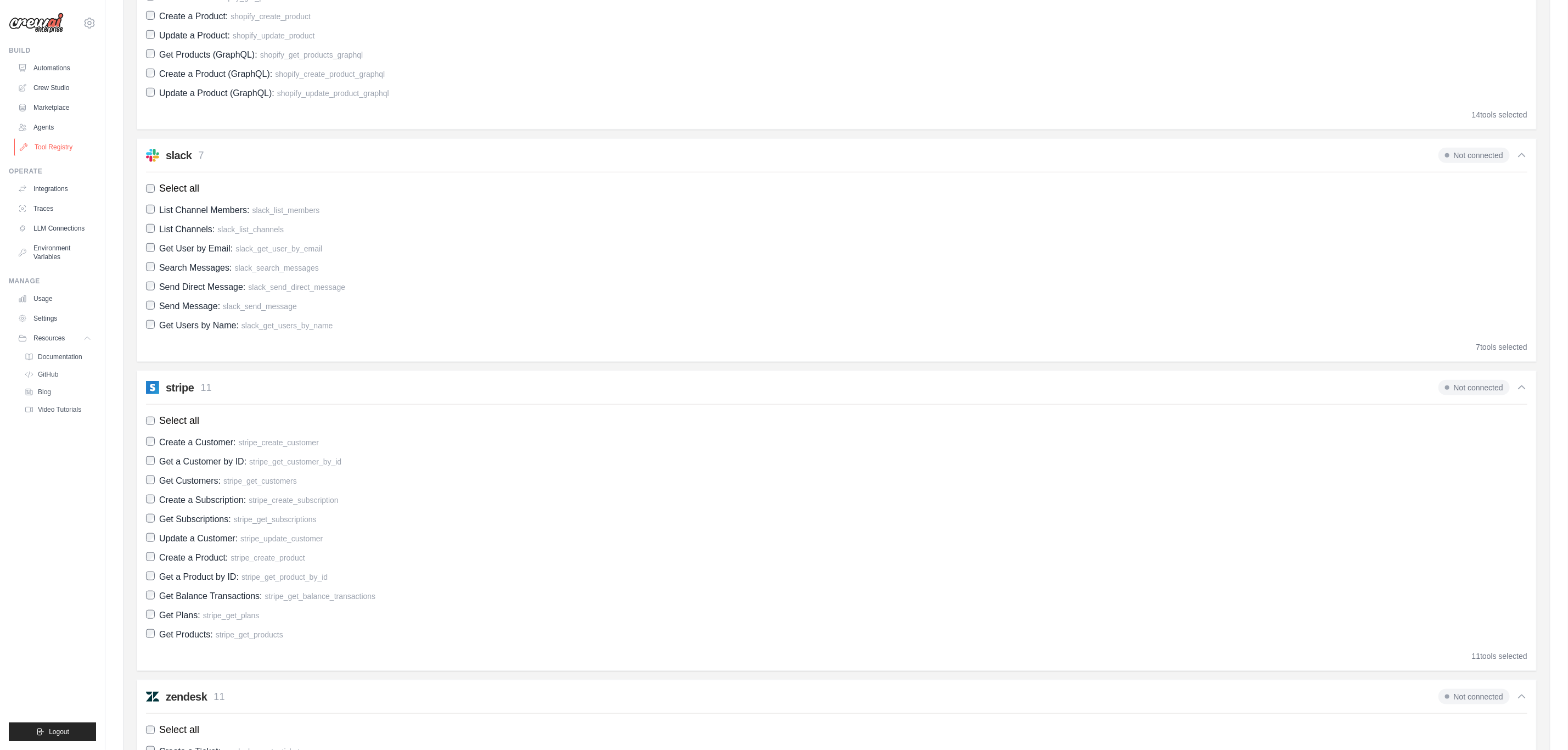
scroll to position [3643, 0]
click at [33, 138] on link "Tool Registry" at bounding box center [55, 147] width 83 height 17
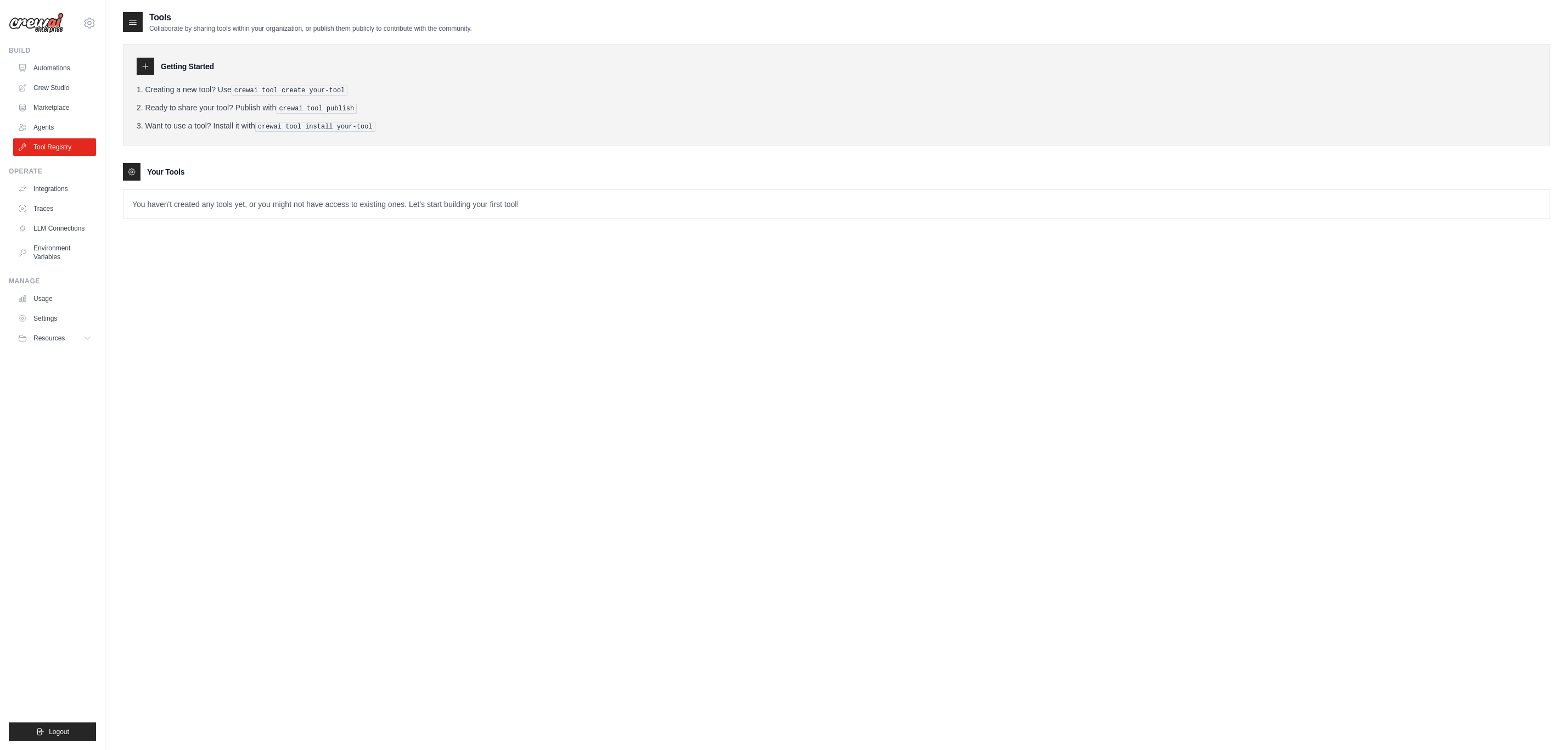
click at [239, 91] on pre "crewai tool create your-tool" at bounding box center [289, 90] width 116 height 9
click at [317, 105] on pre "crewai tool publish" at bounding box center [317, 108] width 81 height 9
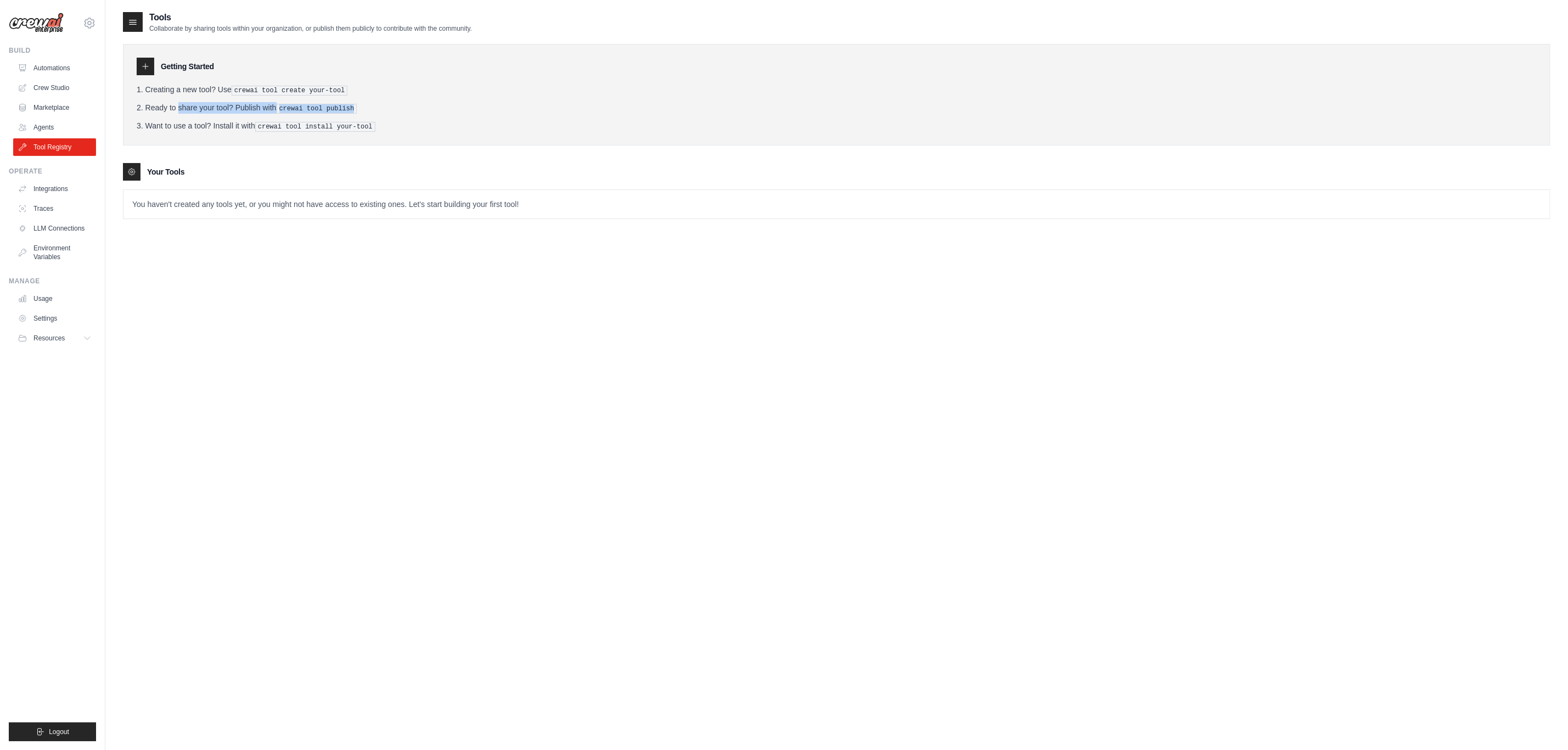
click at [317, 105] on pre "crewai tool publish" at bounding box center [317, 108] width 81 height 9
click at [319, 122] on pre "crewai tool install your-tool" at bounding box center [315, 127] width 120 height 9
click at [48, 66] on link "Automations" at bounding box center [55, 68] width 83 height 17
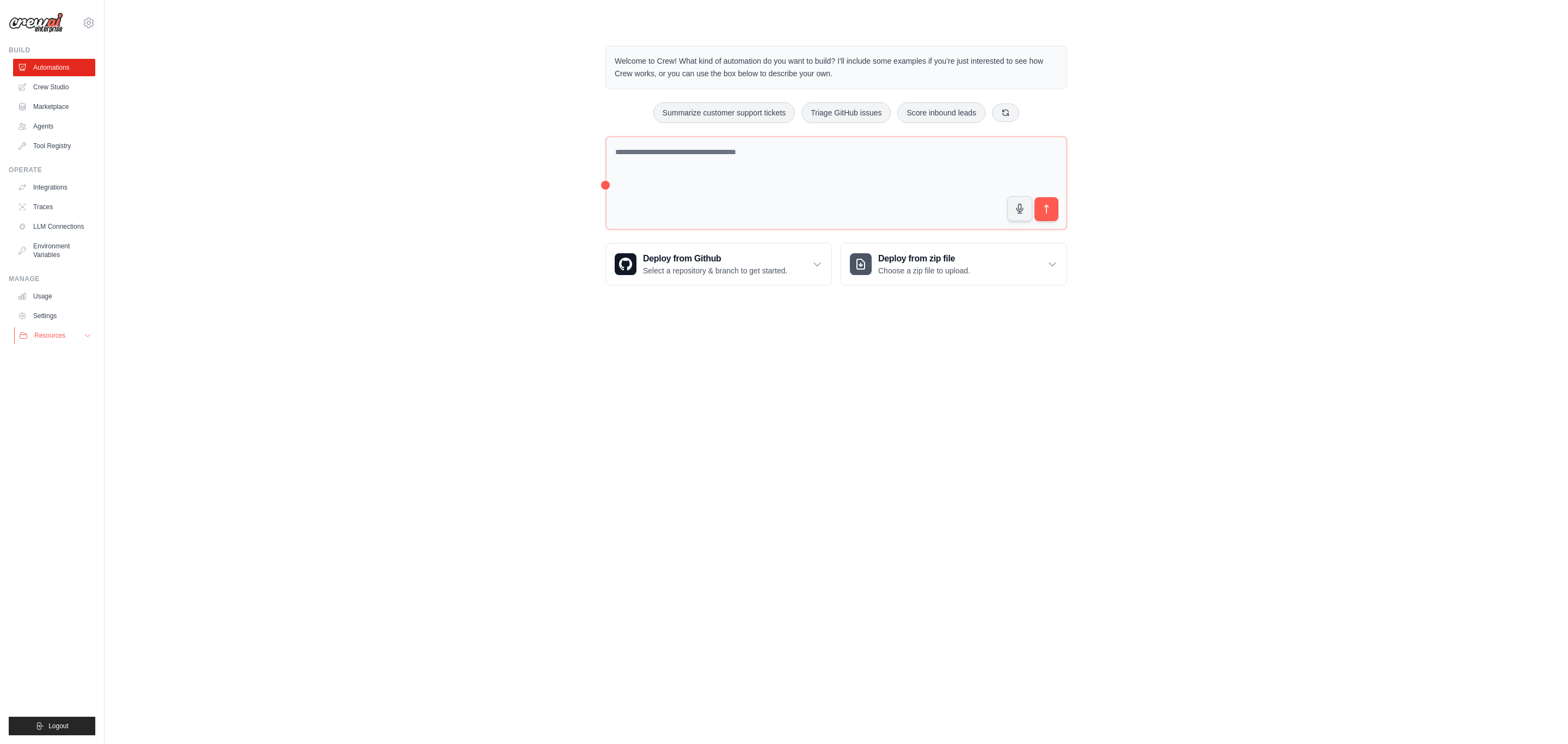
click at [29, 338] on div "Resources" at bounding box center [42, 335] width 46 height 9
click at [167, 496] on body "leitaosmarcelo@gmail.com Settings Build Automations Crew Studio" at bounding box center [784, 372] width 1568 height 744
click at [43, 317] on link "Settings" at bounding box center [55, 316] width 82 height 17
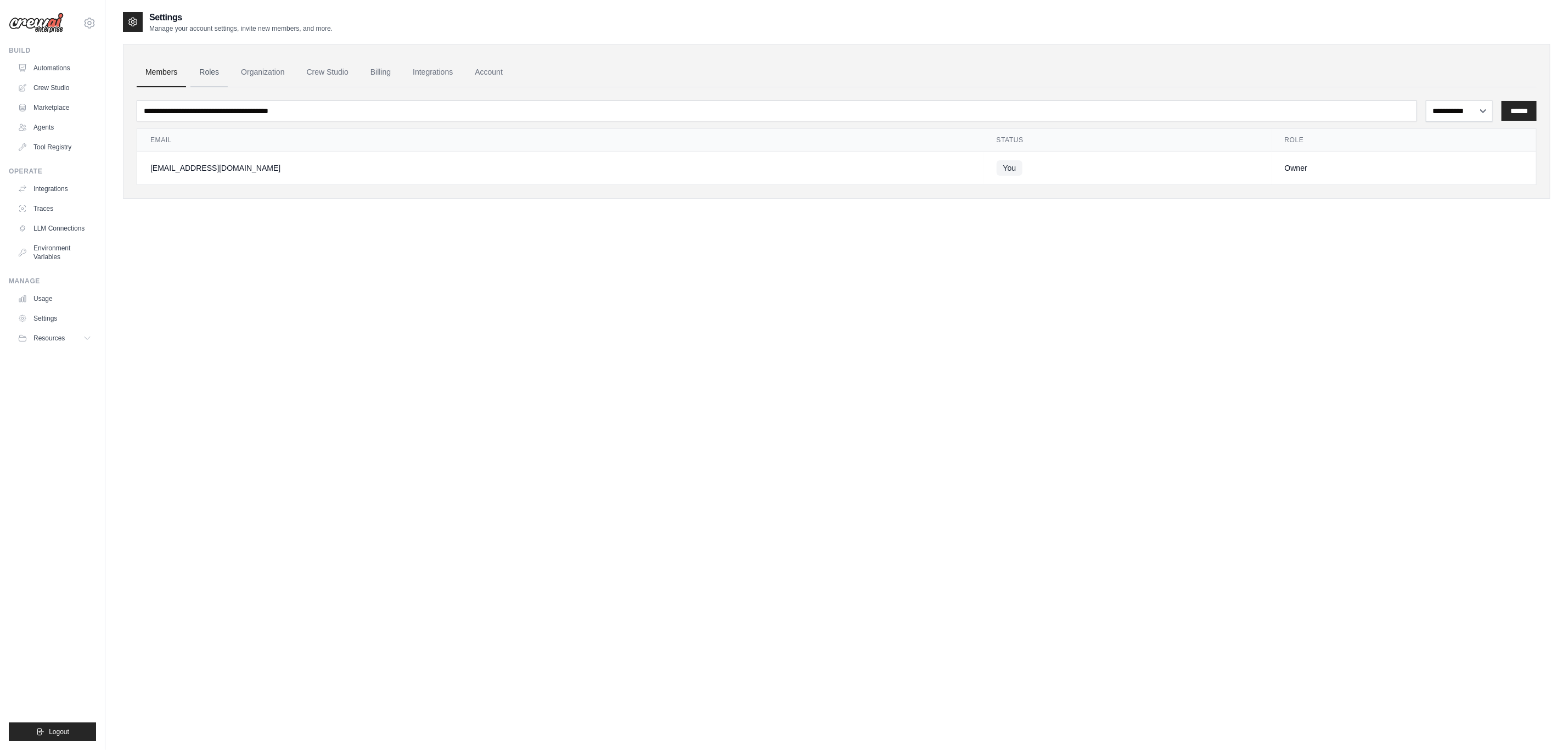
click at [214, 71] on link "Roles" at bounding box center [209, 72] width 37 height 29
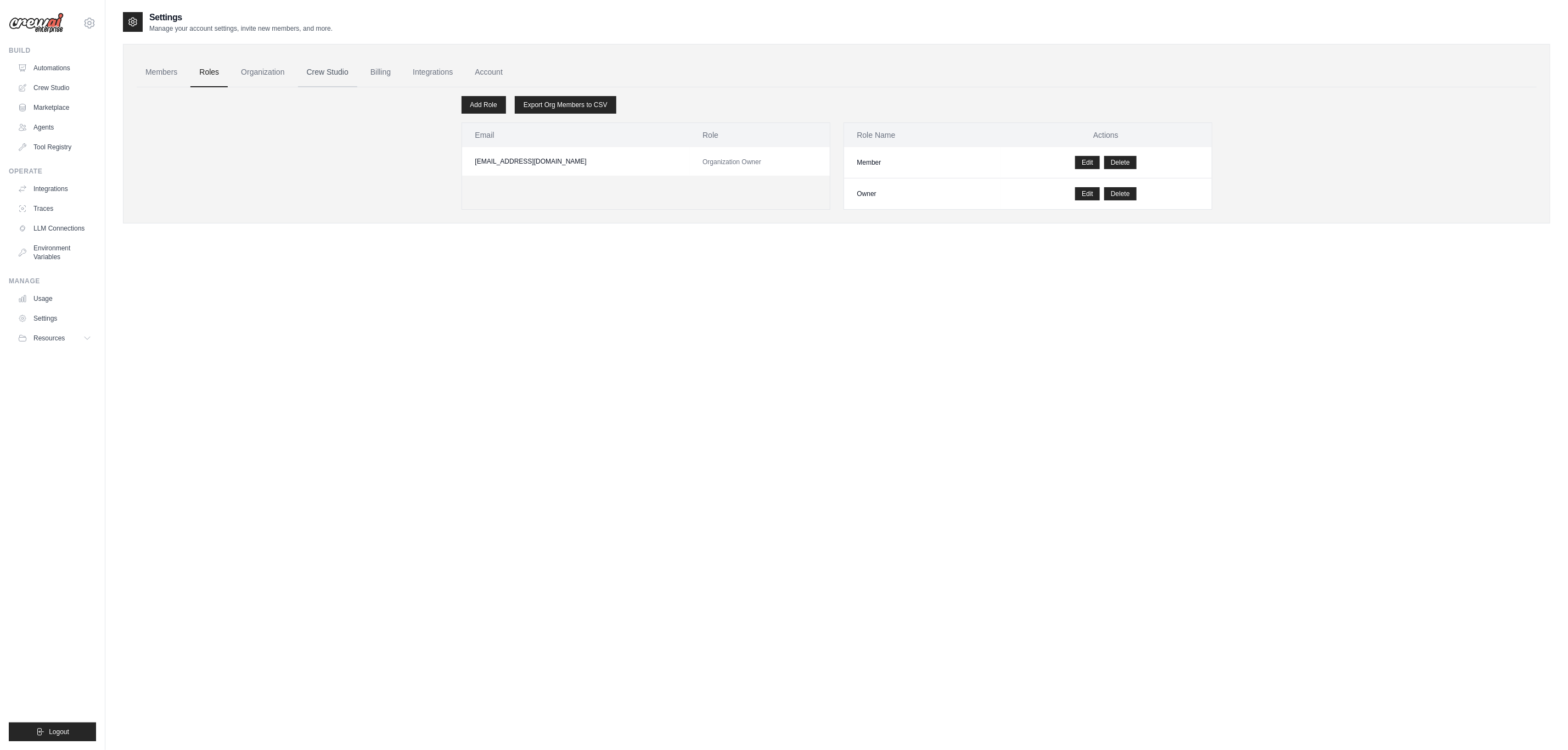
click at [346, 65] on link "Crew Studio" at bounding box center [327, 72] width 59 height 29
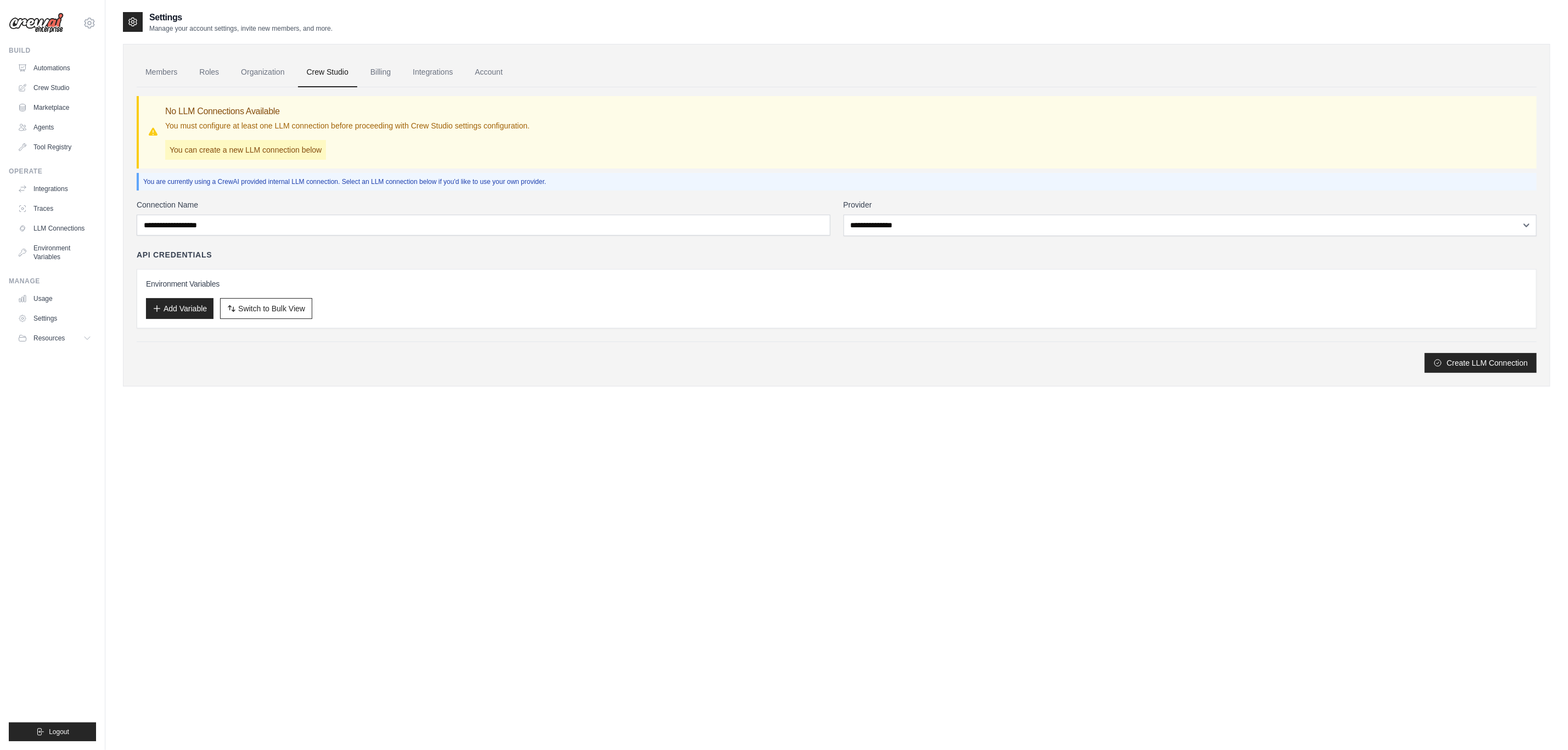
click at [232, 152] on p "You can create a new LLM connection below" at bounding box center [245, 150] width 161 height 20
click at [359, 145] on div "No LLM Connections Available You must configure at least one LLM connection bef…" at bounding box center [347, 132] width 365 height 55
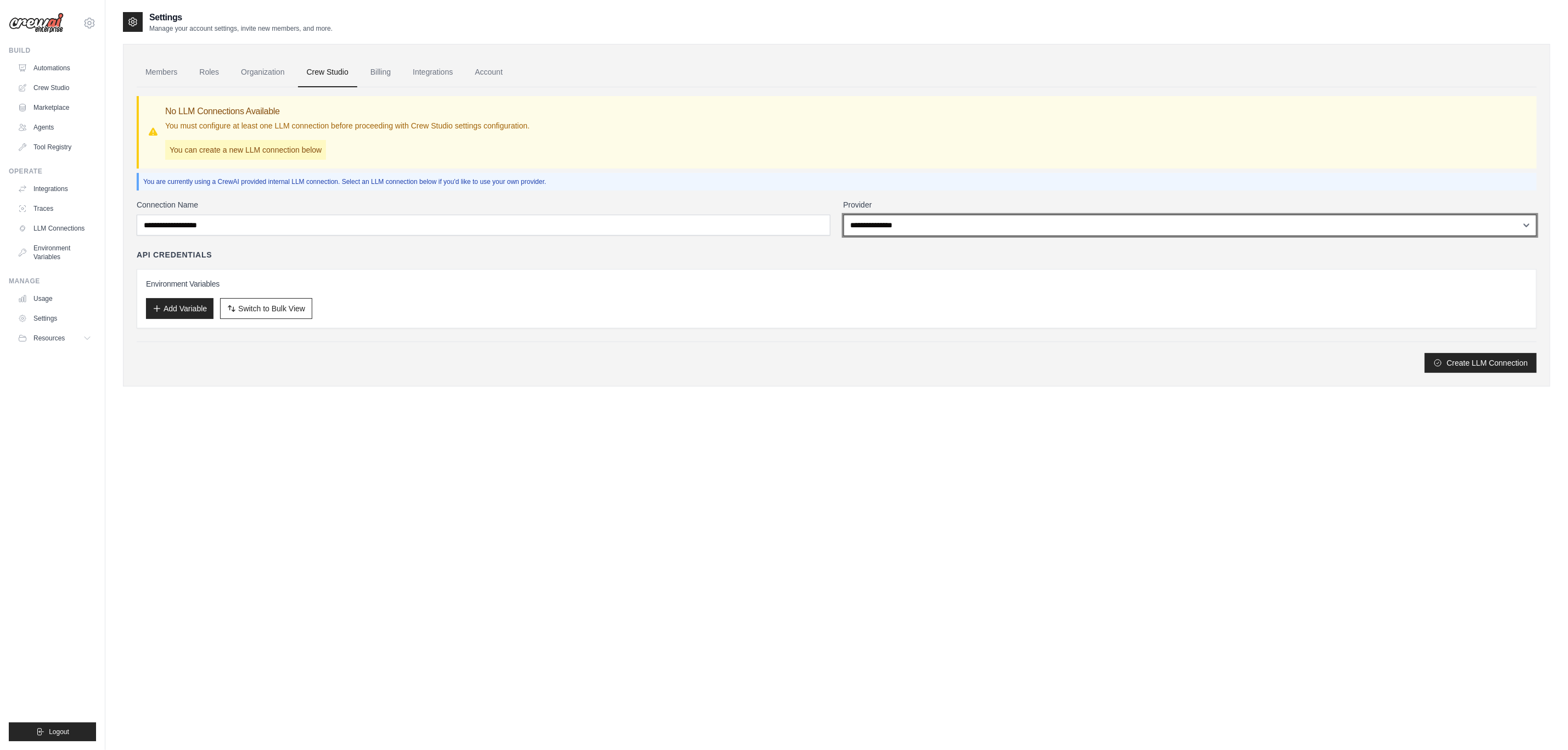
click at [911, 231] on select "**********" at bounding box center [1190, 225] width 693 height 21
select select "******"
click at [844, 214] on select "**********" at bounding box center [1190, 225] width 693 height 21
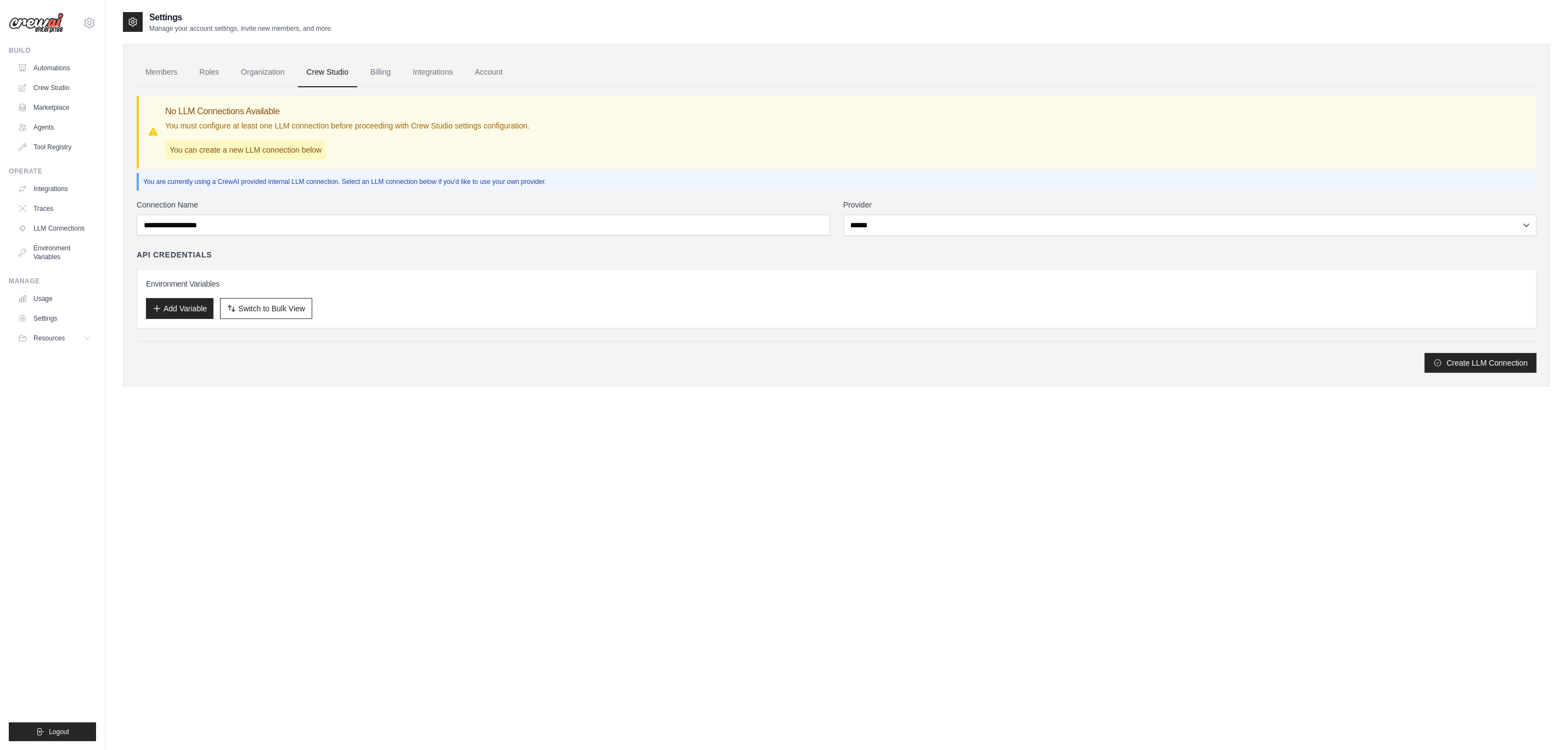
click at [442, 310] on div "Add Variable Switch to Bulk View Switch to Table View" at bounding box center [837, 309] width 1381 height 21
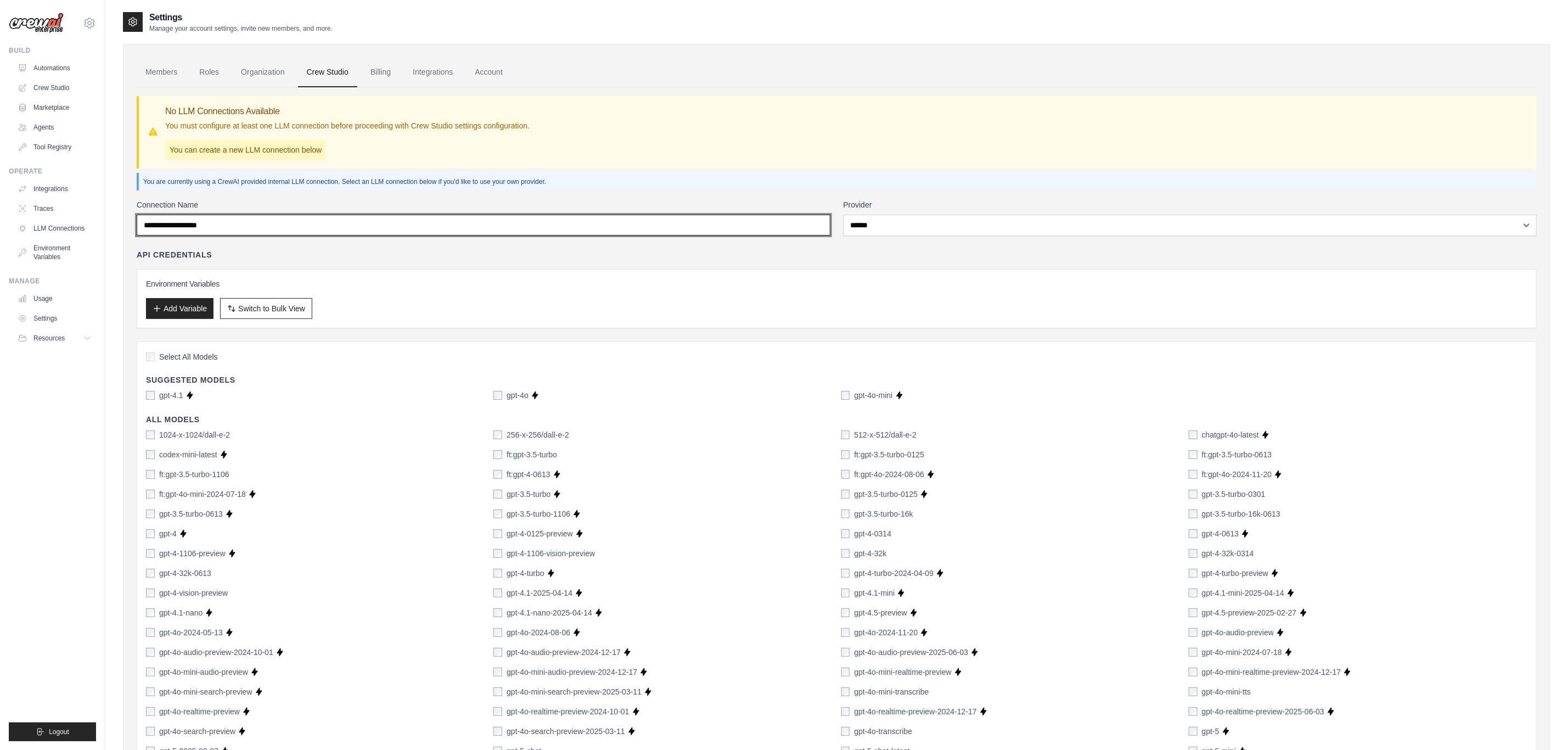
click at [213, 226] on input "Connection Name" at bounding box center [484, 225] width 694 height 21
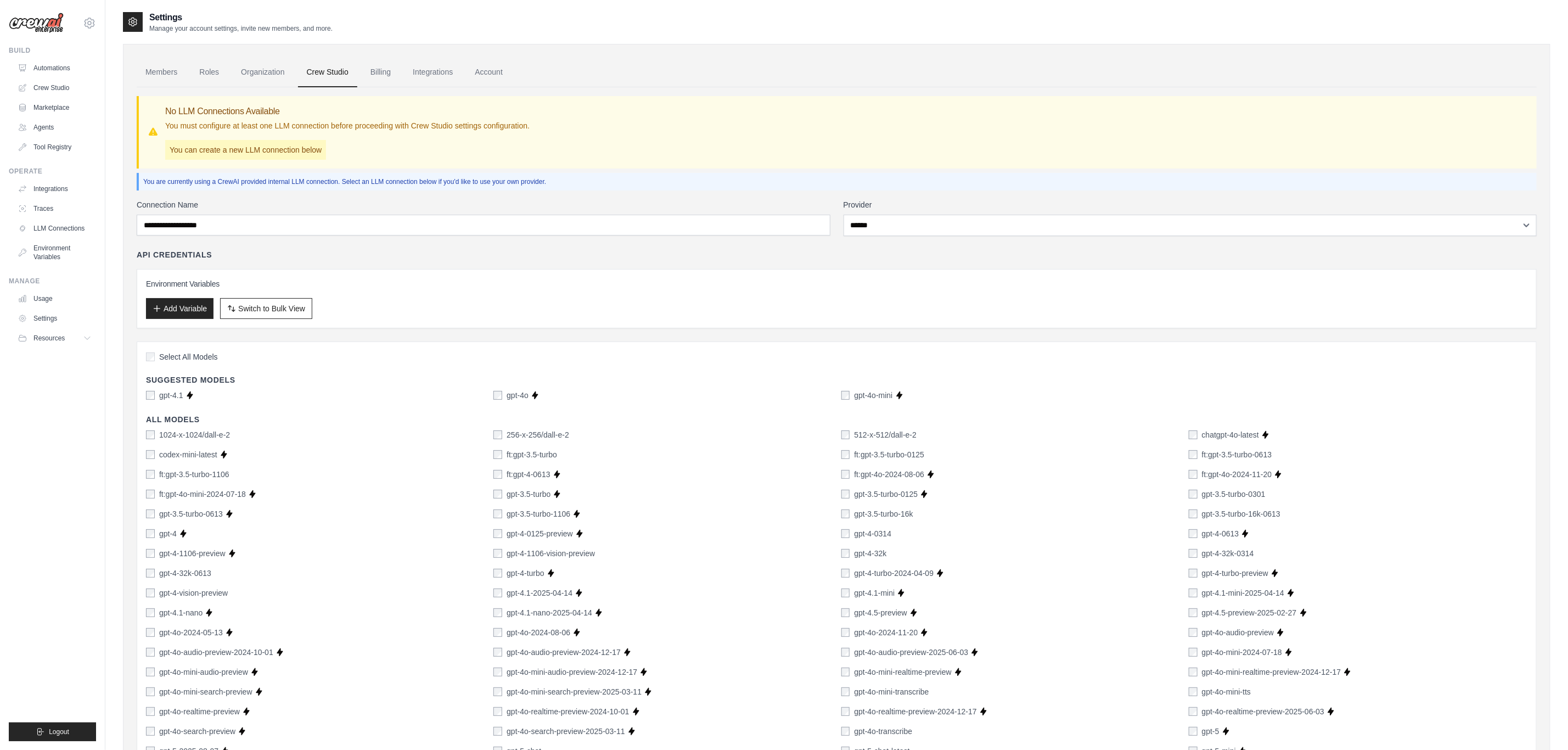
click at [354, 258] on div "API Credentials" at bounding box center [837, 255] width 1400 height 11
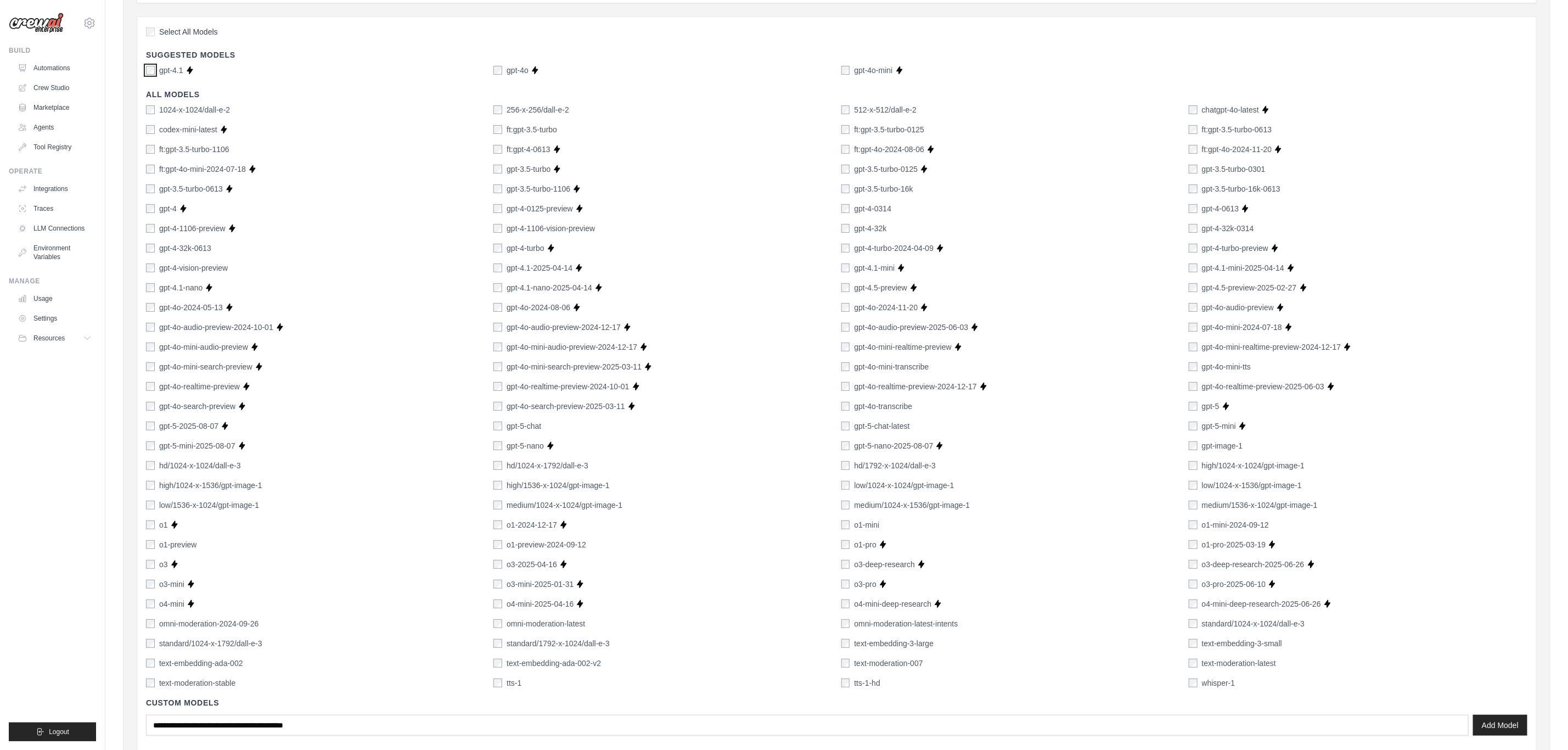
scroll to position [418, 0]
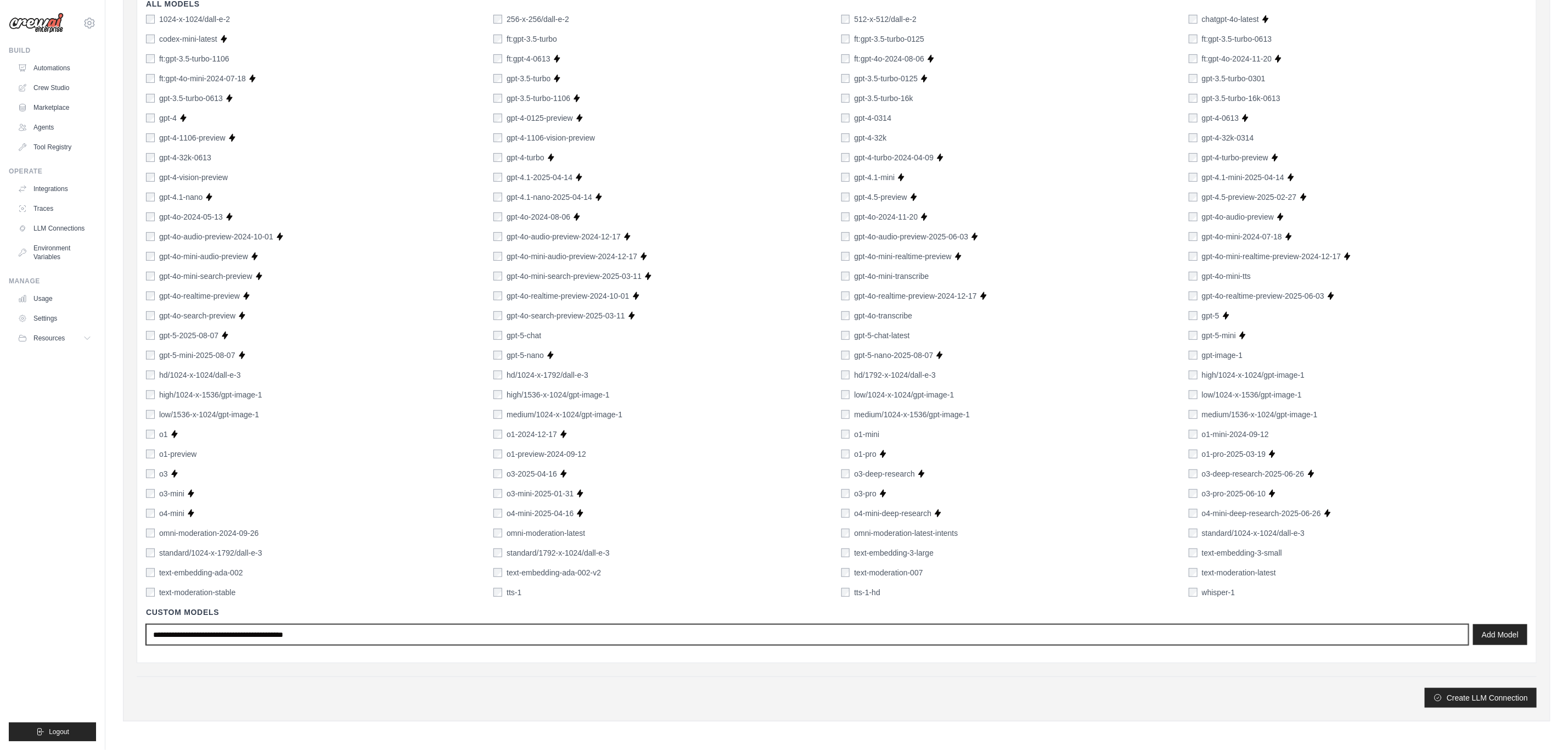
click at [442, 633] on input "text" at bounding box center [807, 634] width 1323 height 21
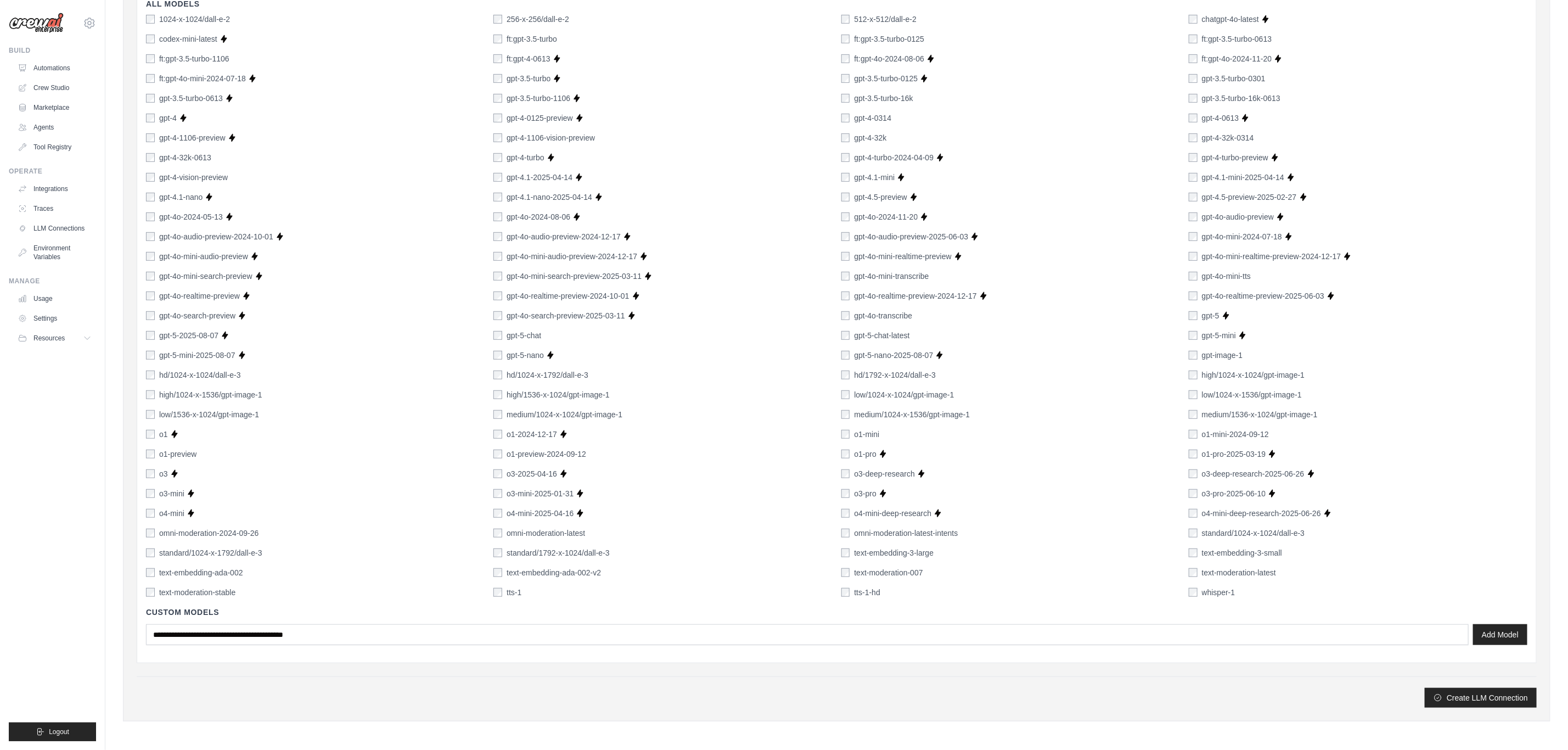
click at [1497, 572] on div "text-moderation-latest" at bounding box center [1358, 573] width 338 height 11
click at [1472, 707] on div "Create LLM Connection" at bounding box center [837, 698] width 1400 height 20
click at [1469, 700] on button "Create LLM Connection" at bounding box center [1481, 698] width 112 height 20
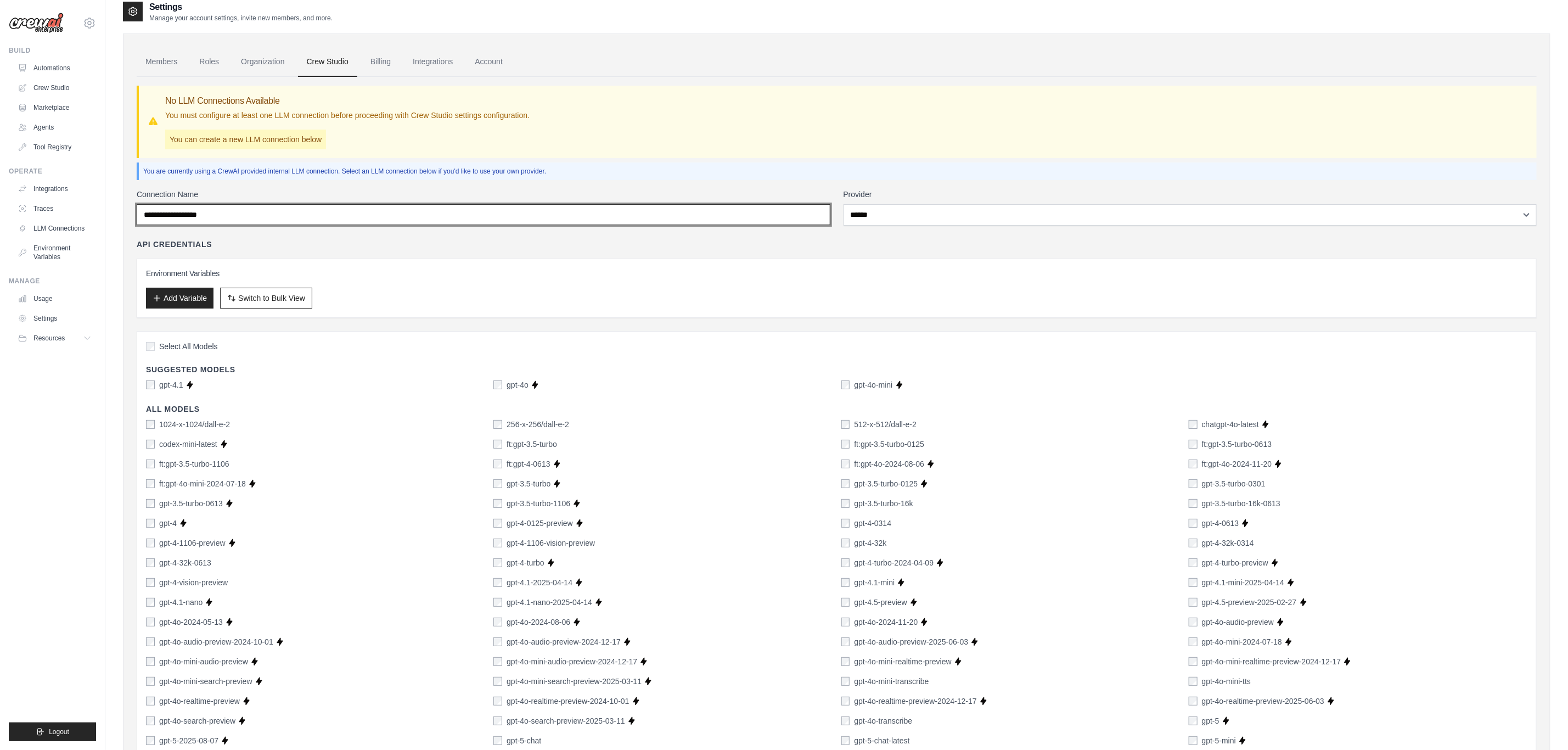
scroll to position [0, 0]
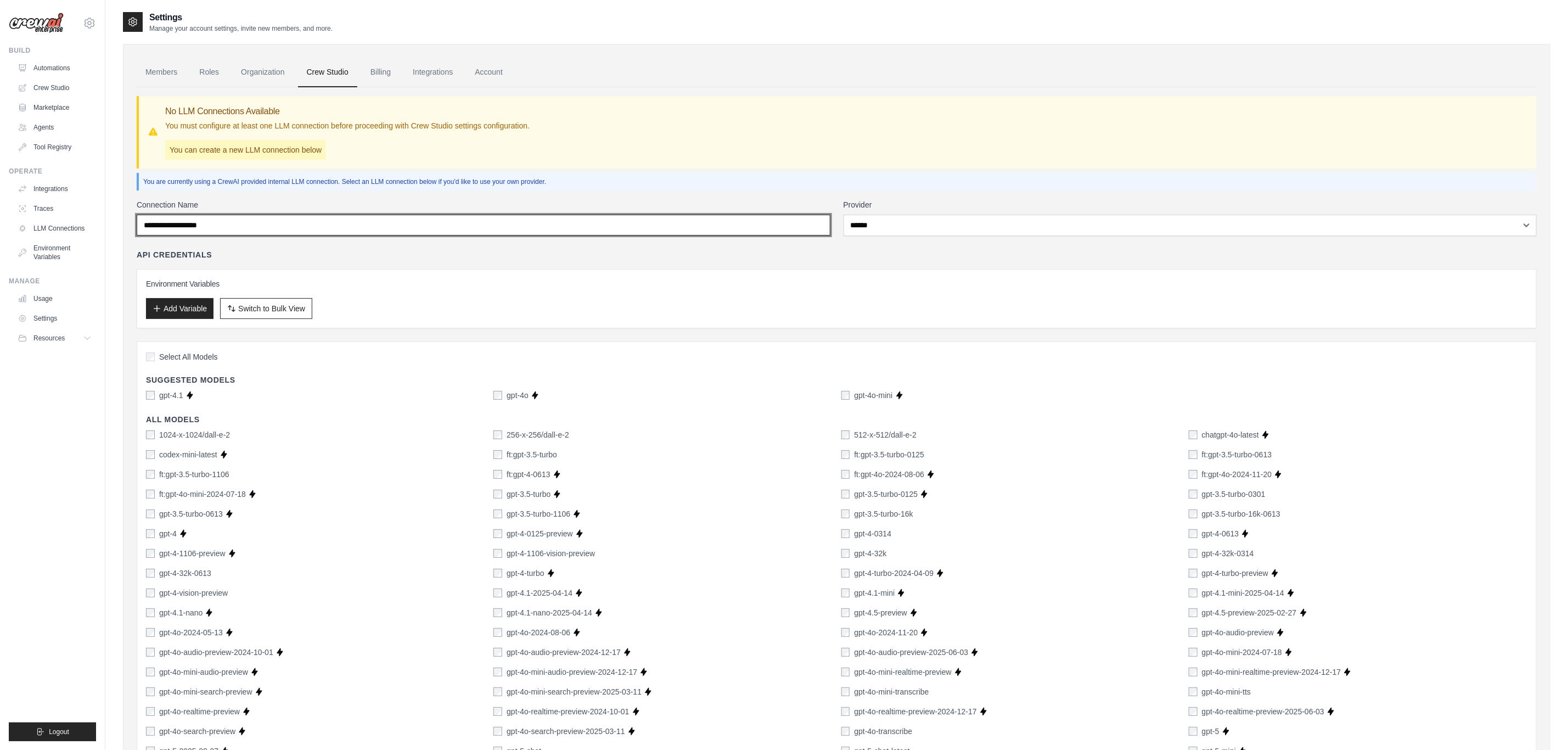
click at [304, 231] on input "Connection Name" at bounding box center [484, 225] width 694 height 21
click at [315, 224] on input "Connection Name" at bounding box center [484, 225] width 694 height 21
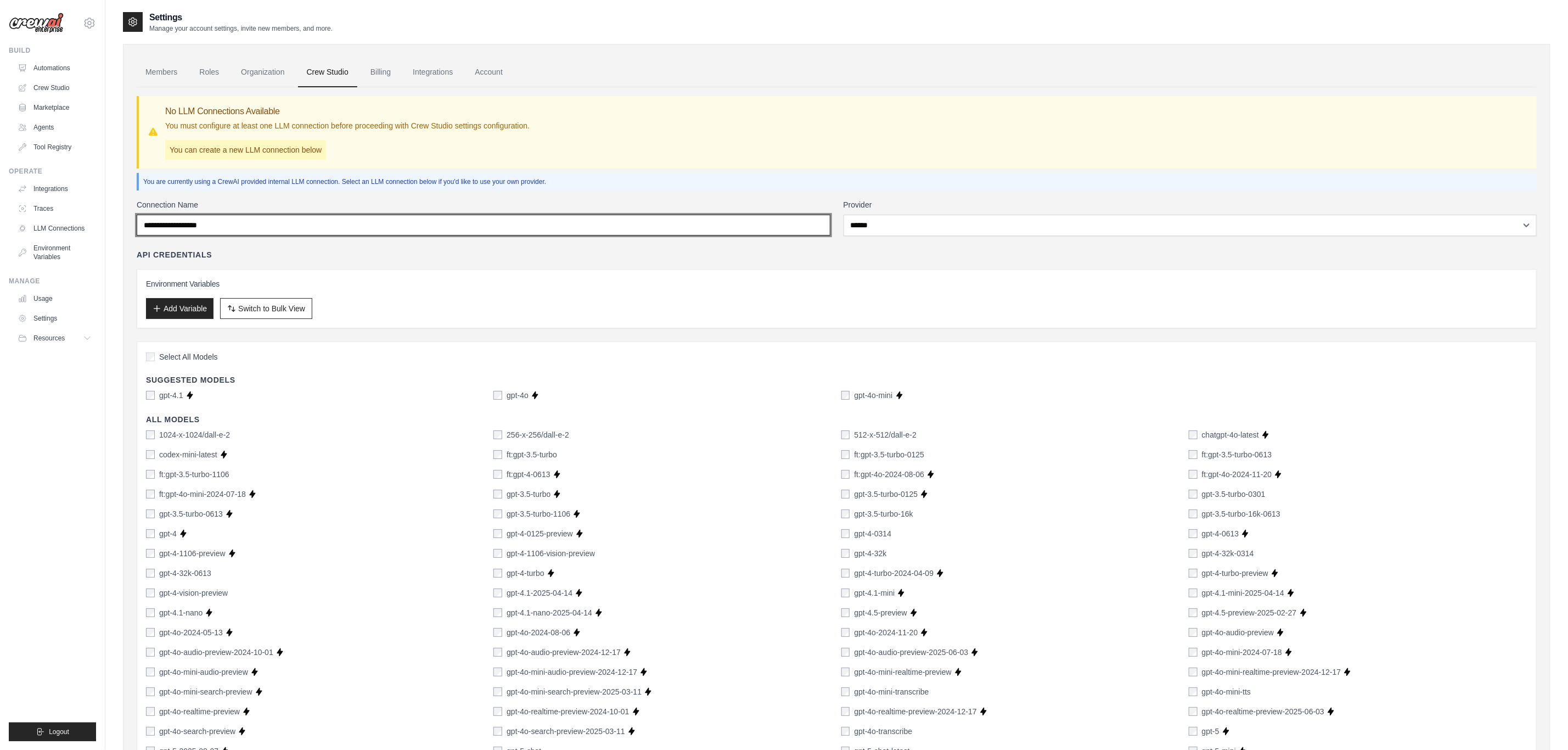
click at [293, 214] on input "Connection Name" at bounding box center [484, 225] width 694 height 21
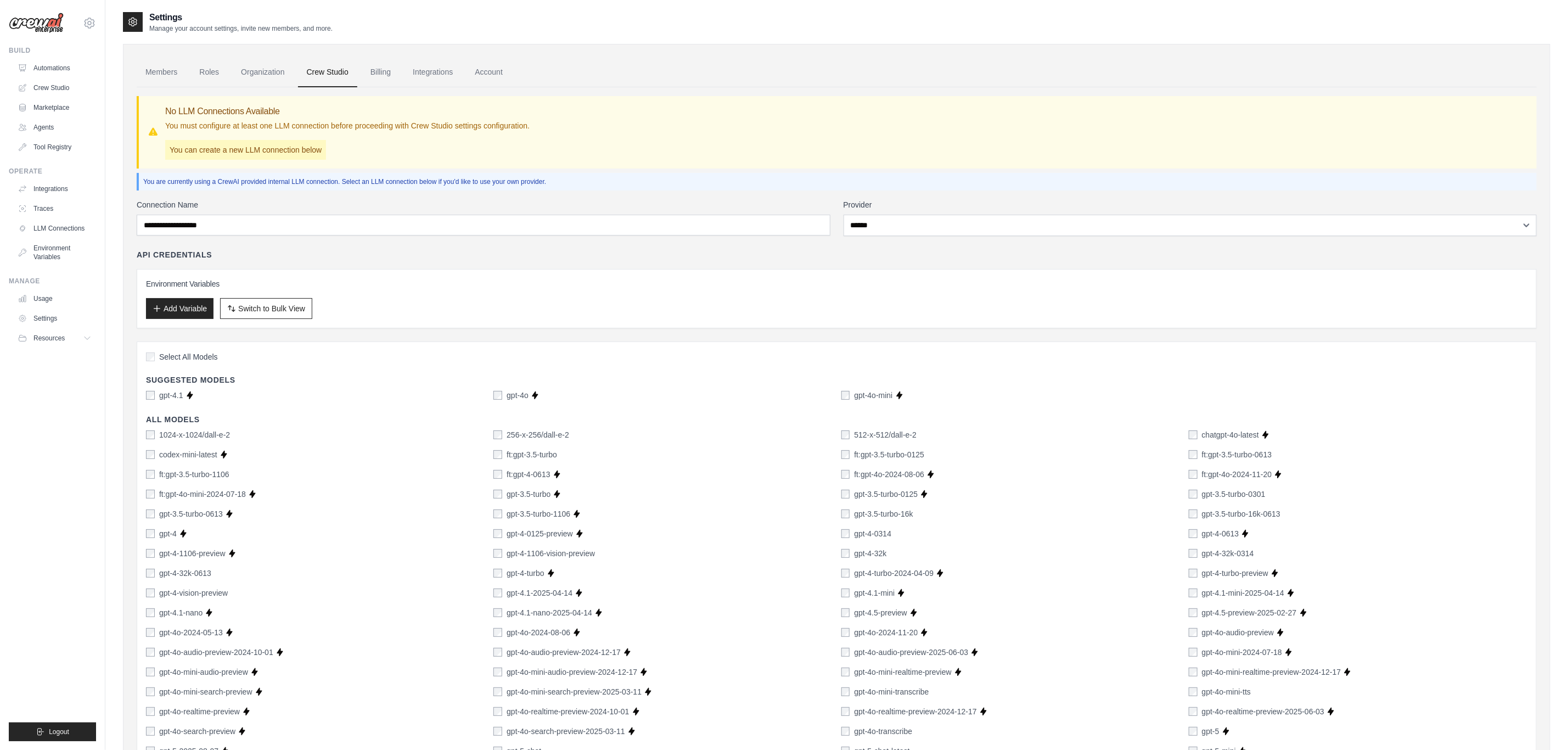
click at [841, 214] on div "**********" at bounding box center [837, 218] width 1400 height 37
click at [278, 312] on span "Switch to Bulk View" at bounding box center [271, 309] width 67 height 11
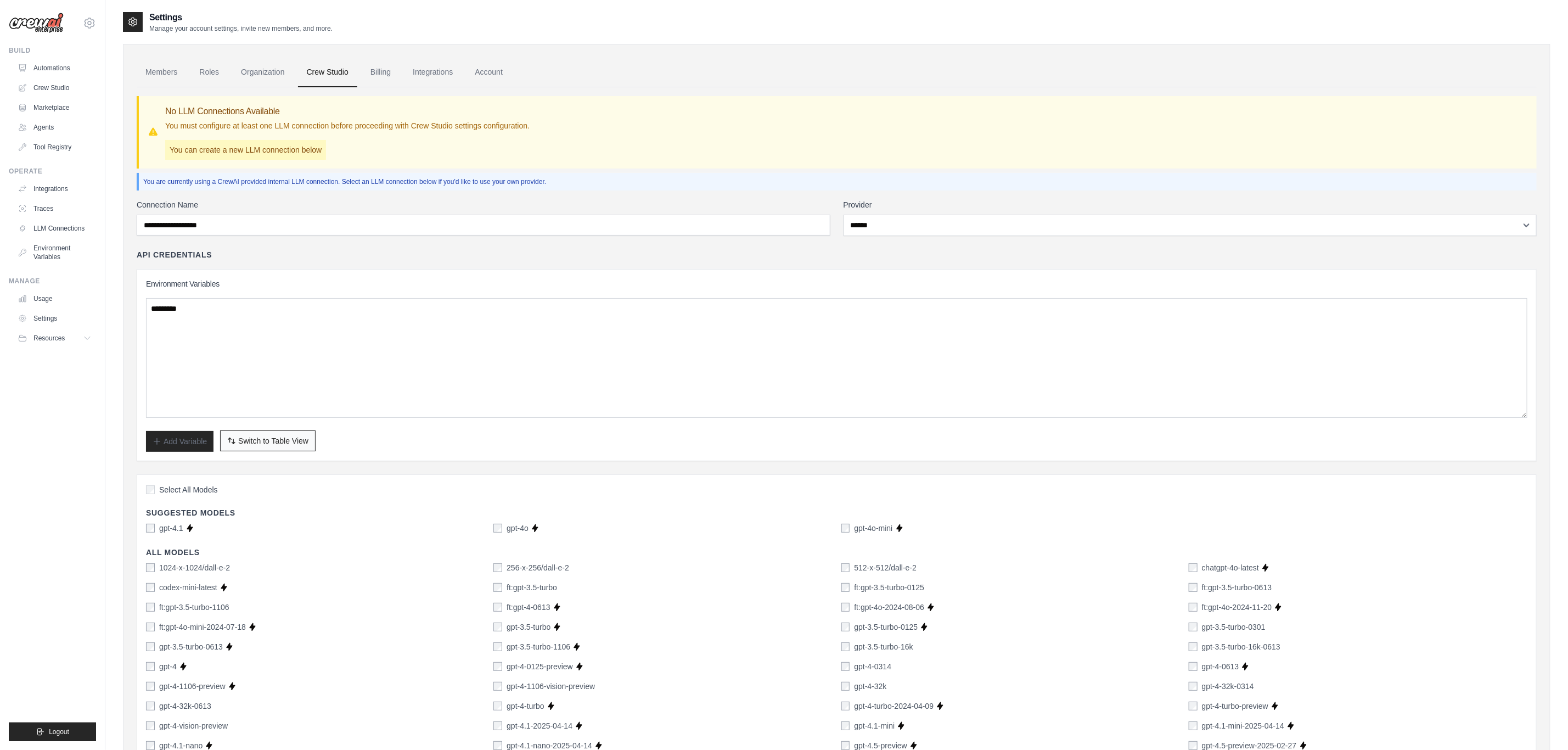
click at [248, 435] on button "Switch to Bulk View Switch to Table View" at bounding box center [267, 441] width 96 height 21
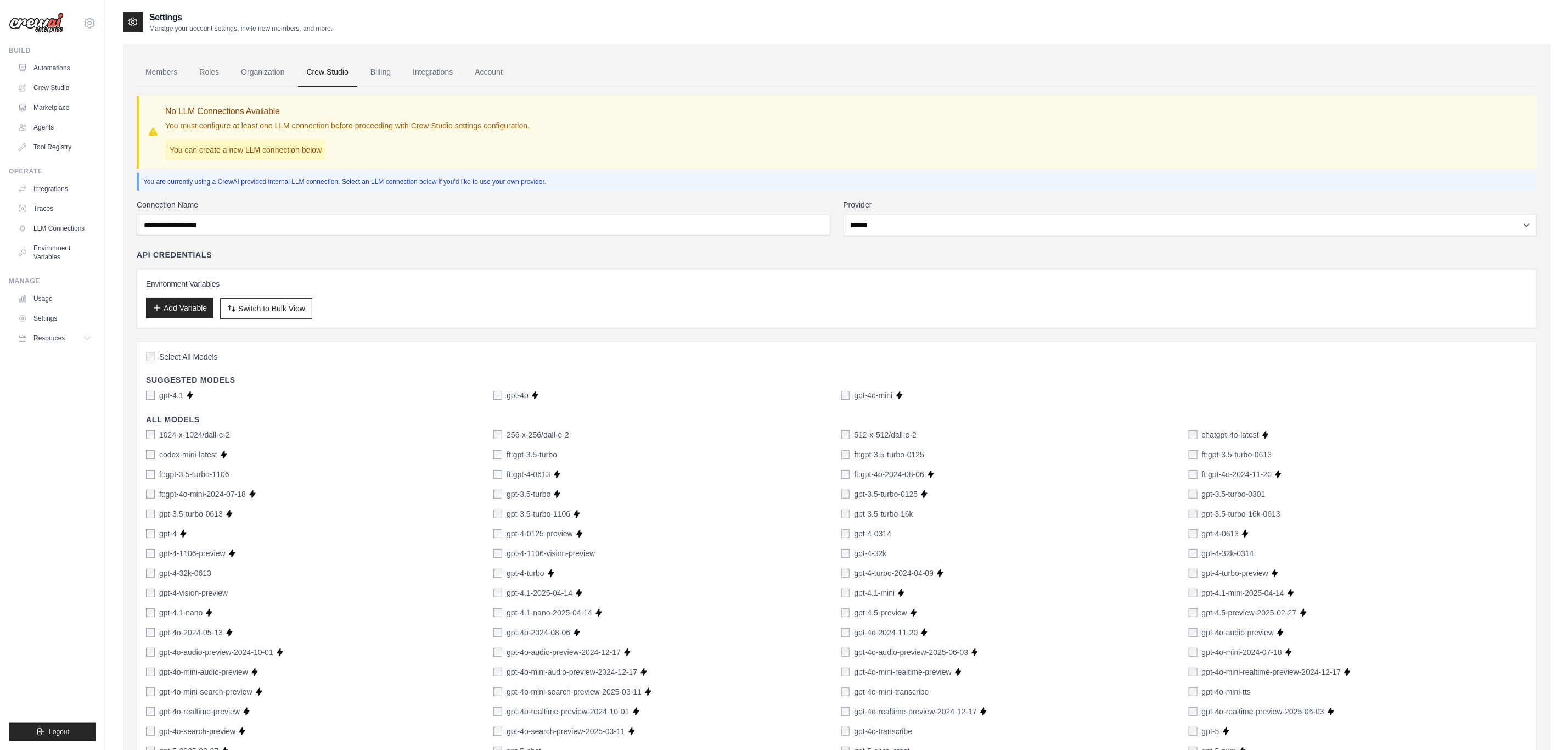
click at [170, 309] on button "Add Variable" at bounding box center [179, 308] width 67 height 21
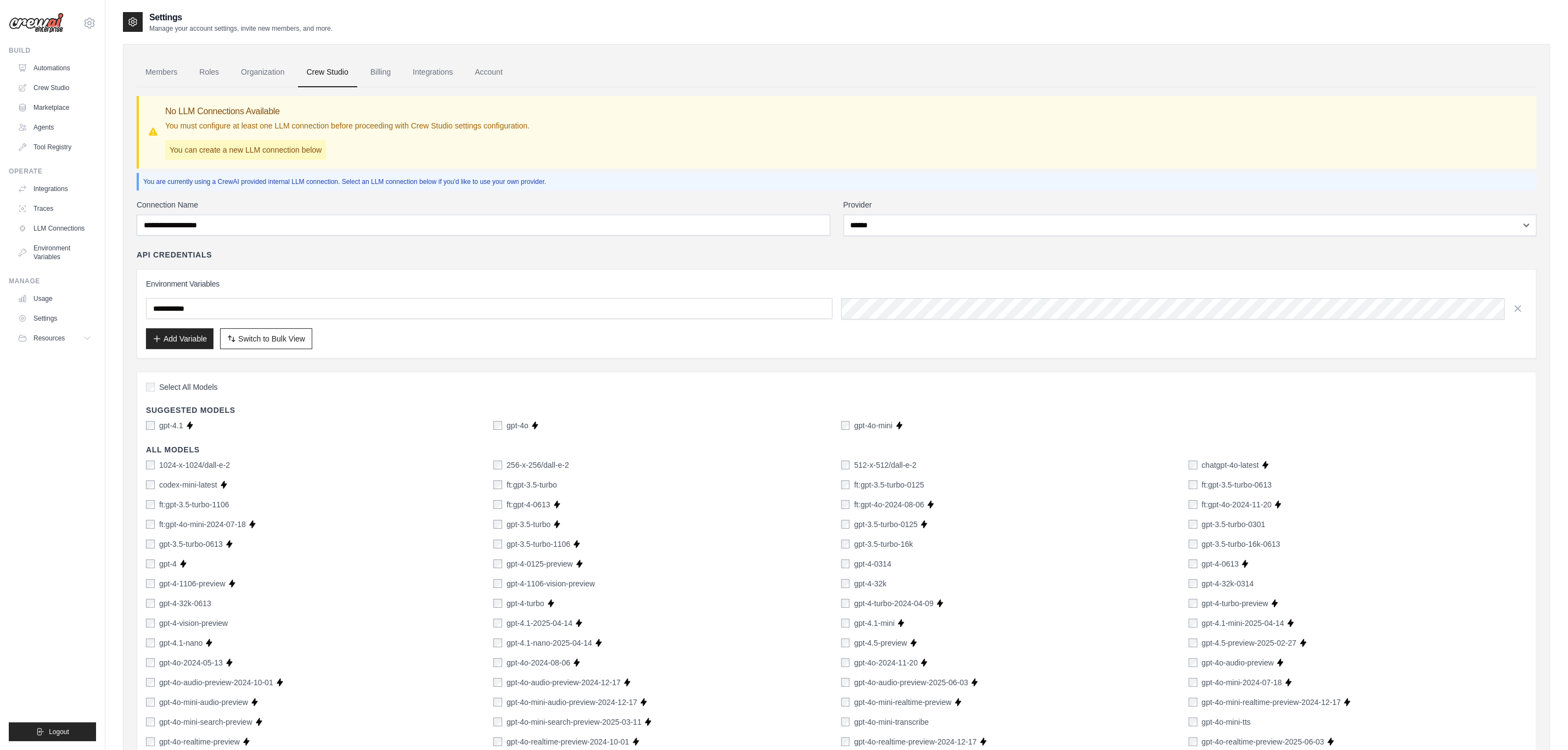
click at [276, 162] on div "No LLM Connections Available You must configure at least one LLM connection bef…" at bounding box center [837, 132] width 1400 height 73
click at [300, 186] on p "You are currently using a CrewAI provided internal LLM connection. Select an LL…" at bounding box center [837, 181] width 1389 height 9
click at [436, 187] on div "You are currently using a CrewAI provided internal LLM connection. Select an LL…" at bounding box center [837, 182] width 1400 height 17
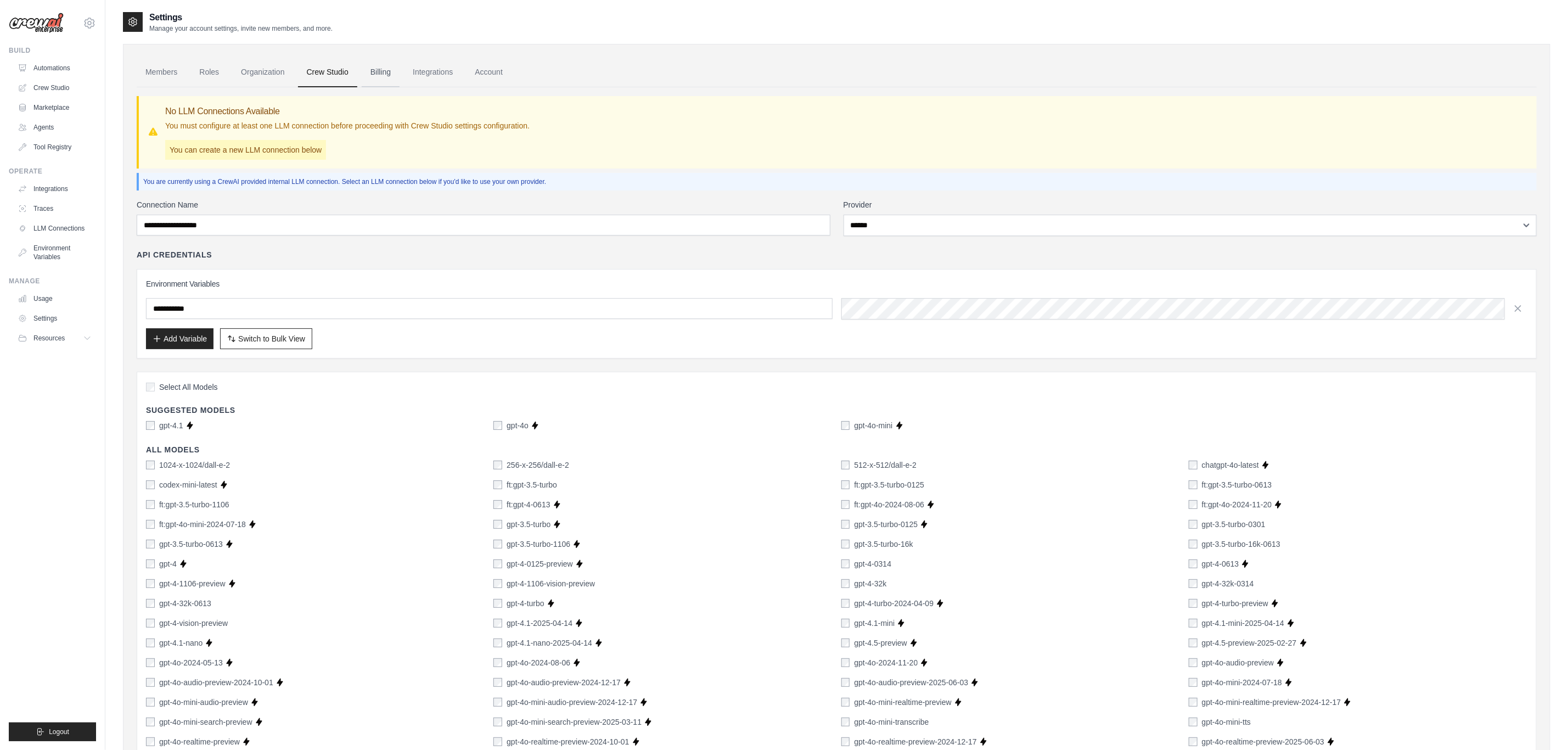
click at [386, 74] on link "Billing" at bounding box center [381, 72] width 38 height 29
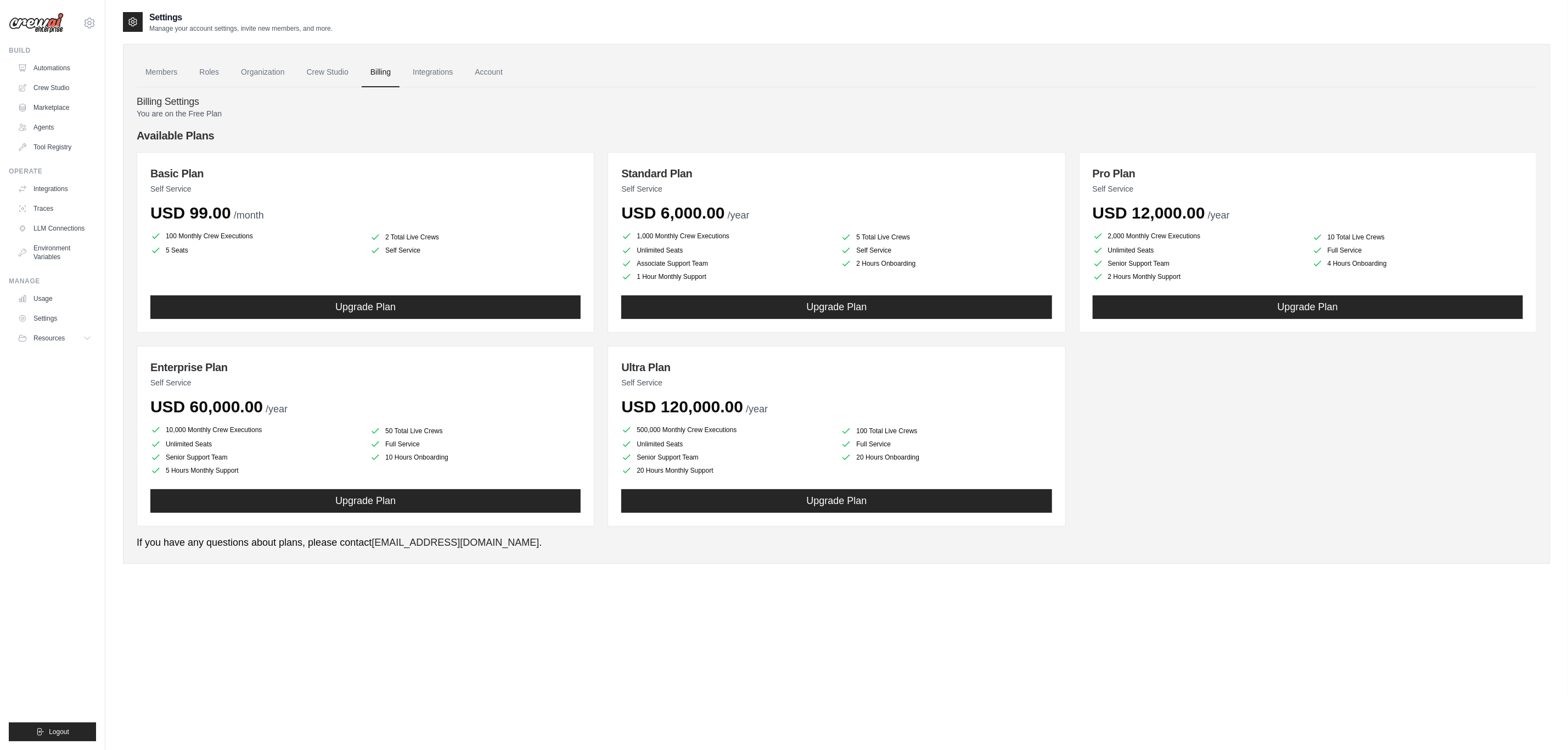
click at [402, 233] on li "2 Total Live Crews" at bounding box center [475, 237] width 211 height 11
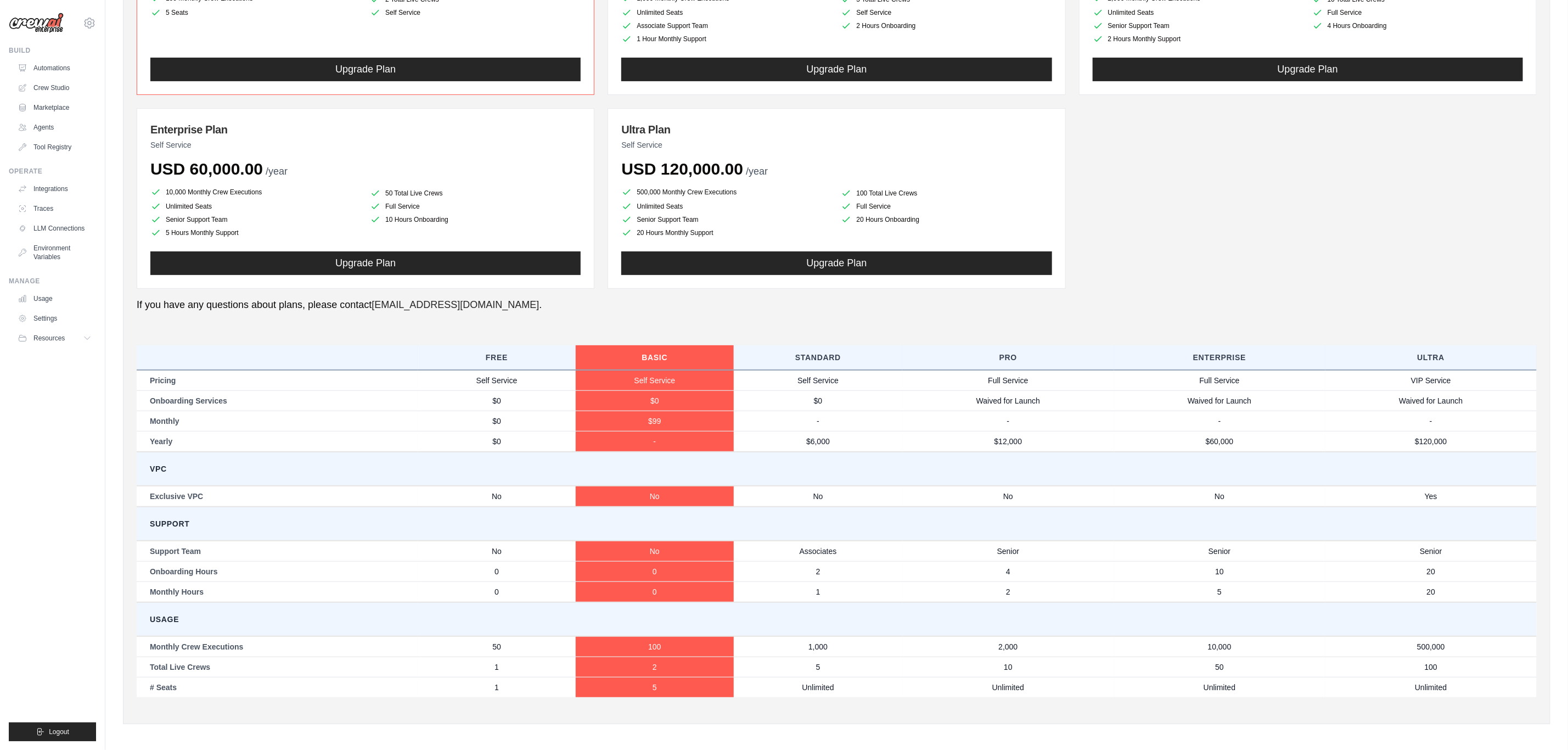
scroll to position [241, 0]
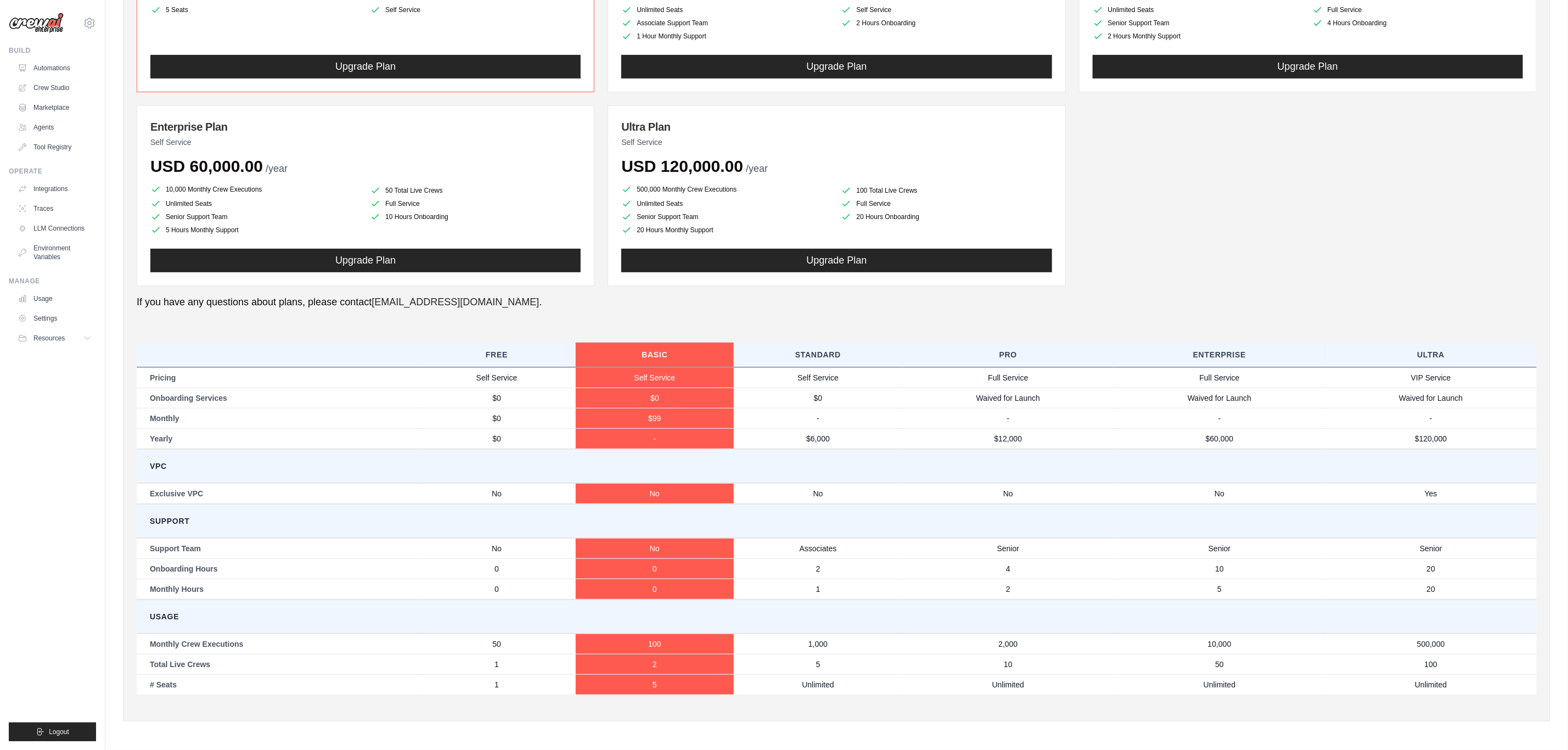
click at [323, 456] on td "VPC" at bounding box center [837, 466] width 1400 height 34
click at [487, 655] on td "1" at bounding box center [497, 665] width 158 height 21
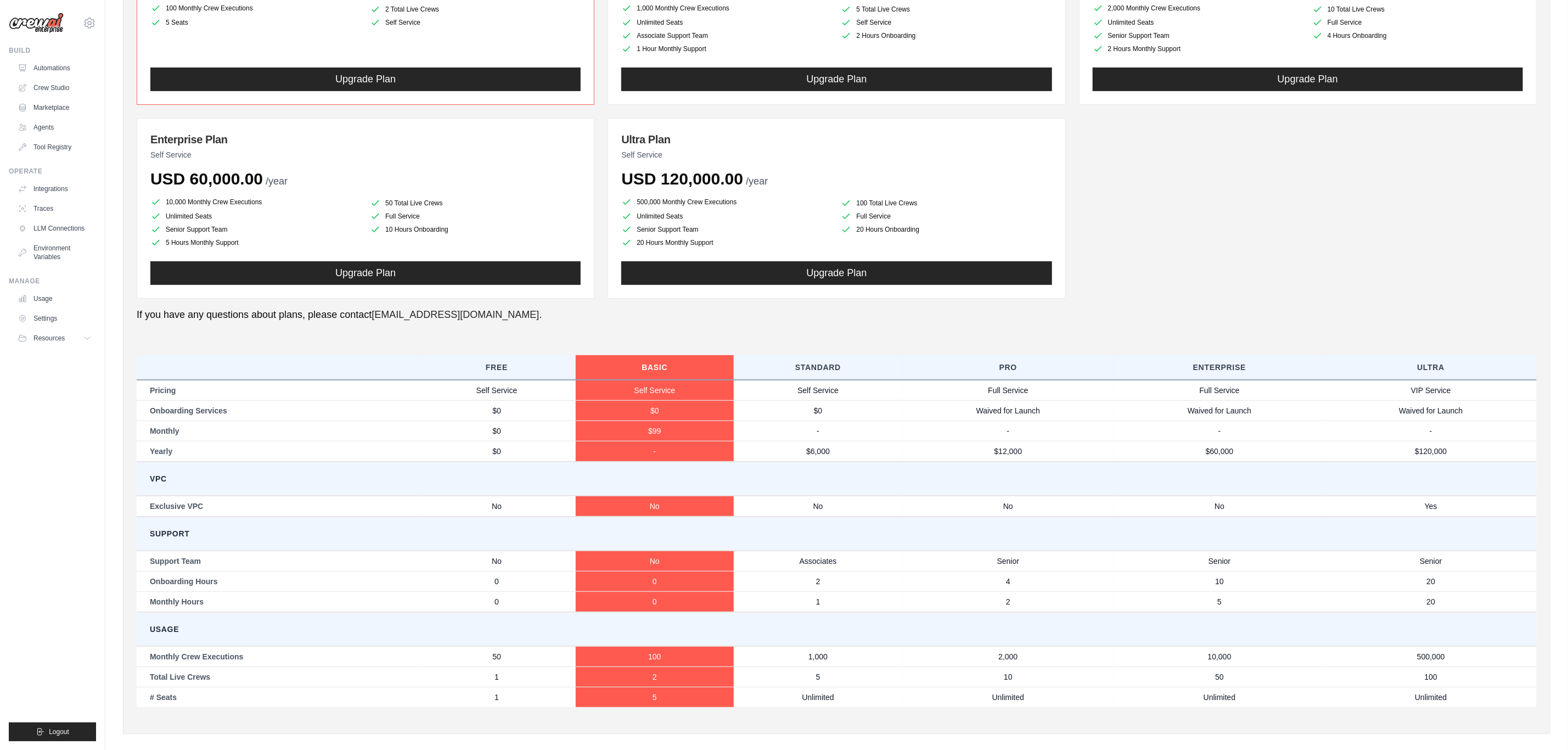
scroll to position [0, 0]
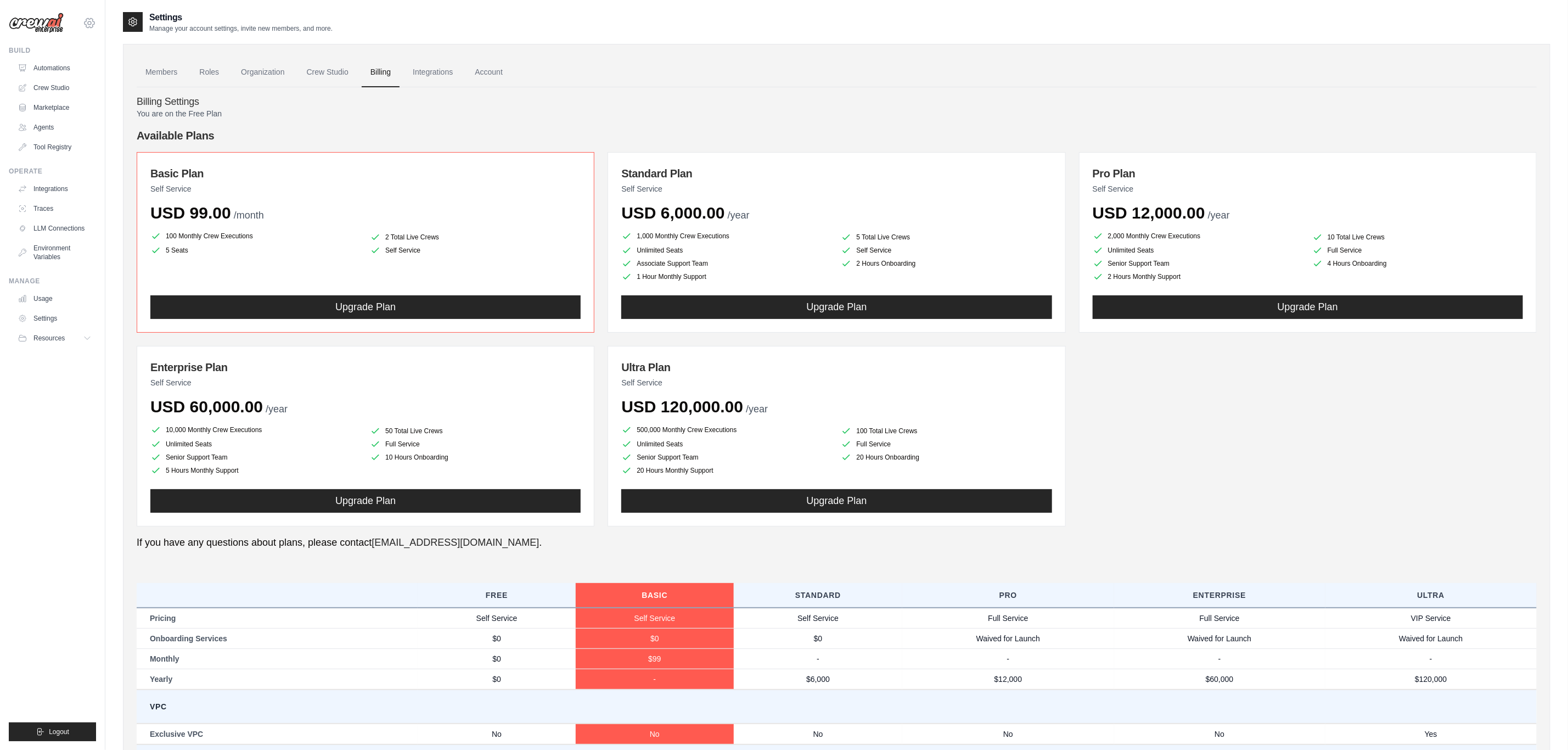
click at [86, 21] on icon at bounding box center [89, 23] width 13 height 13
click at [78, 20] on div "leitaosmarcelo@gmail.com Settings" at bounding box center [52, 17] width 87 height 35
click at [33, 88] on link "Crew Studio" at bounding box center [55, 88] width 83 height 17
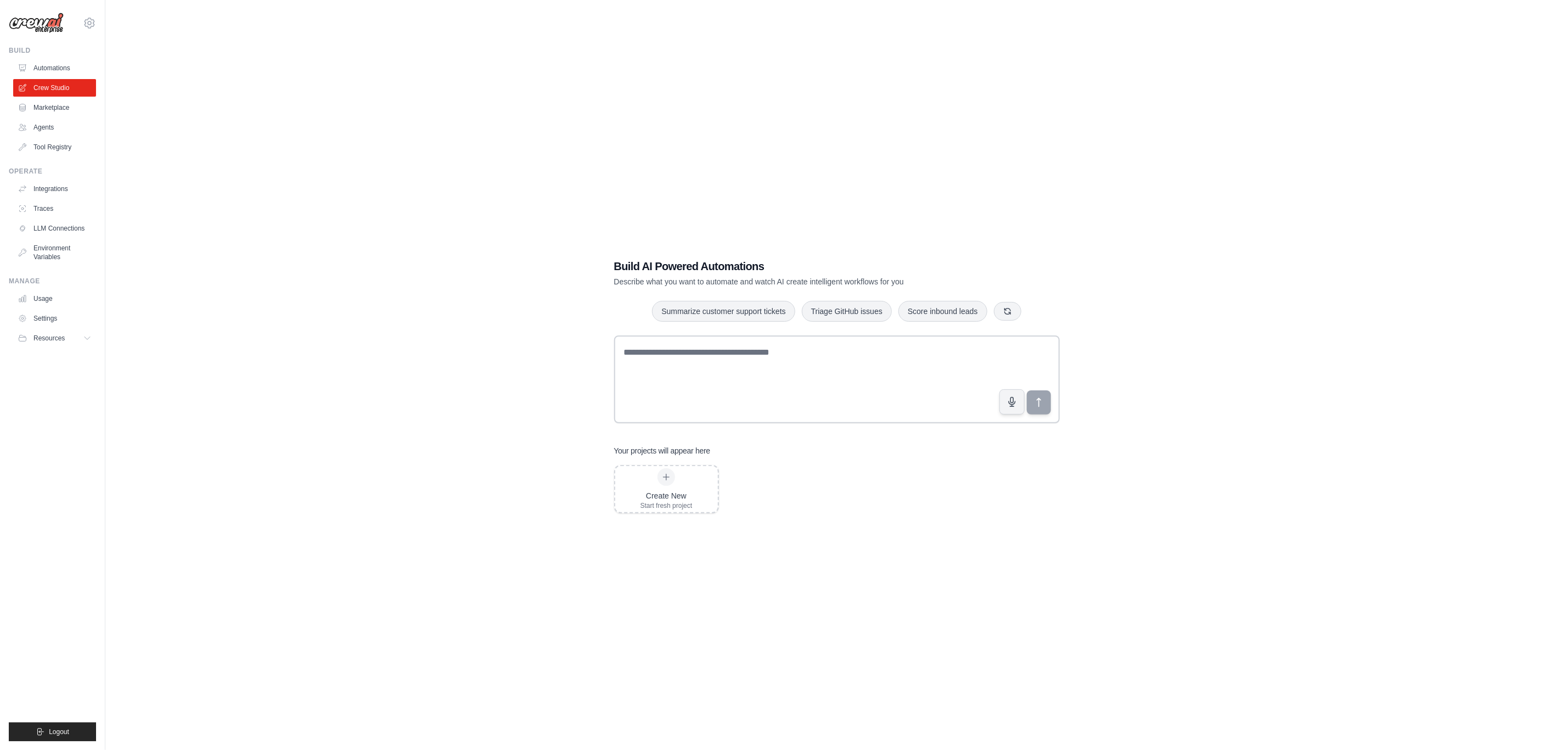
click at [427, 439] on div "Build AI Powered Automations Describe what you want to automate and watch AI cr…" at bounding box center [837, 386] width 1428 height 750
click at [771, 358] on textarea at bounding box center [837, 379] width 446 height 88
click at [549, 394] on div "Build AI Powered Automations Describe what you want to automate and watch AI cr…" at bounding box center [837, 386] width 1428 height 750
click at [728, 350] on textarea at bounding box center [837, 379] width 446 height 88
click at [652, 180] on div "Build AI Powered Automations Describe what you want to automate and watch AI cr…" at bounding box center [837, 386] width 1428 height 750
